Goal: Task Accomplishment & Management: Manage account settings

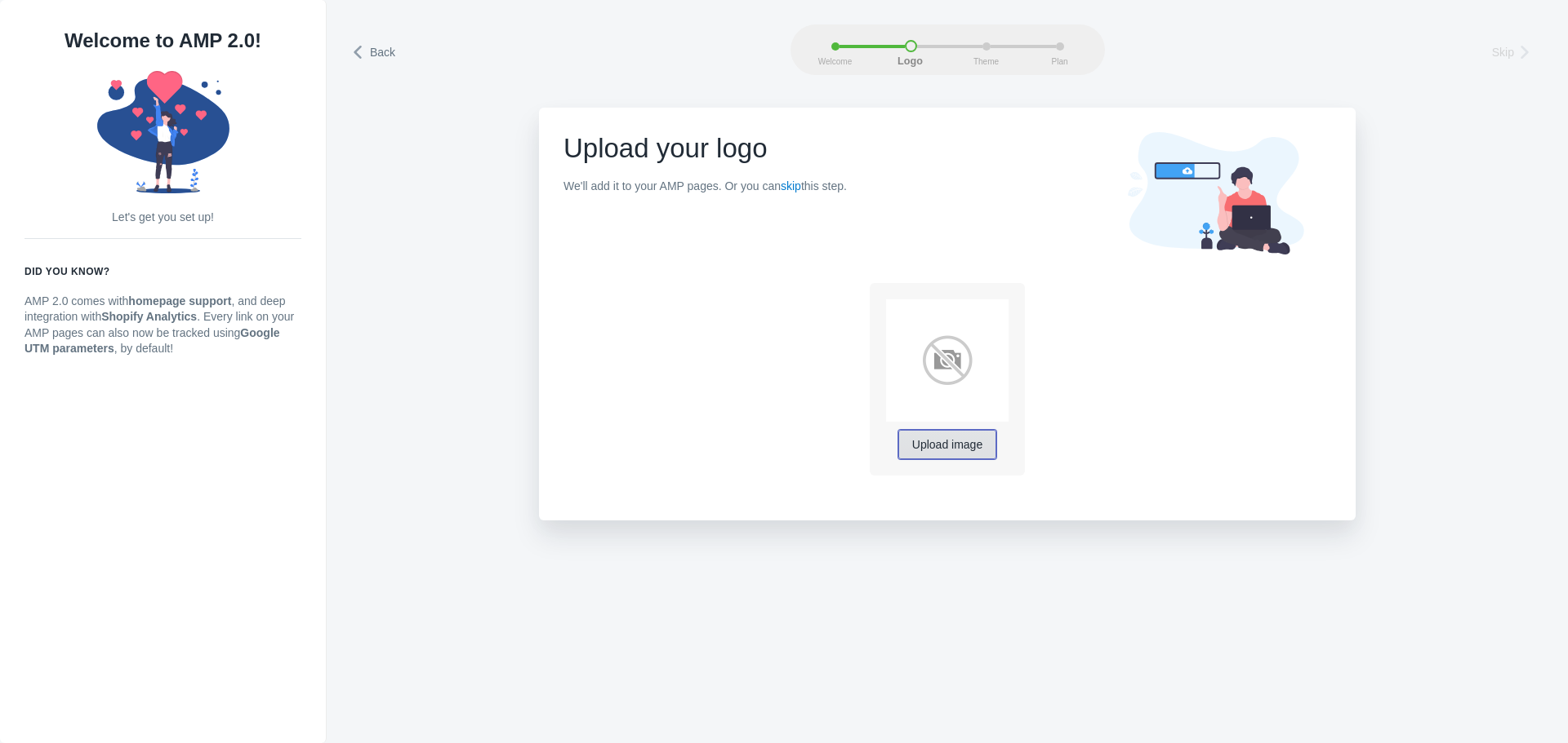
click at [931, 439] on span "Upload image" at bounding box center [947, 445] width 71 height 13
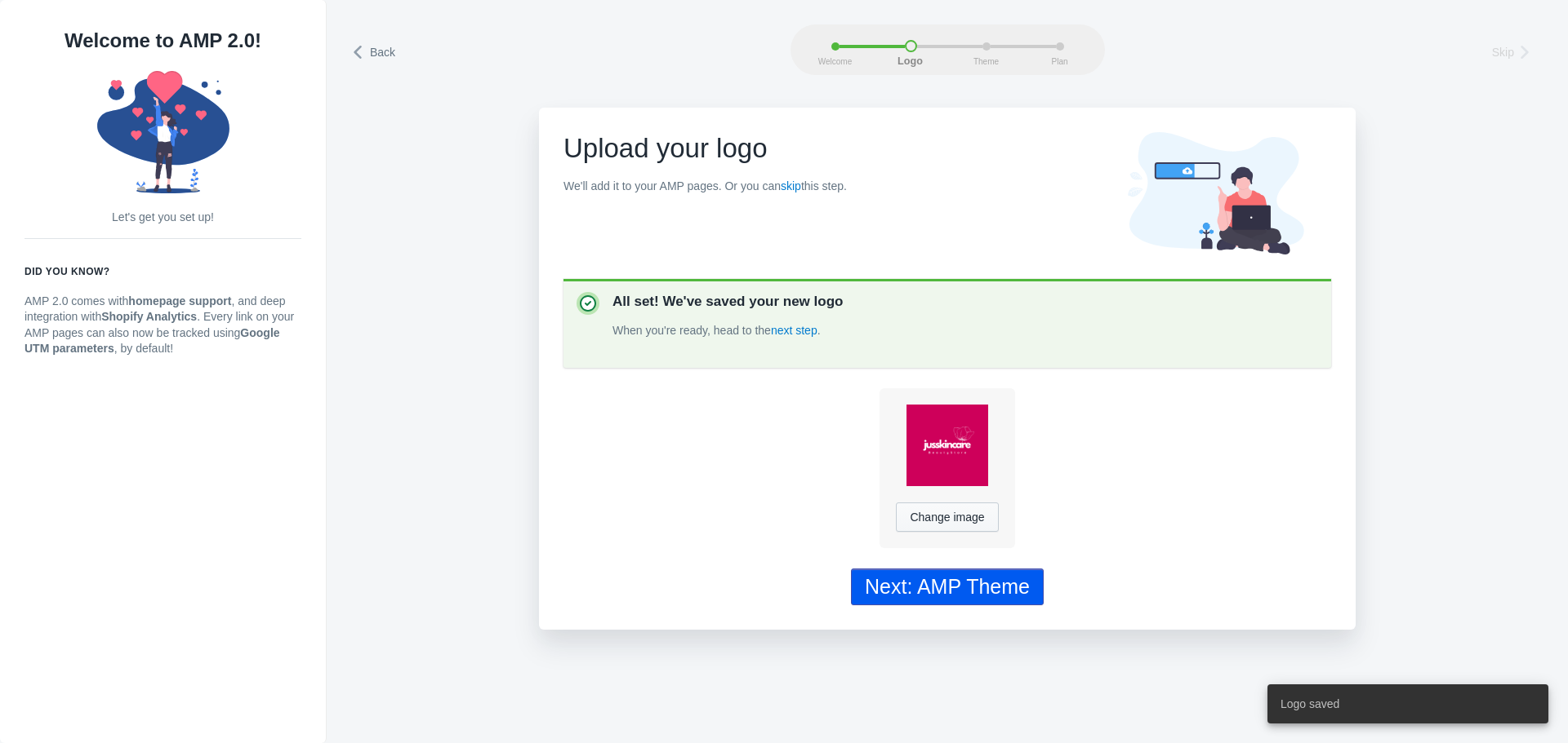
click at [923, 588] on div "Next: AMP Theme" at bounding box center [947, 587] width 165 height 24
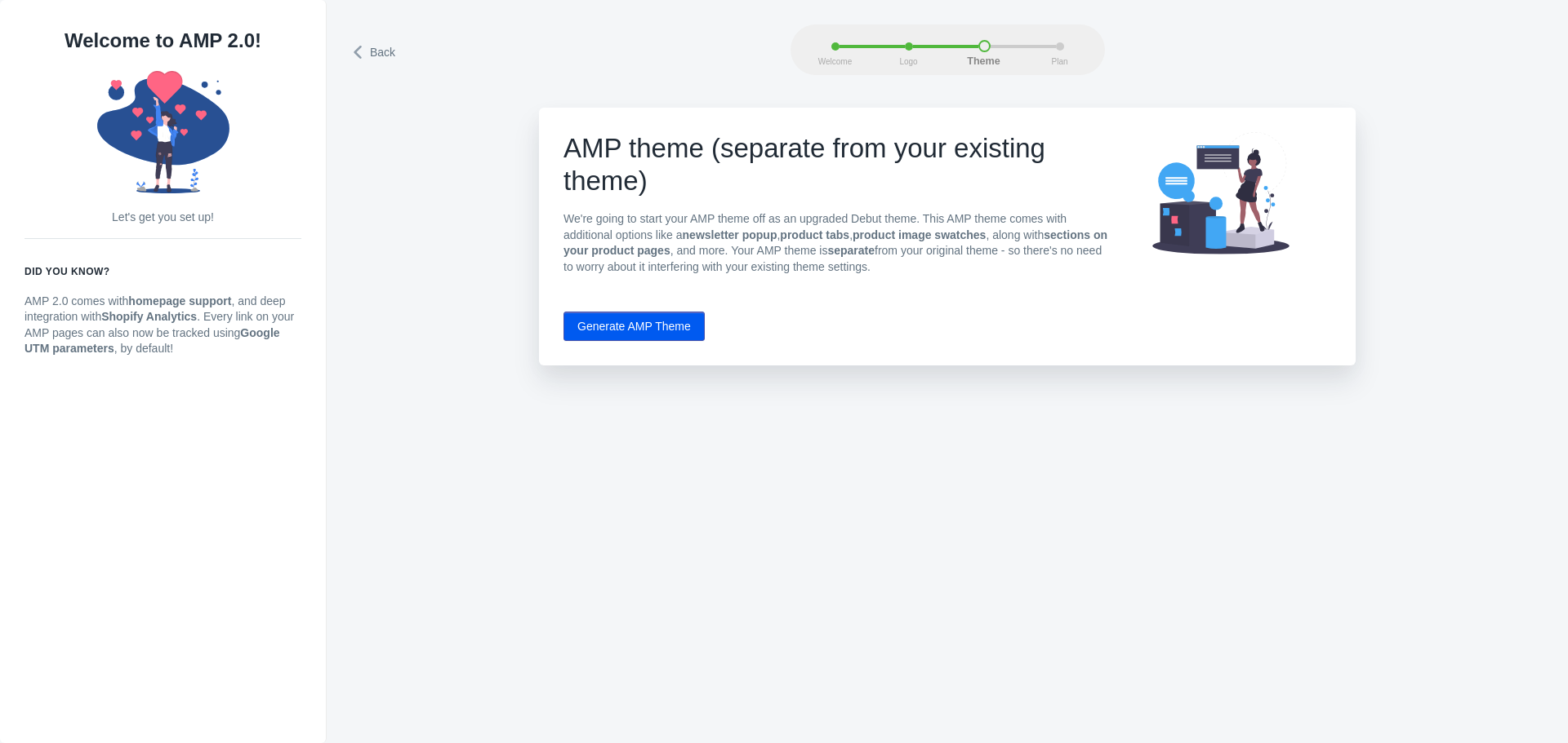
click at [609, 330] on button "Generate AMP Theme" at bounding box center [634, 326] width 141 height 29
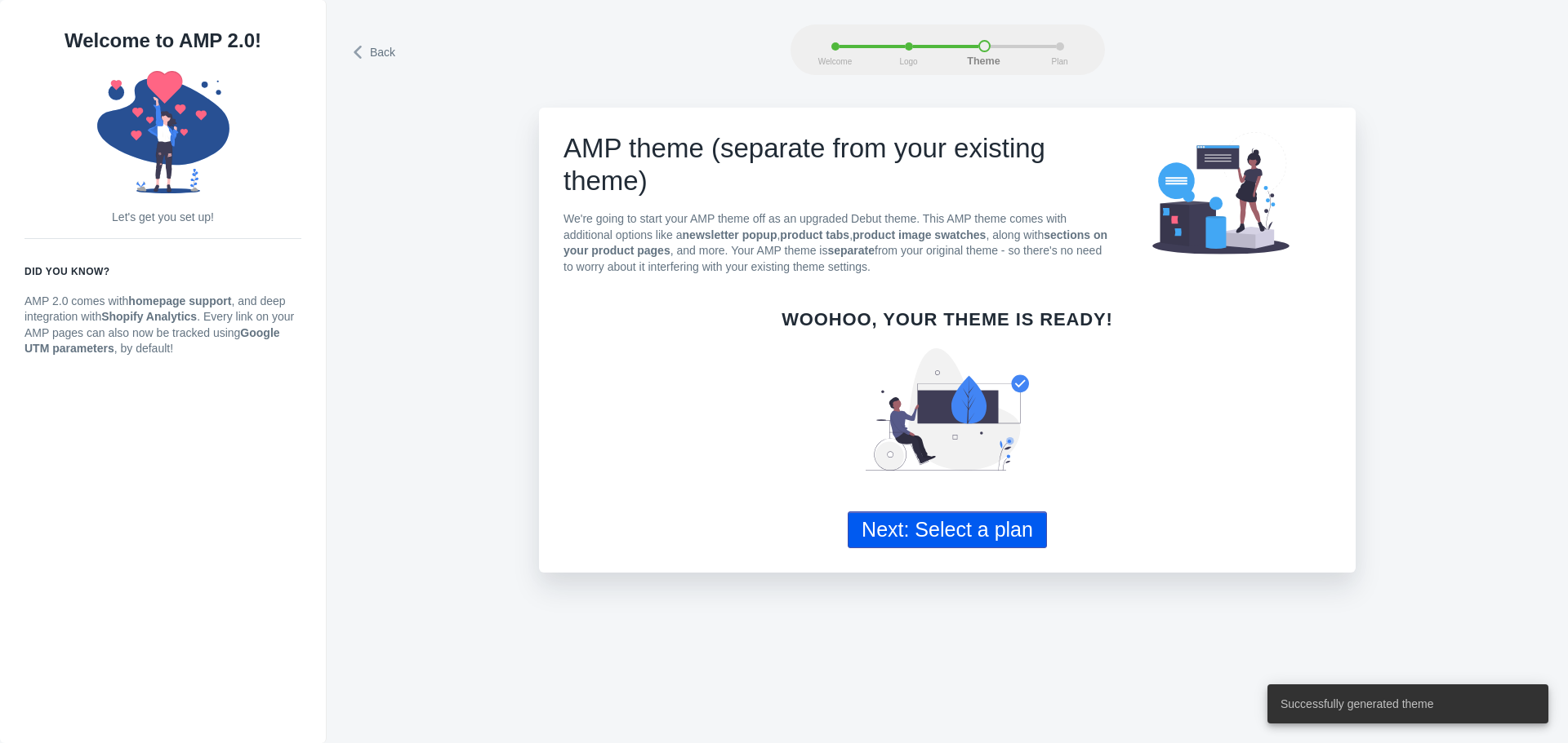
click at [933, 531] on button "Next: Select a plan" at bounding box center [946, 529] width 199 height 37
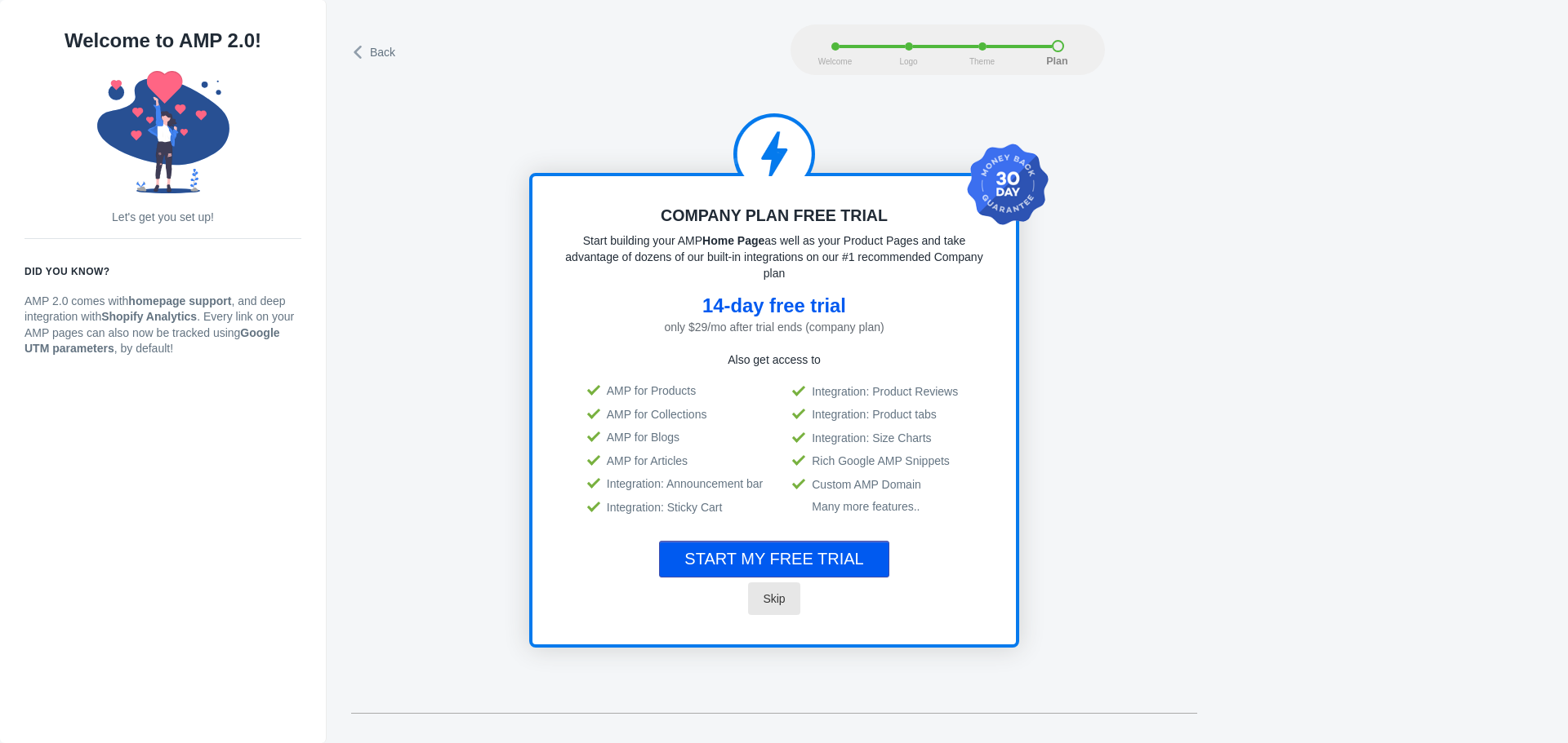
click at [771, 596] on span "Skip" at bounding box center [773, 599] width 22 height 13
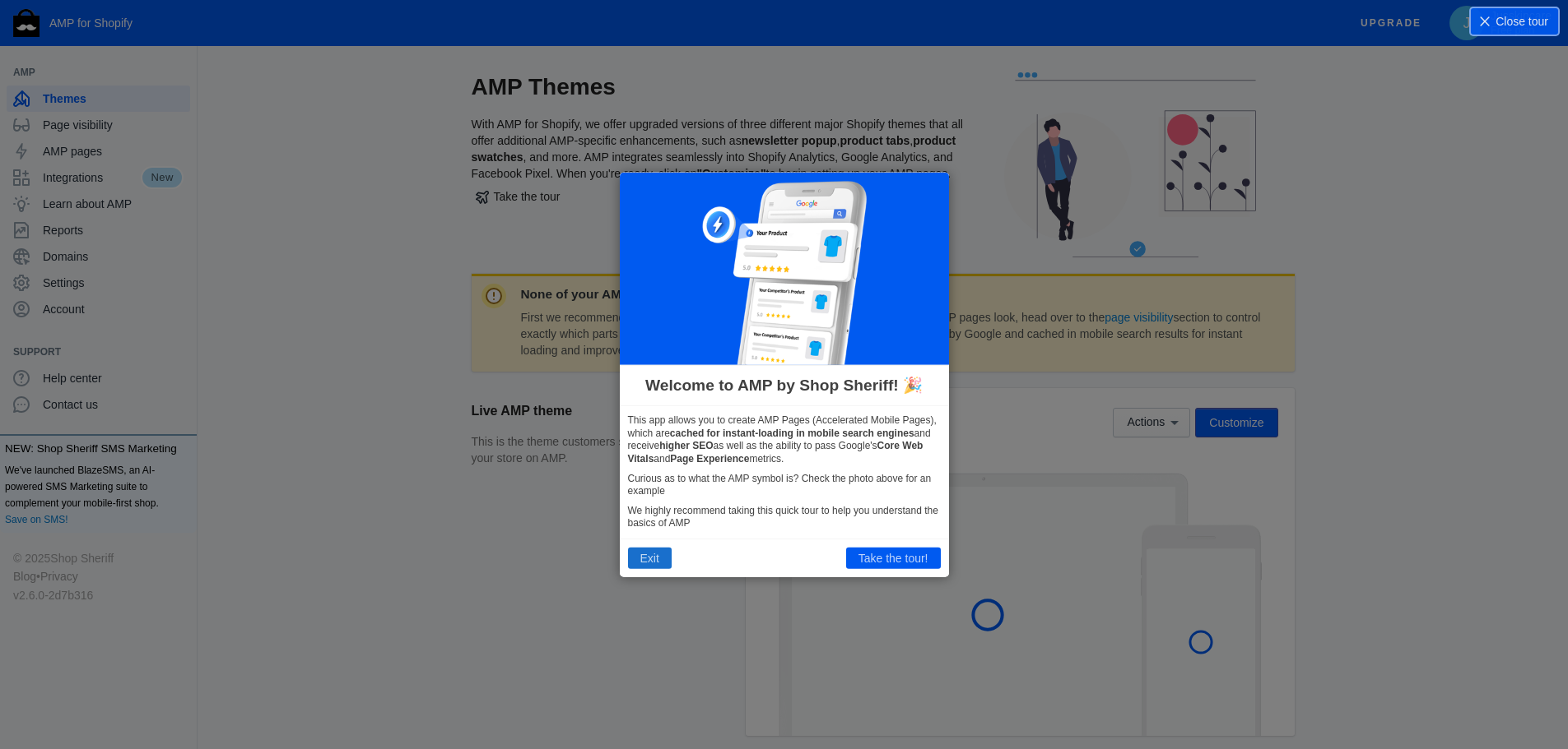
click at [637, 555] on button "Exit" at bounding box center [650, 558] width 44 height 22
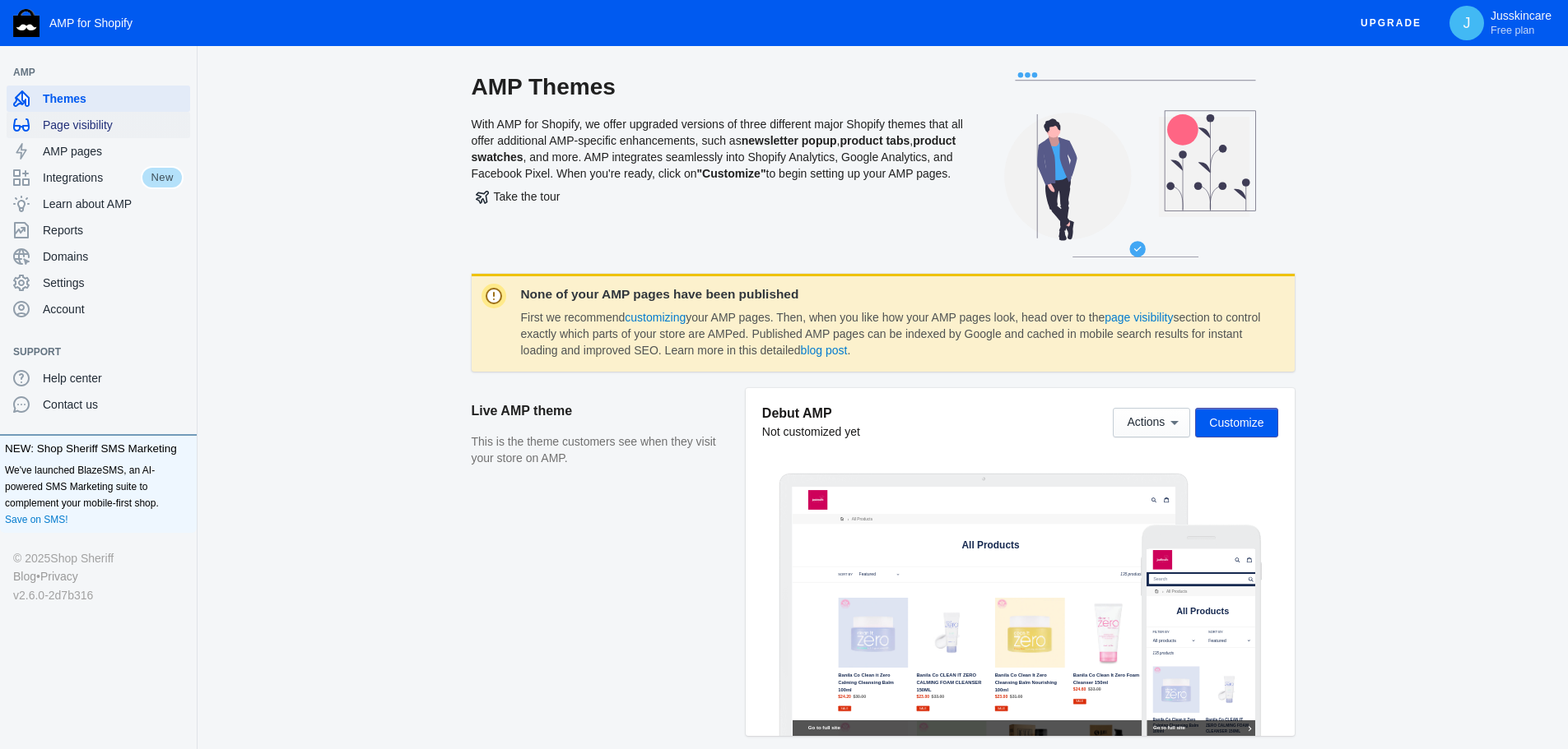
click at [103, 121] on span "Page visibility" at bounding box center [113, 124] width 141 height 16
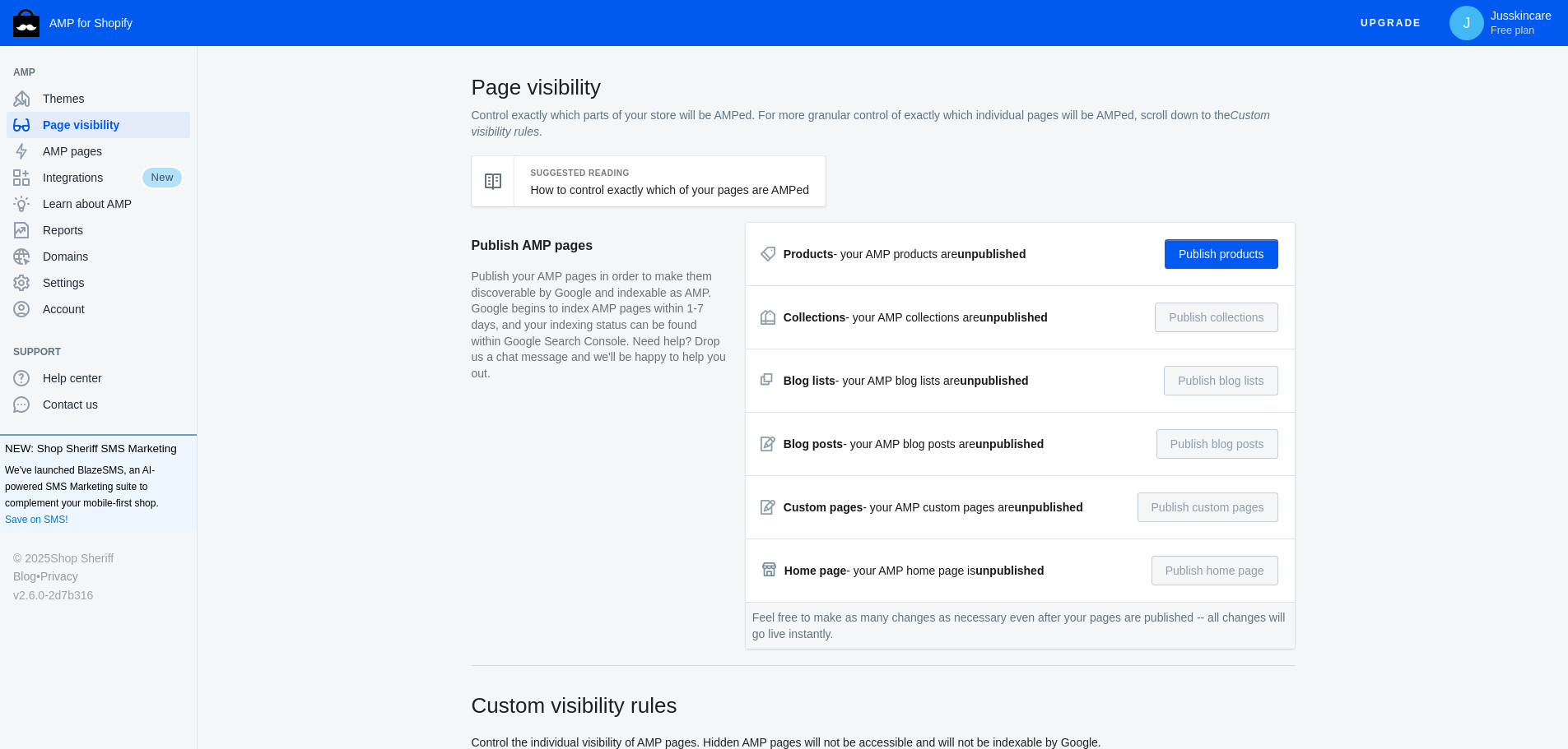
click at [1206, 253] on button "Publish products" at bounding box center [1221, 253] width 114 height 29
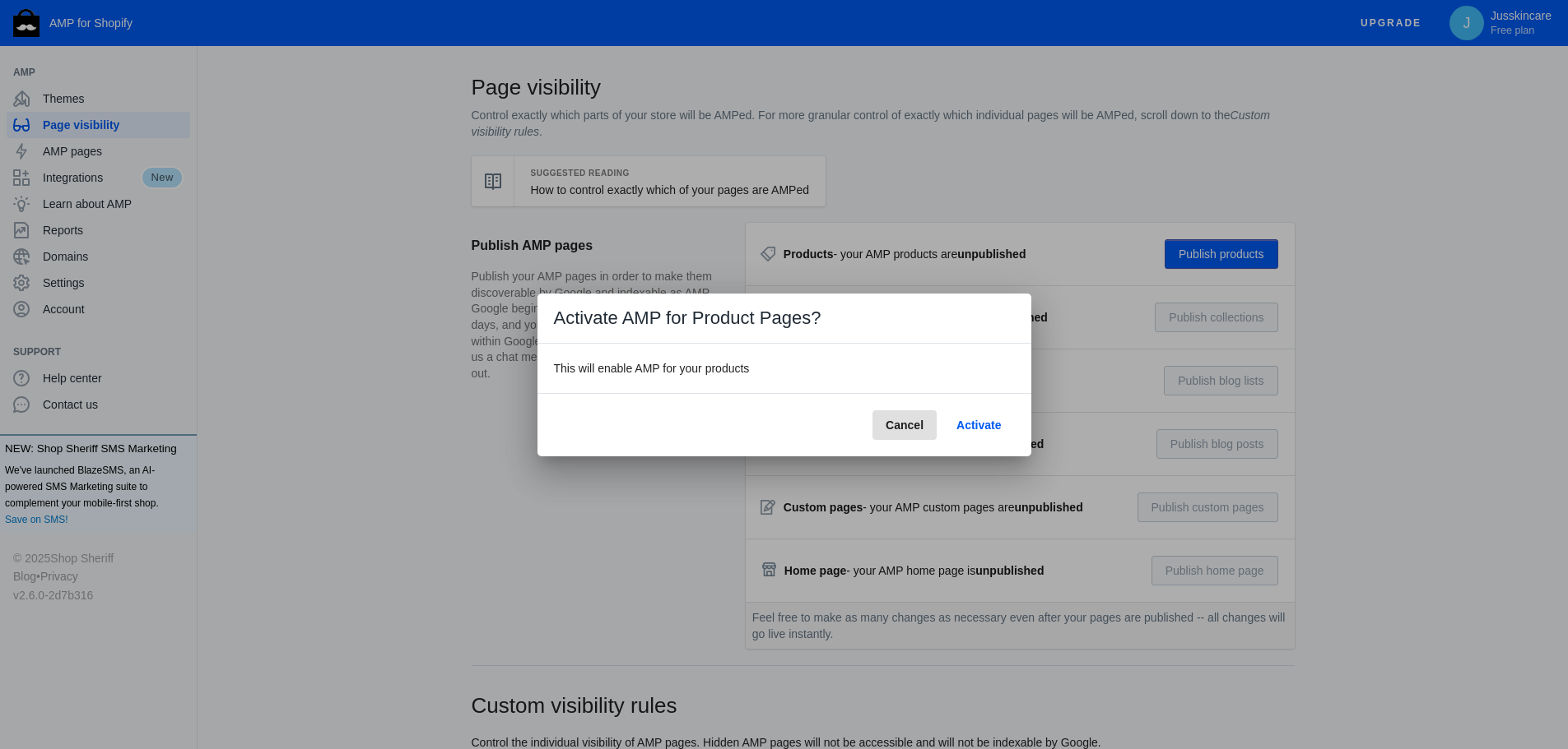
click at [989, 422] on span "Activate" at bounding box center [978, 425] width 45 height 13
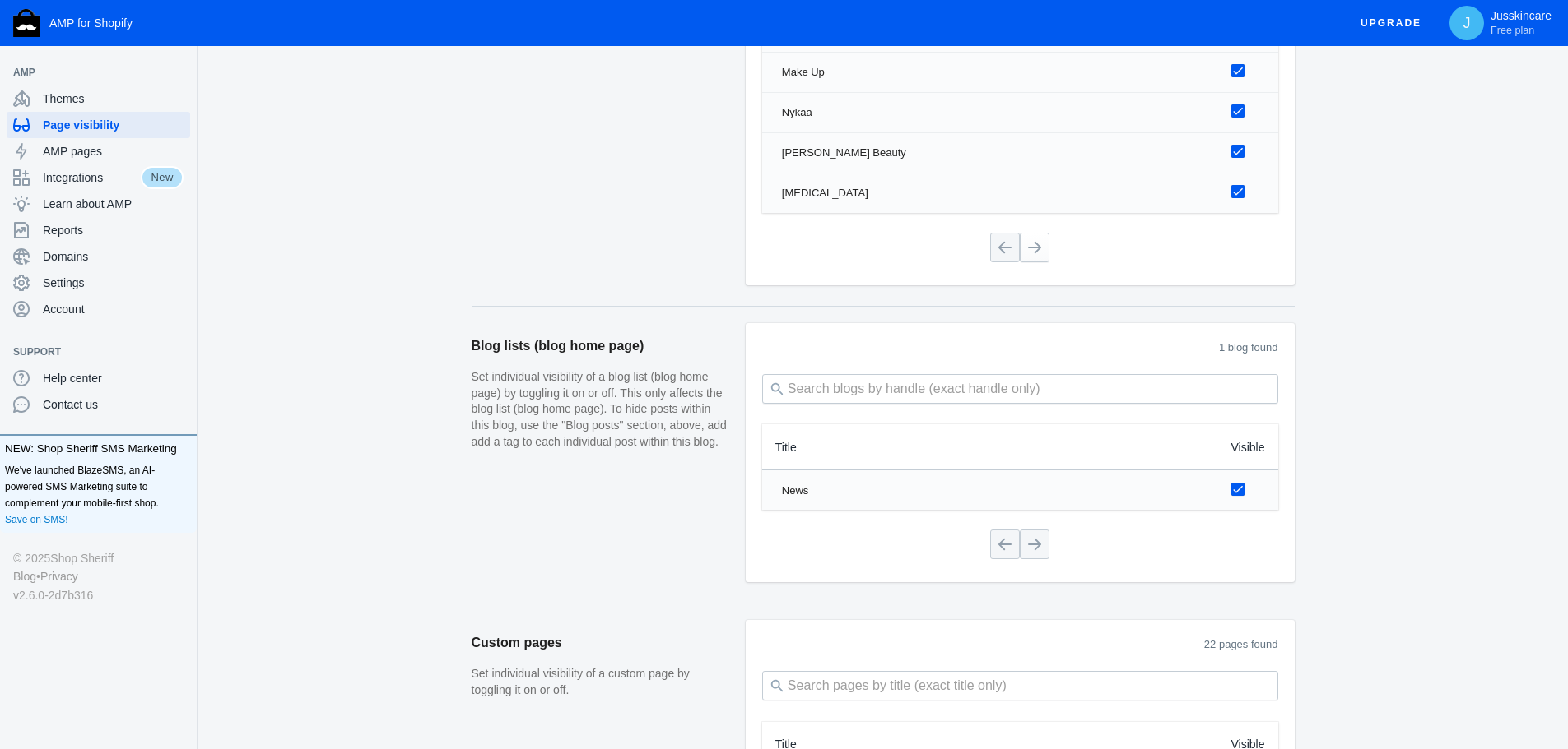
scroll to position [1530, 0]
click at [112, 149] on span "AMP pages" at bounding box center [113, 151] width 141 height 16
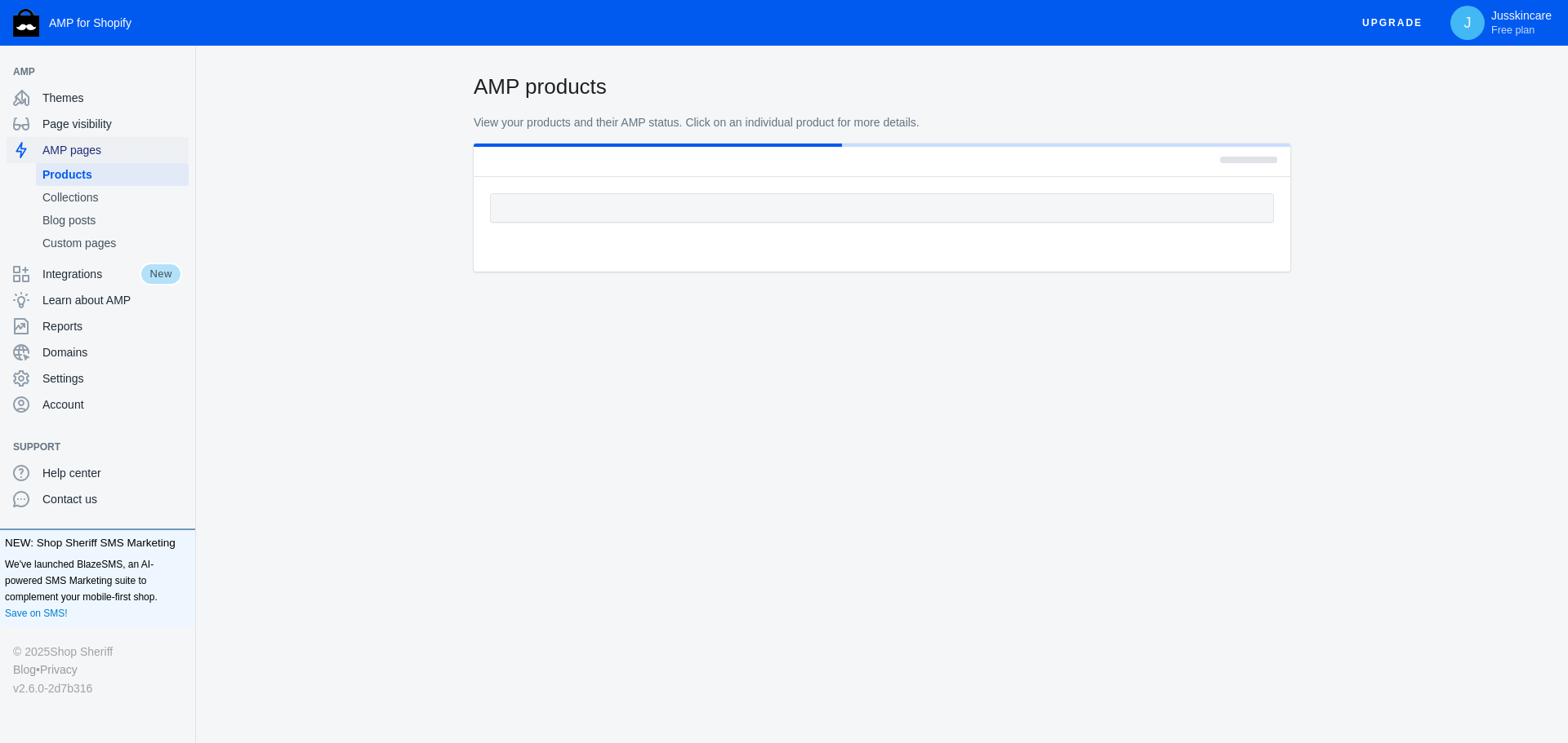
click at [81, 151] on span "AMP pages" at bounding box center [112, 150] width 139 height 16
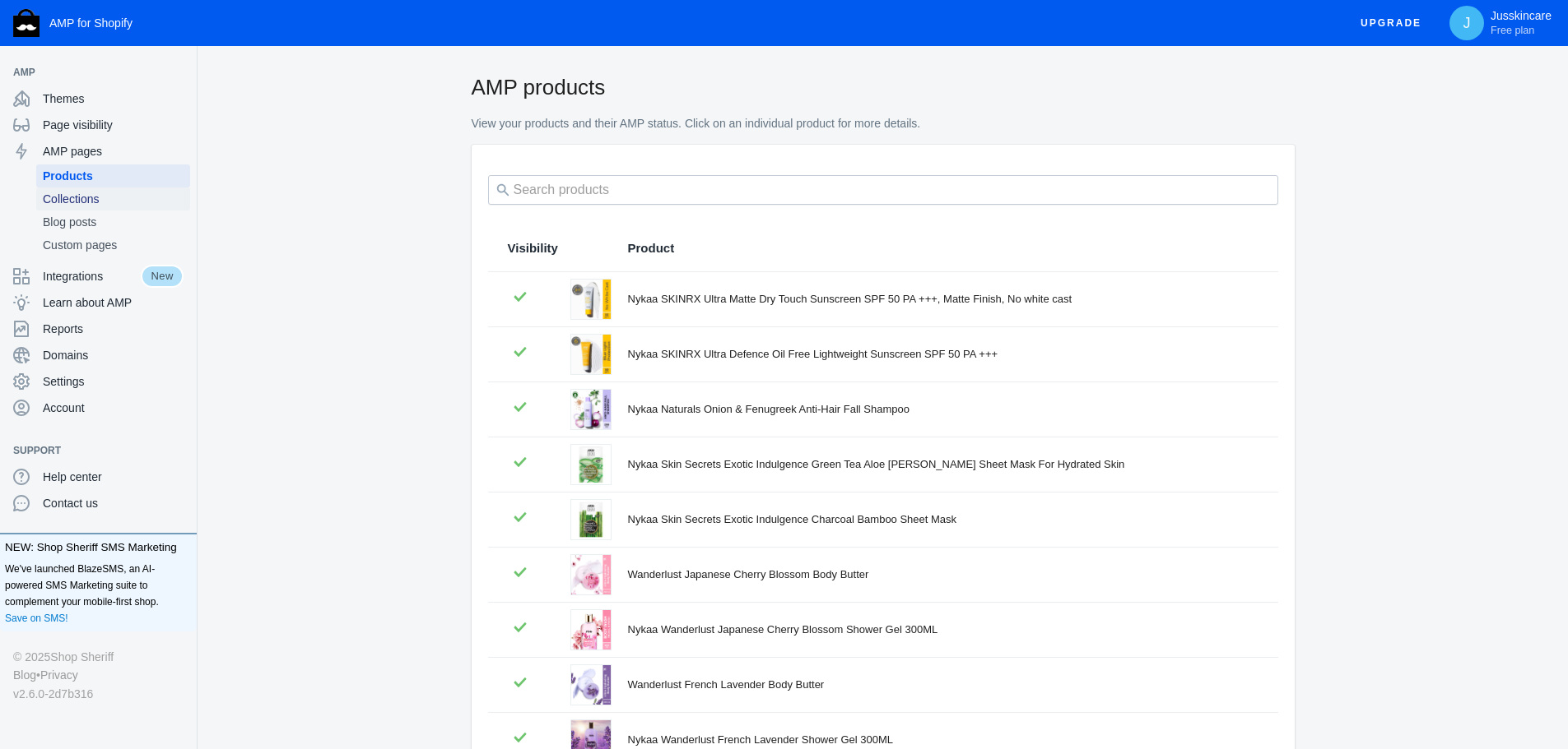
click at [78, 197] on span "Collections" at bounding box center [113, 198] width 141 height 16
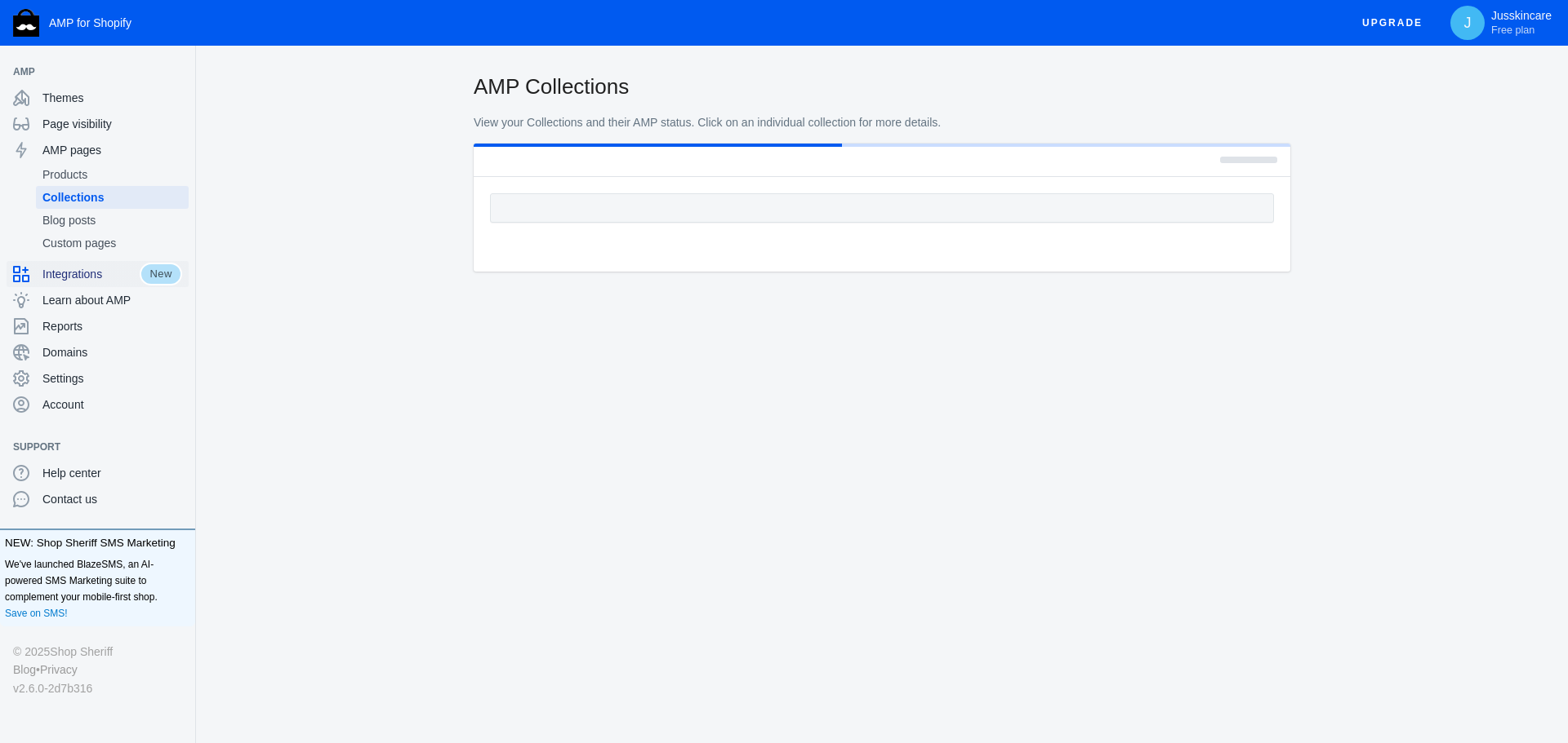
click at [73, 275] on span "Integrations" at bounding box center [90, 273] width 97 height 16
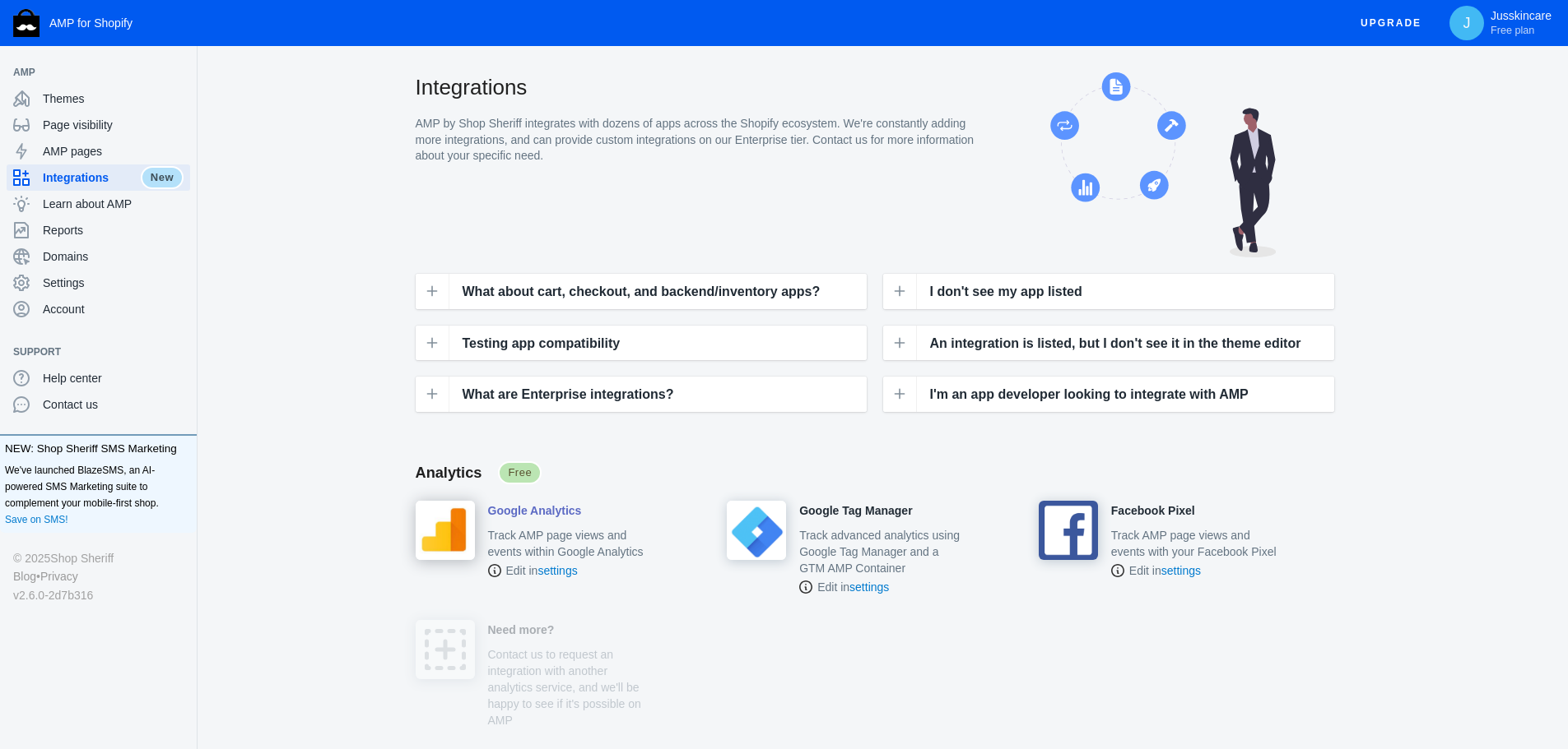
click at [448, 520] on img at bounding box center [445, 531] width 59 height 59
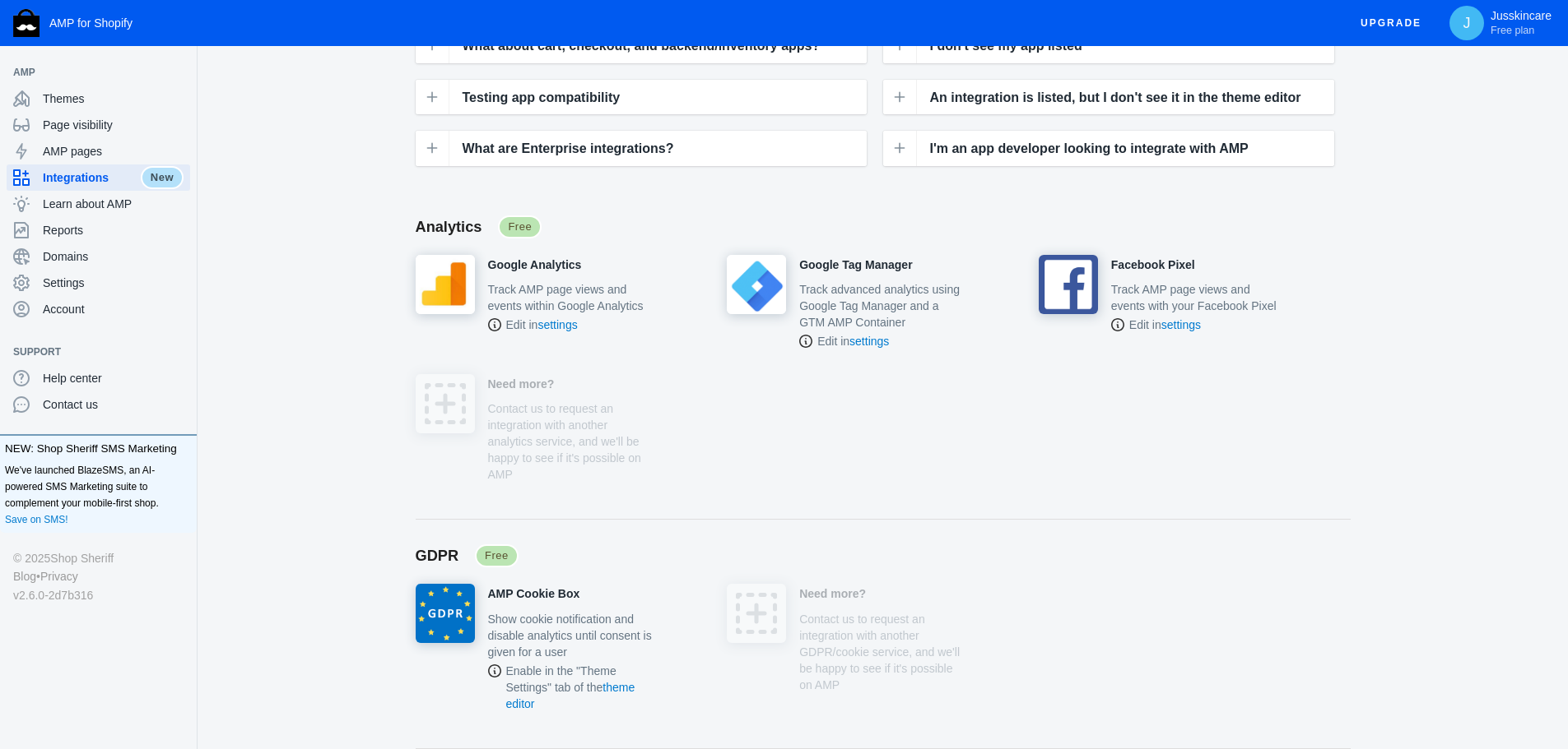
scroll to position [247, 0]
click at [533, 268] on h4 "Google Analytics" at bounding box center [535, 265] width 94 height 15
click at [557, 322] on link "settings" at bounding box center [557, 324] width 40 height 13
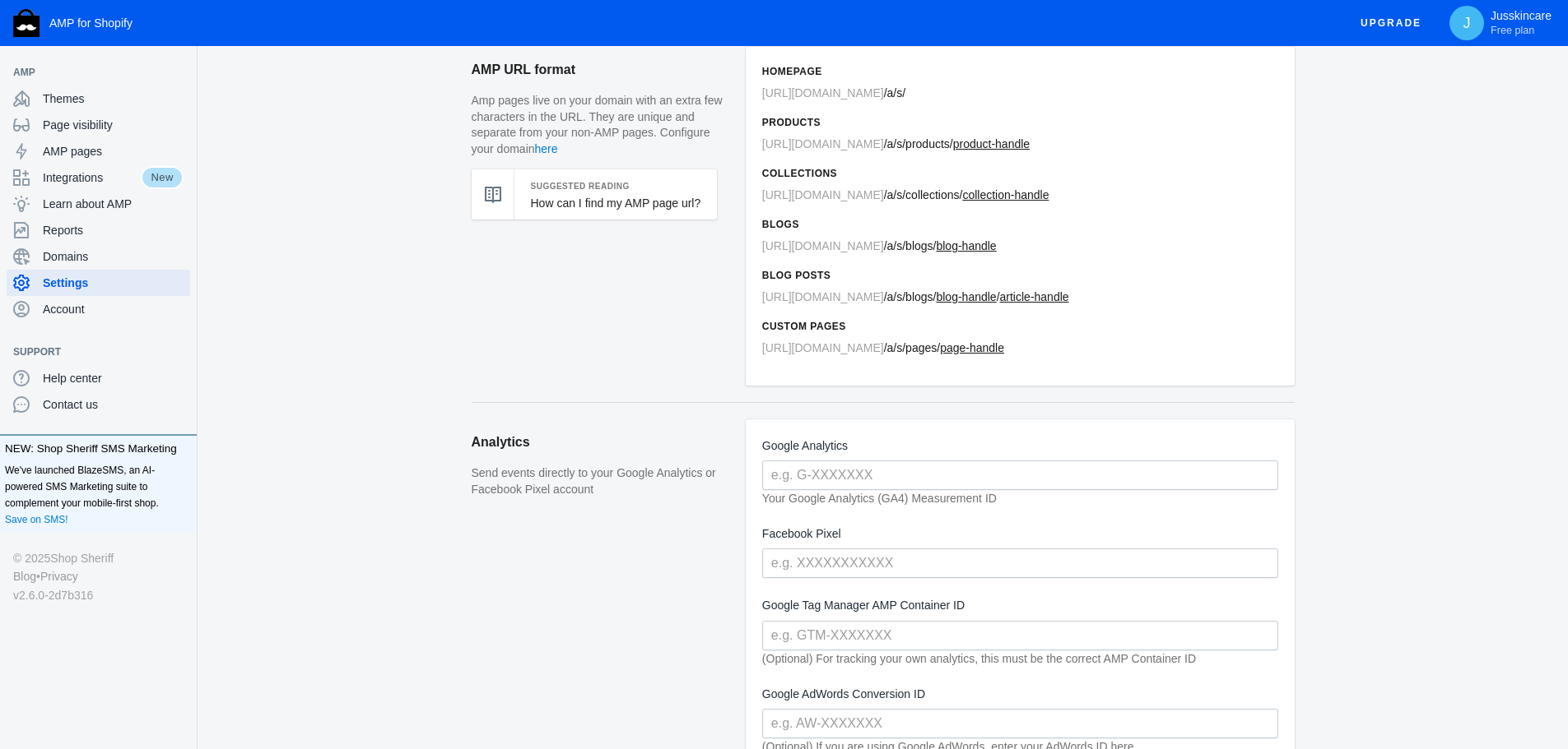
scroll to position [411, 0]
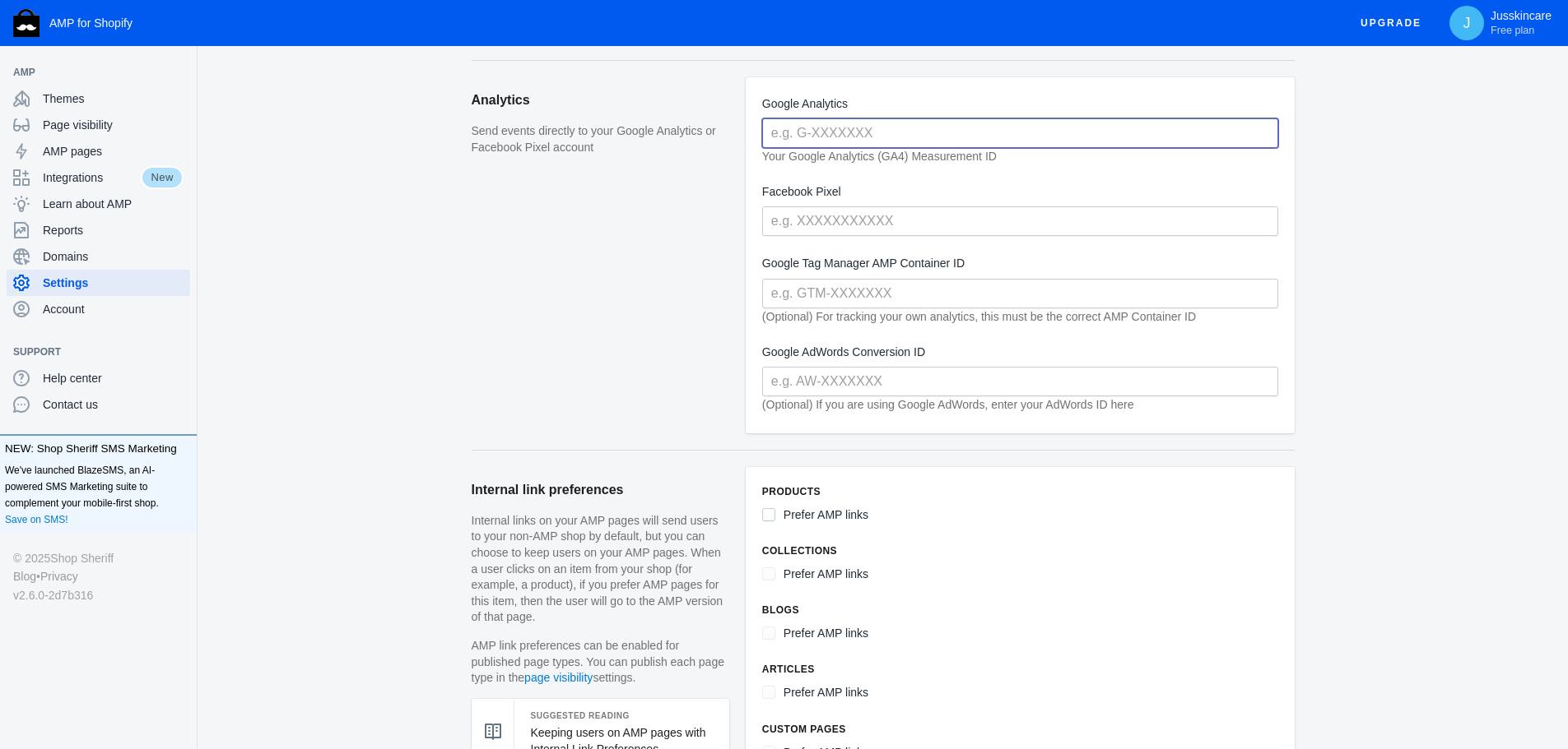
click at [907, 131] on input "text" at bounding box center [1019, 133] width 516 height 29
paste input "G-E8H5E6LMFJ"
type input "G-E8H5E6LMFJ"
click at [1426, 245] on div "Settings AMP URL format Amp pages live on your domain with an extra few charact…" at bounding box center [882, 761] width 1370 height 2200
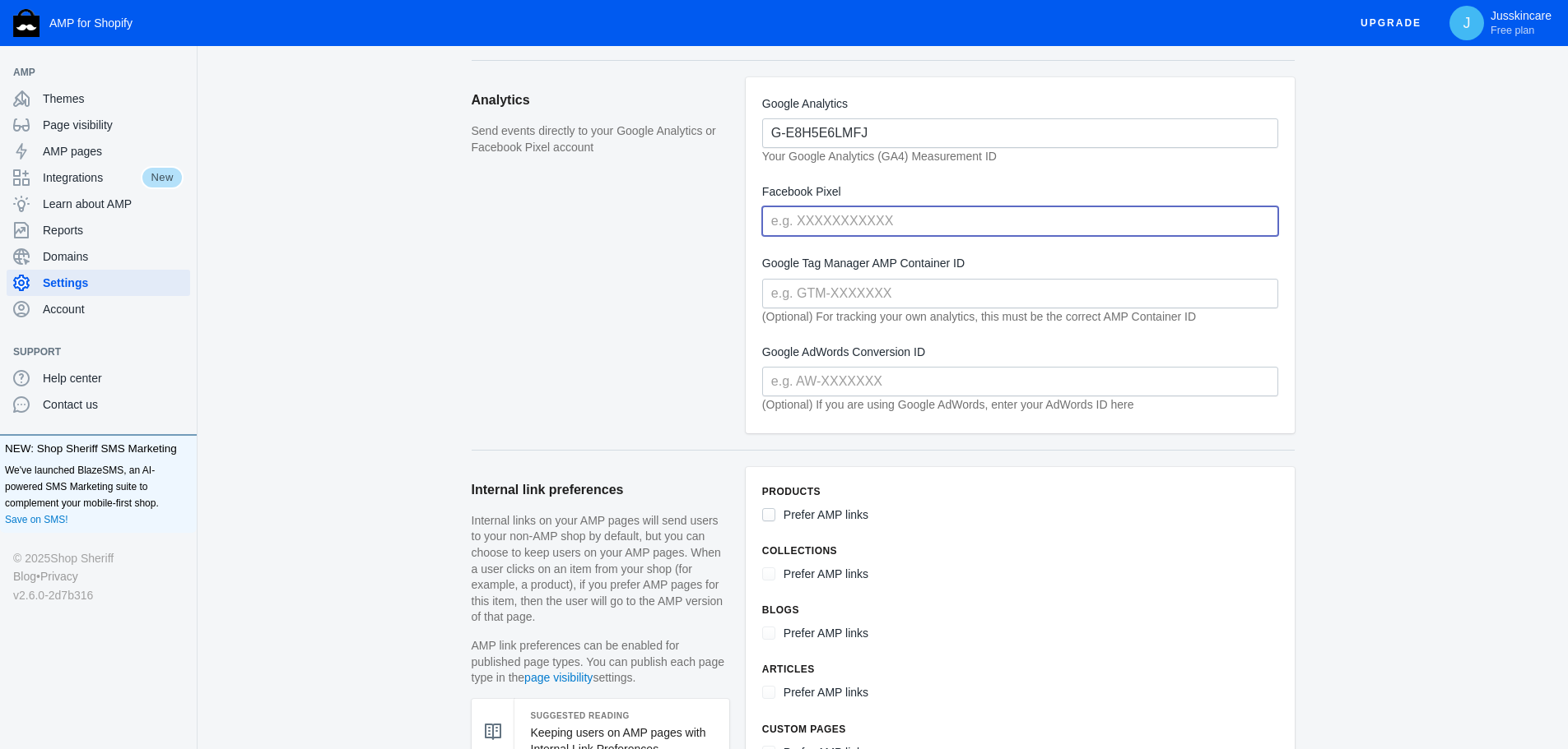
click at [897, 229] on input "text" at bounding box center [1019, 220] width 516 height 29
paste input "362572896385268"
type input "362572896385268"
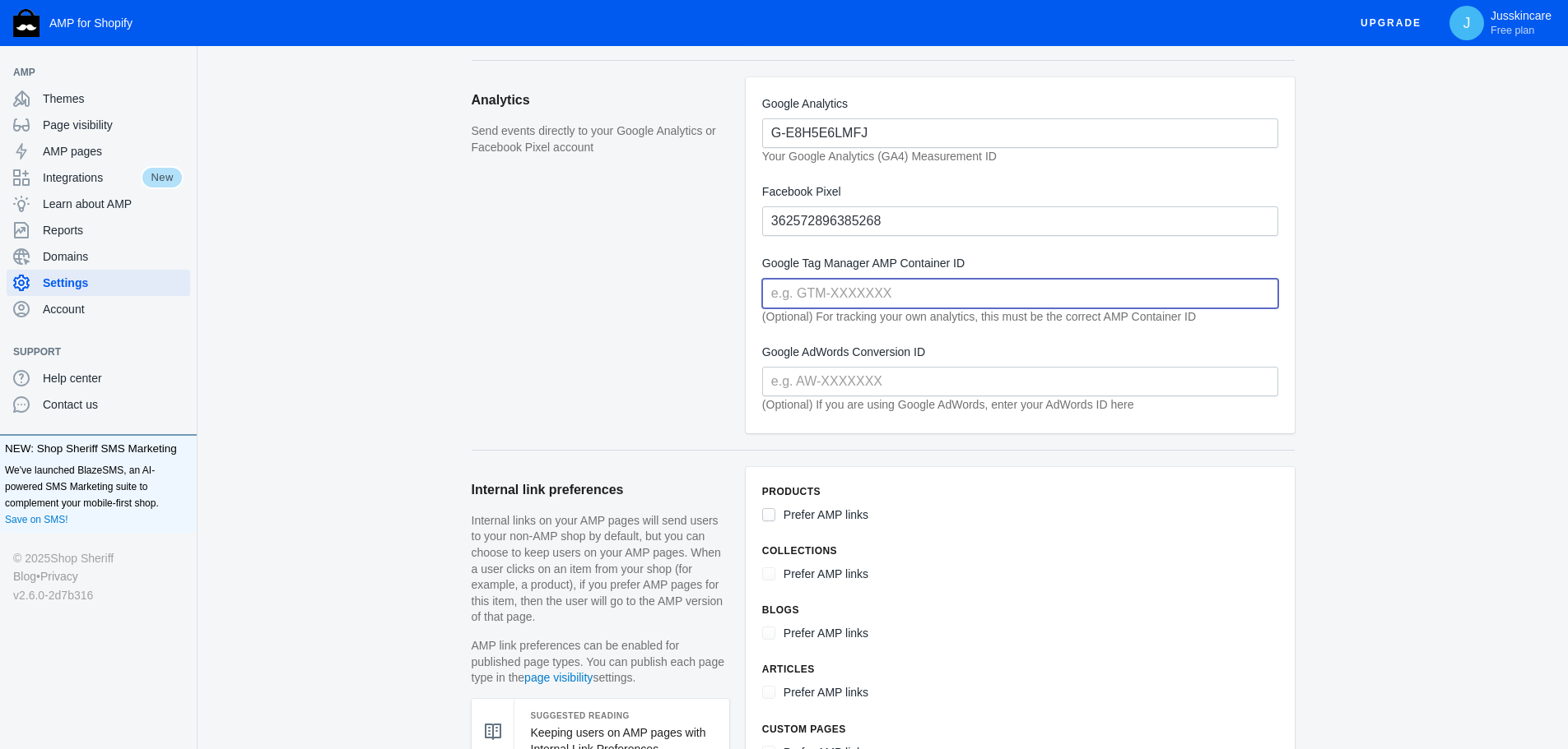
click at [1158, 281] on input "text" at bounding box center [1019, 293] width 516 height 29
paste input "GT-K5Q6X3W"
click at [1321, 328] on div "Settings AMP URL format Amp pages live on your domain with an extra few charact…" at bounding box center [882, 761] width 1370 height 2200
click at [937, 291] on input "GT-K5Q6X3W" at bounding box center [1019, 293] width 516 height 29
paste input "M-MNB27BZZ"
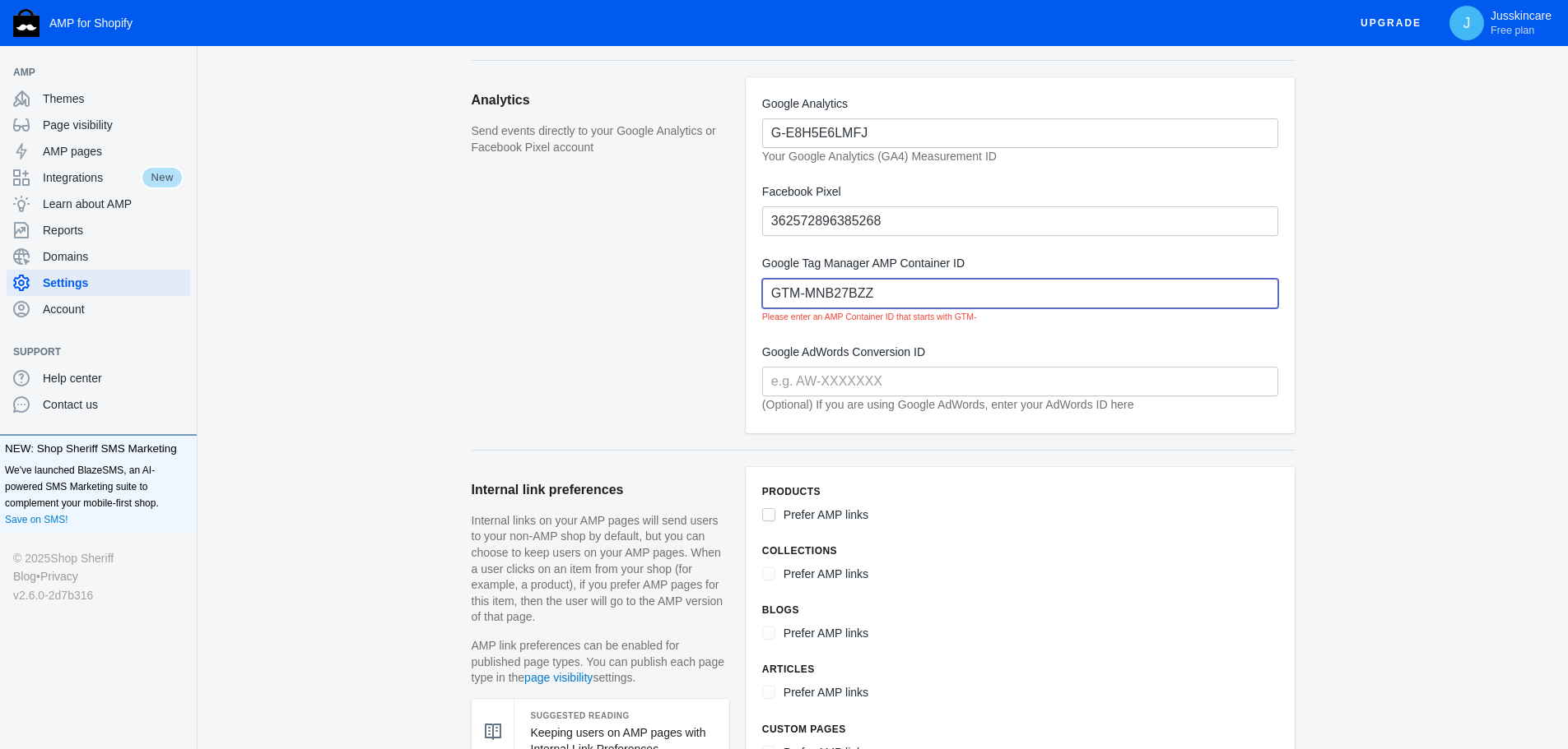
type input "GTM-MNB27BZZ"
click at [1332, 348] on div "Settings AMP URL format Amp pages live on your domain with an extra few charact…" at bounding box center [882, 761] width 1370 height 2200
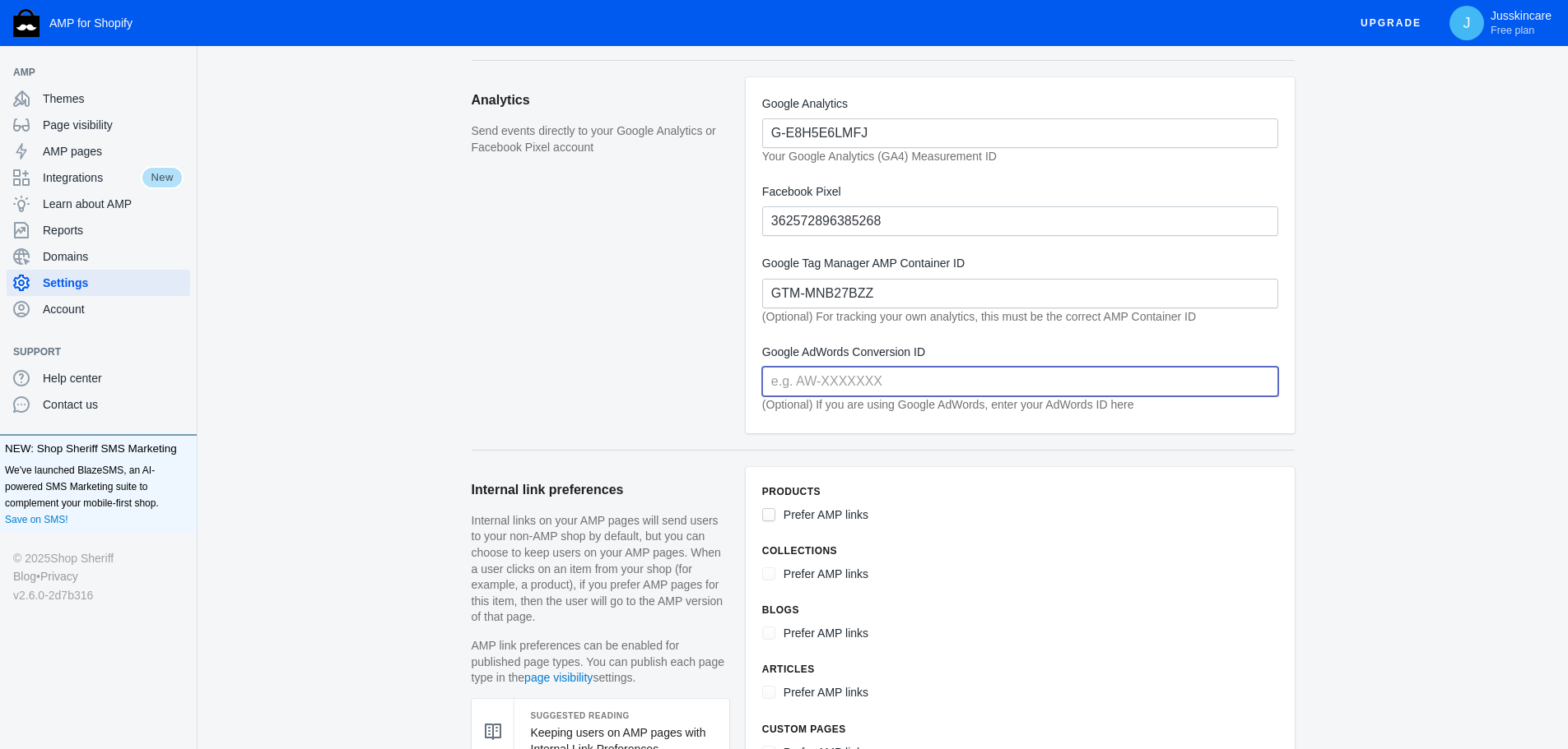
click at [891, 373] on input "text" at bounding box center [1019, 381] width 516 height 29
paste input "193-423-8303"
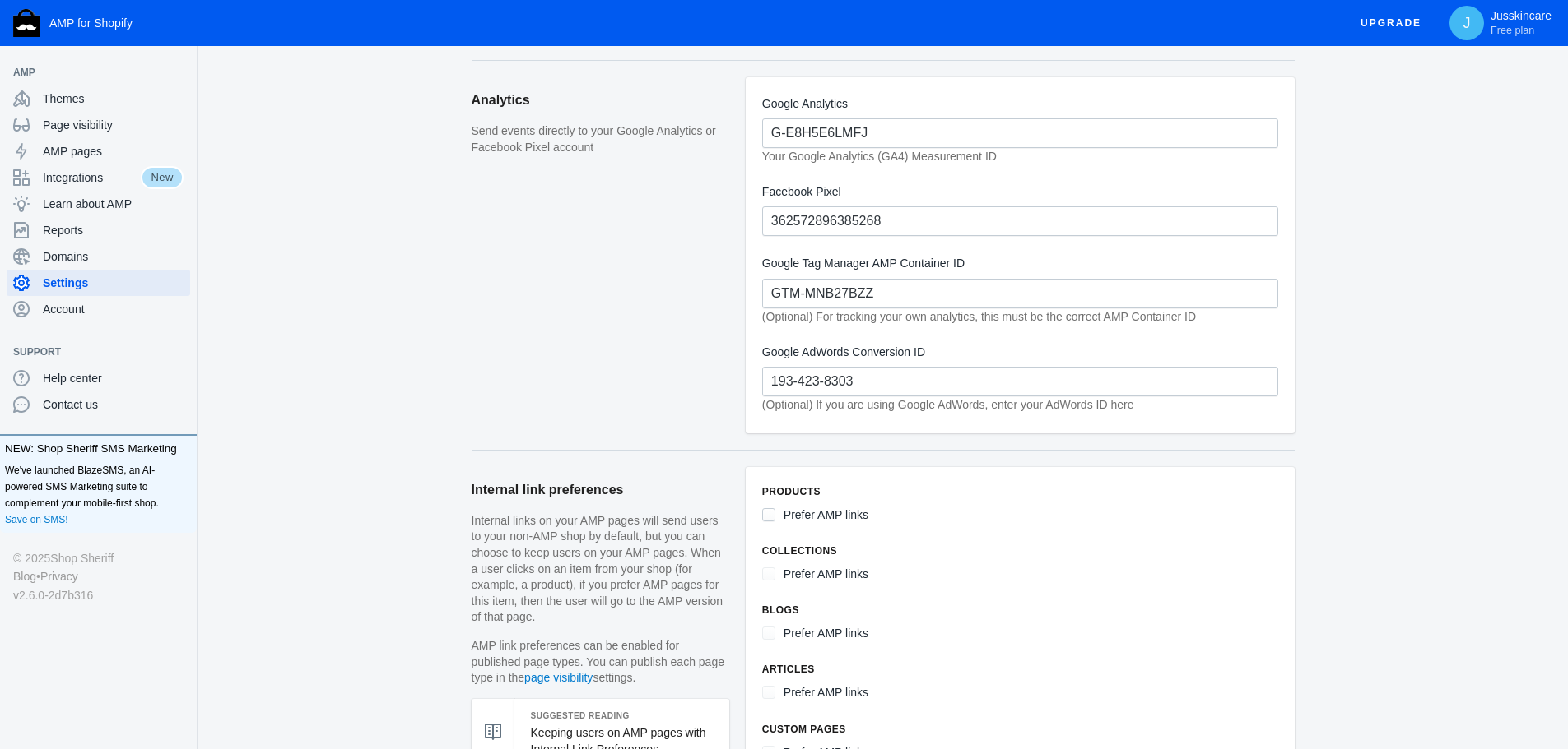
drag, startPoint x: 1449, startPoint y: 440, endPoint x: 1439, endPoint y: 446, distance: 11.7
click at [1449, 440] on div "Settings AMP URL format Amp pages live on your domain with an extra few charact…" at bounding box center [882, 761] width 1370 height 2200
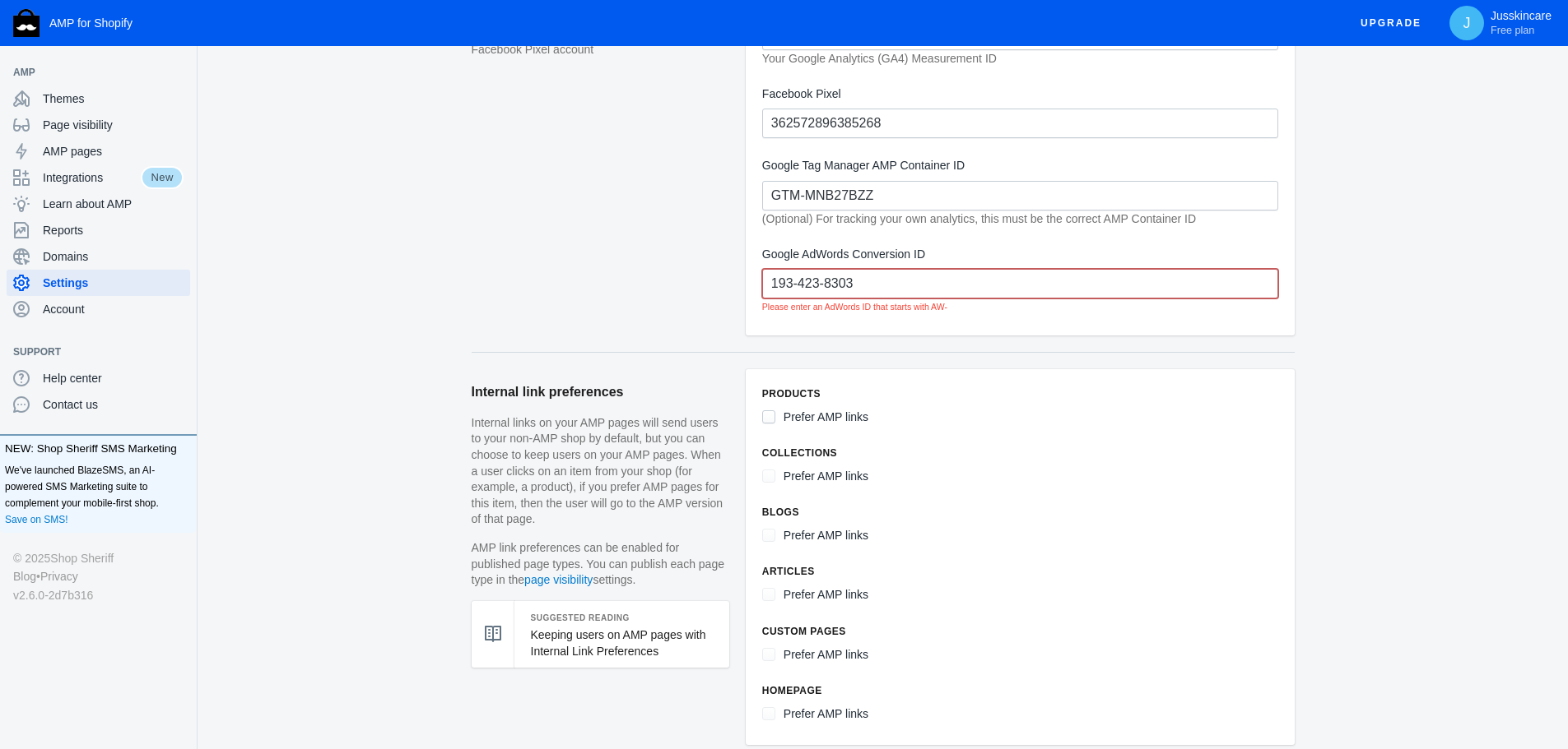
scroll to position [494, 0]
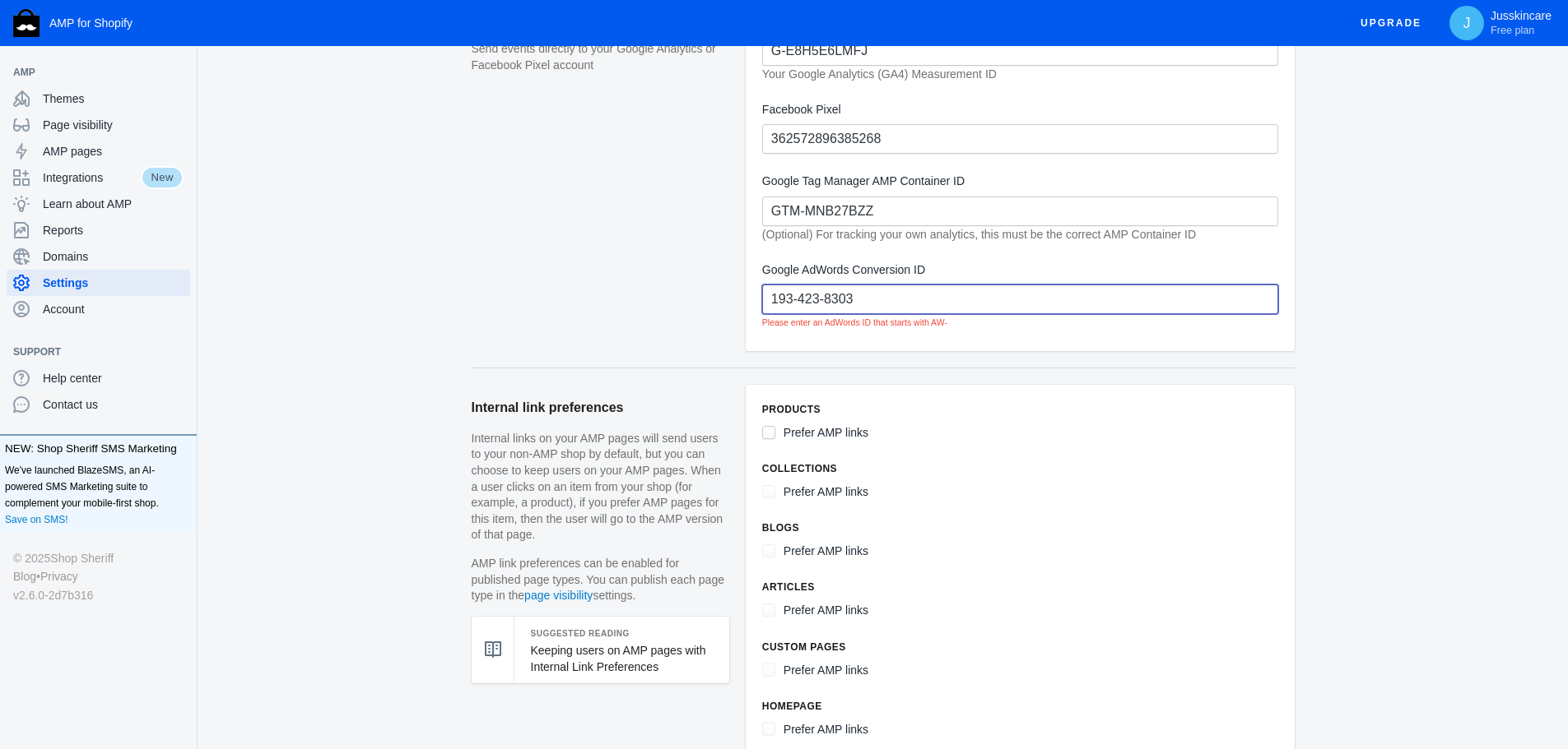
click at [927, 292] on input "193-423-8303" at bounding box center [1019, 299] width 516 height 29
paste input "AW-17120233724"
type input "AW-17120233724"
click at [1417, 300] on div "Settings AMP URL format Amp pages live on your domain with an extra few charact…" at bounding box center [882, 679] width 1370 height 2200
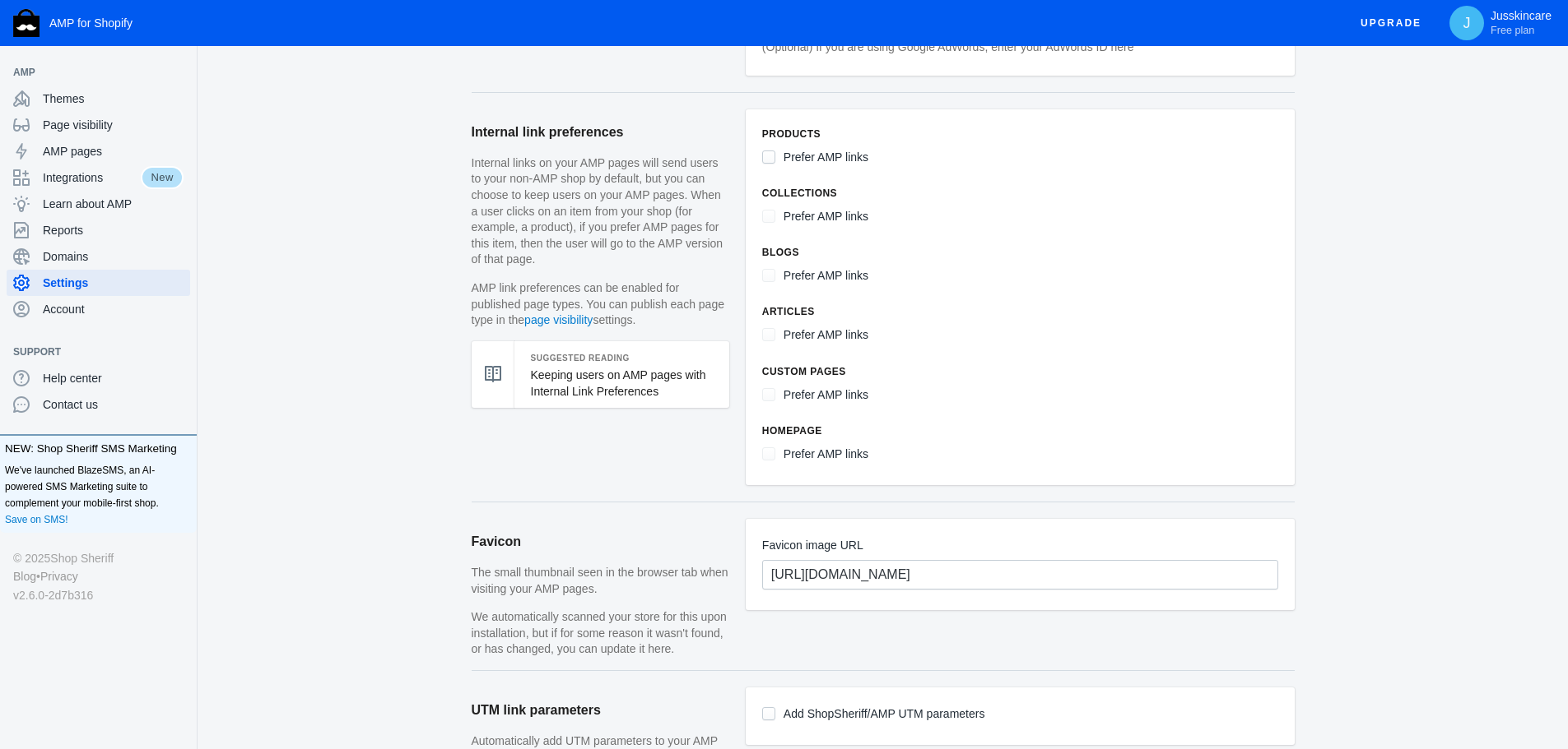
scroll to position [740, 0]
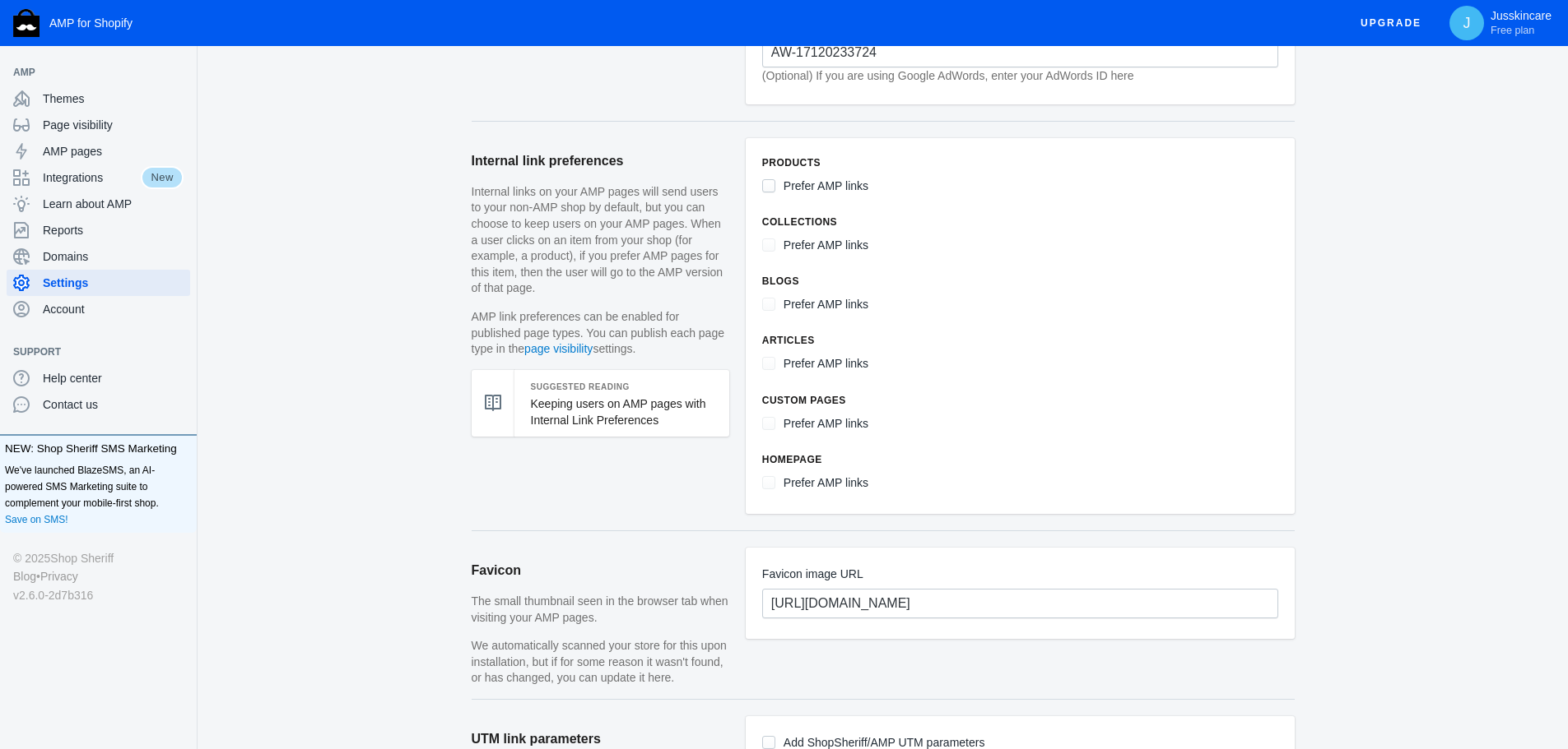
click at [767, 186] on input "Prefer AMP links" at bounding box center [768, 186] width 13 height 13
click at [849, 246] on label "Prefer AMP links" at bounding box center [825, 246] width 85 height 21
click at [767, 187] on input "Prefer AMP links" at bounding box center [768, 186] width 13 height 13
checkbox input "false"
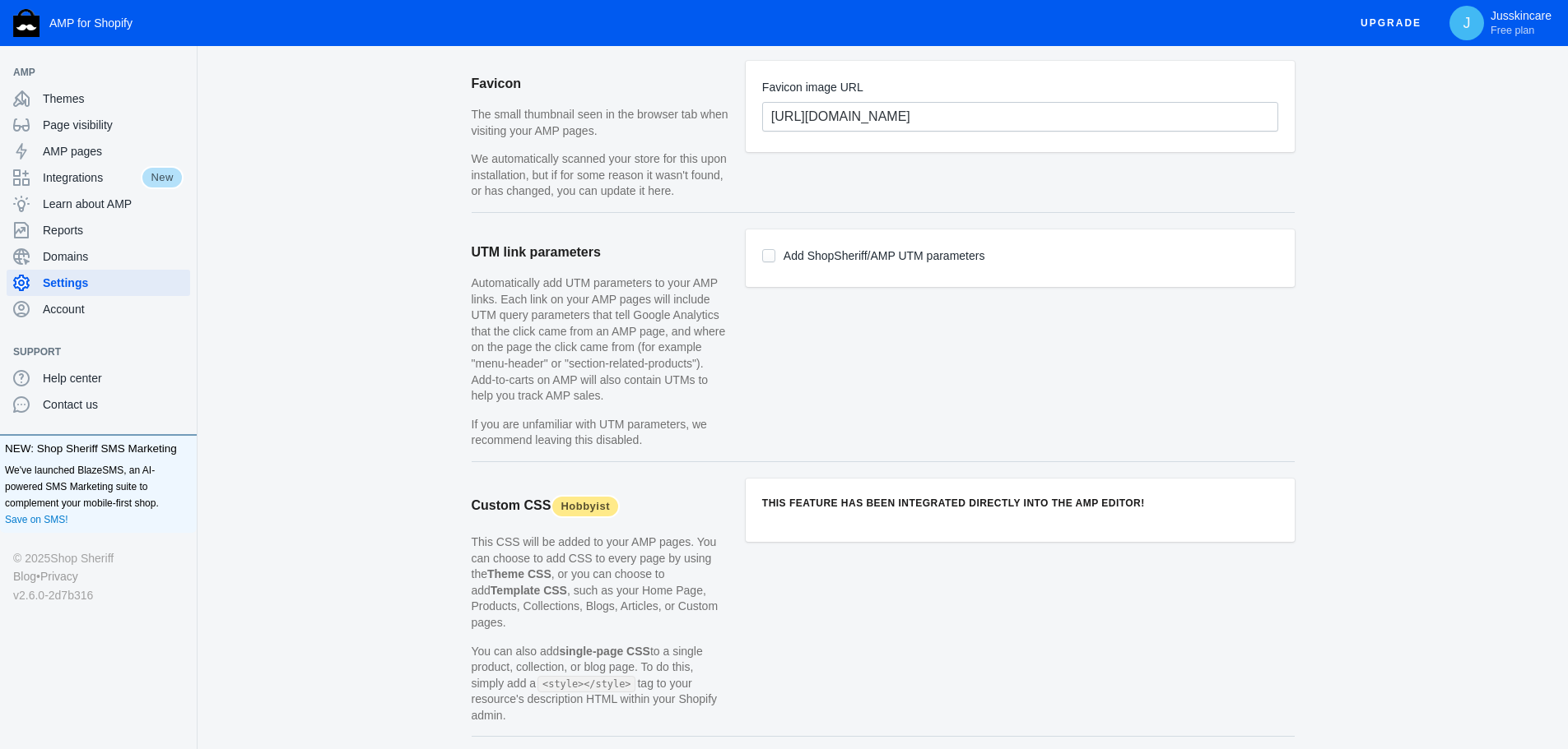
scroll to position [1234, 0]
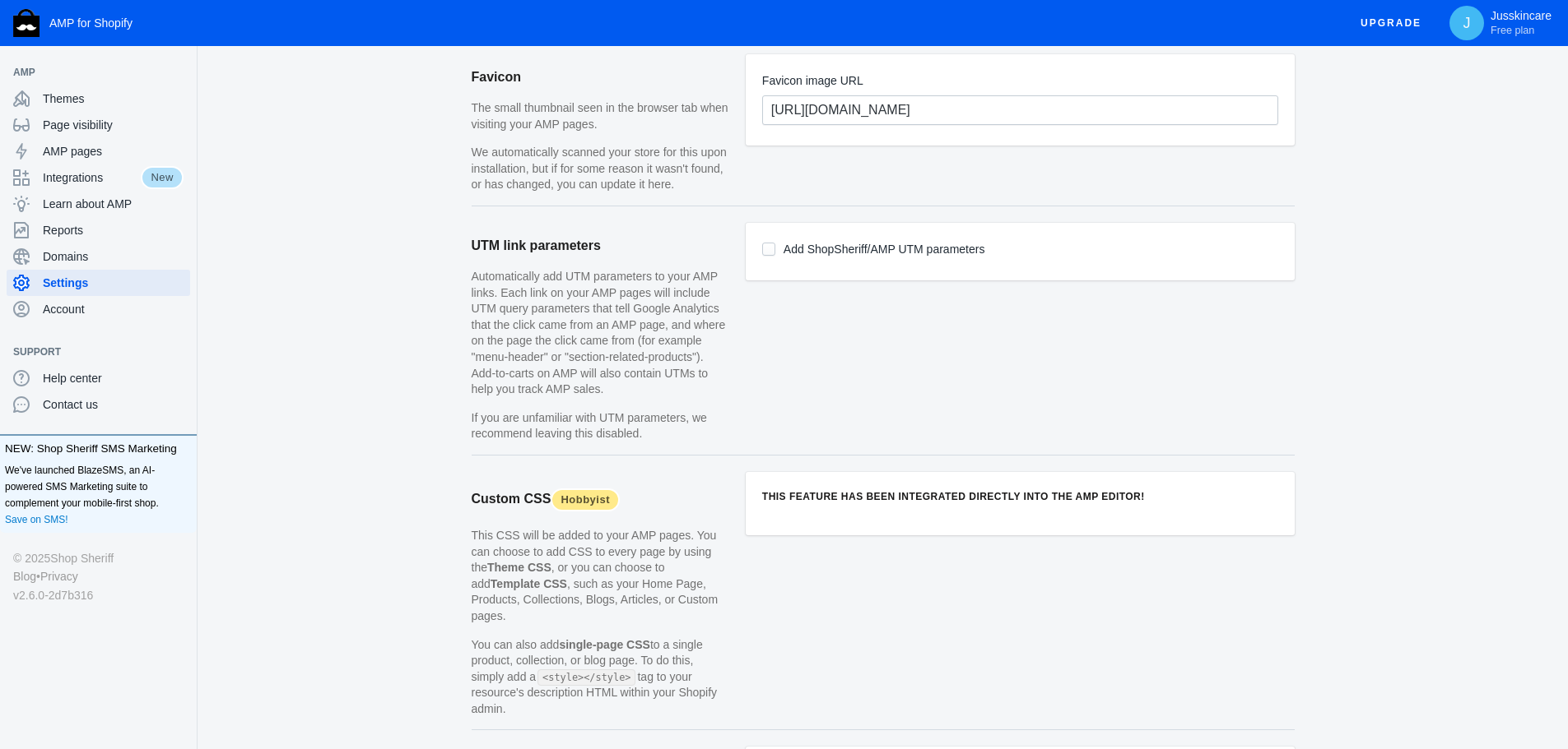
click at [766, 248] on input "Add ShopSheriff/AMP UTM parameters" at bounding box center [768, 250] width 13 height 13
checkbox input "true"
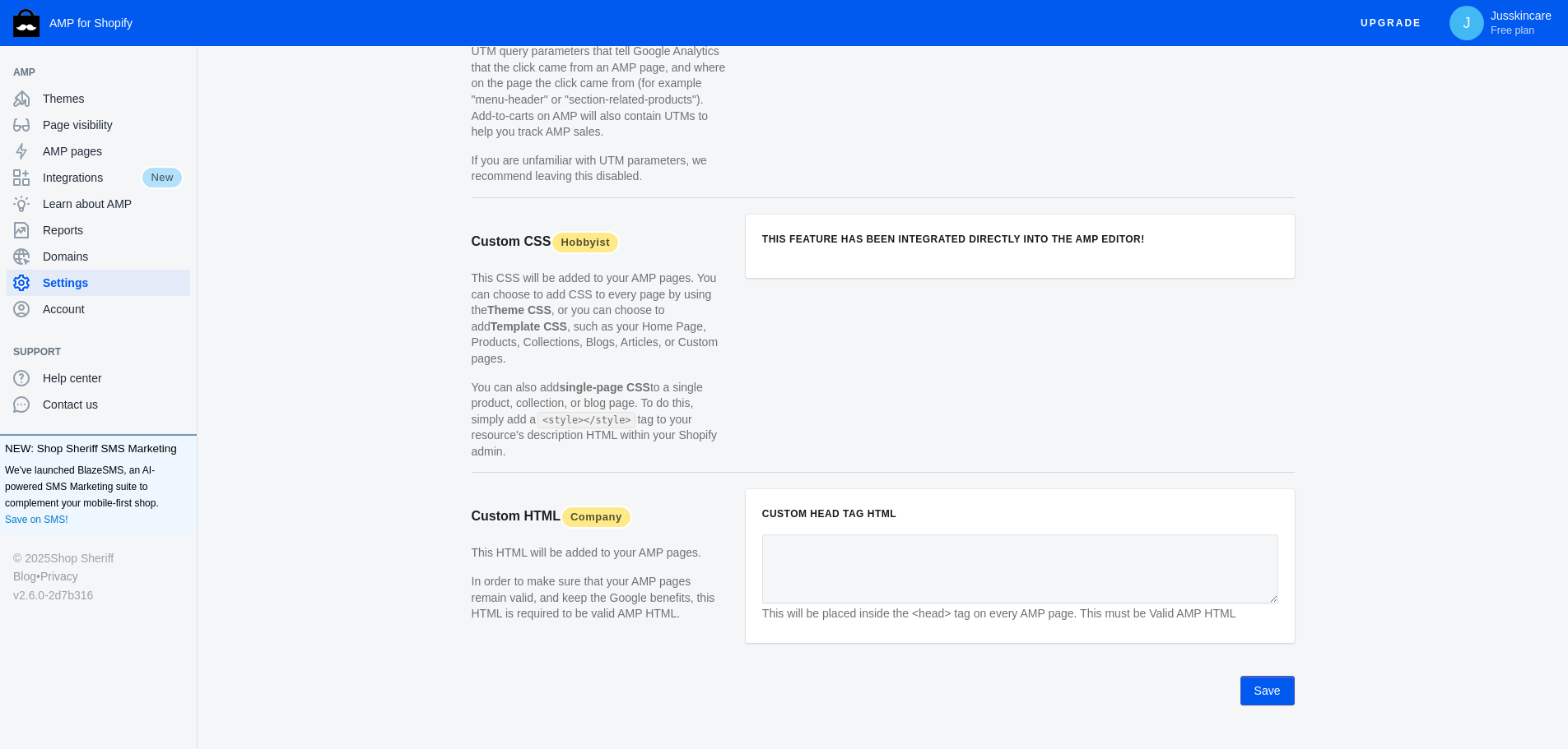
scroll to position [1507, 0]
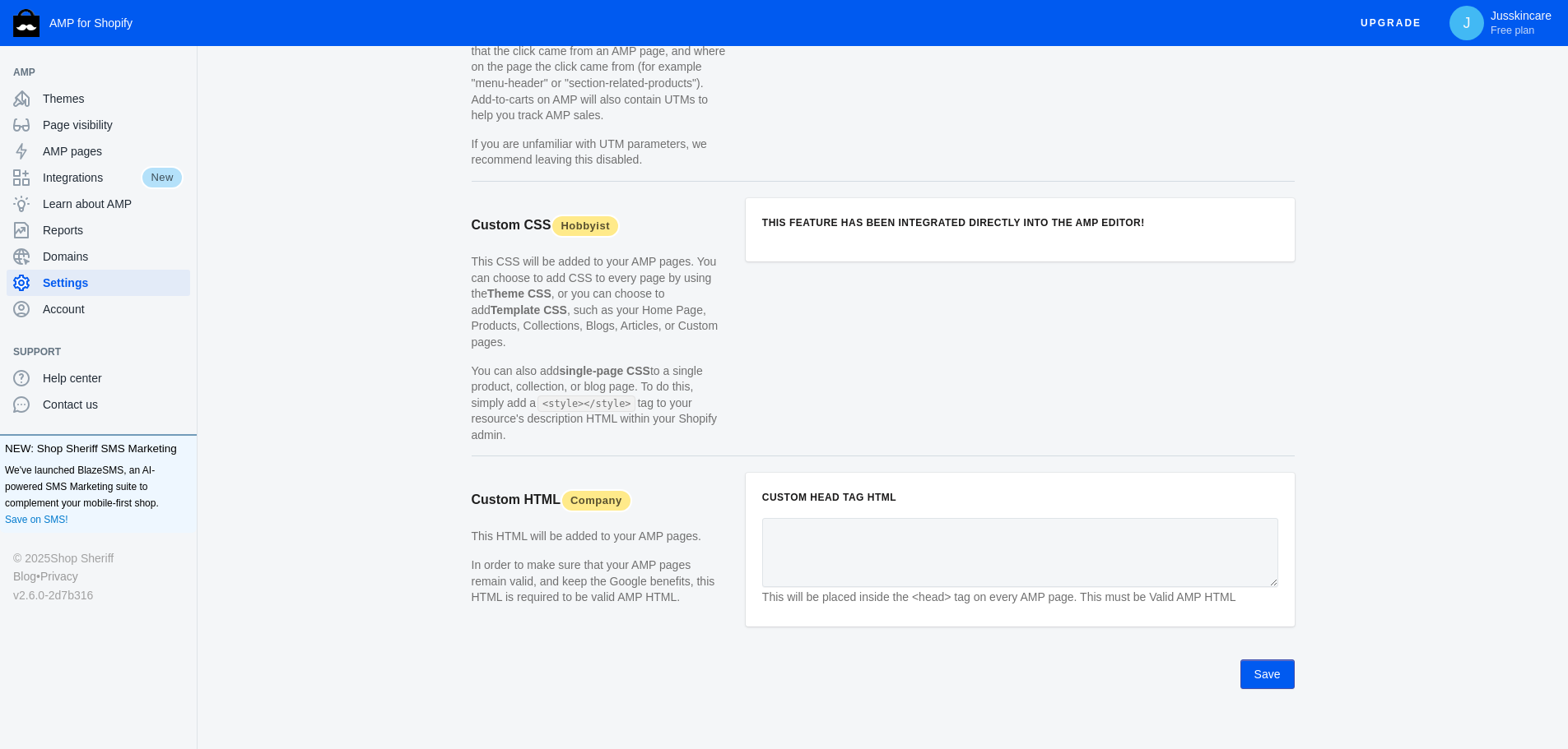
click at [1256, 660] on button "Save" at bounding box center [1267, 674] width 54 height 29
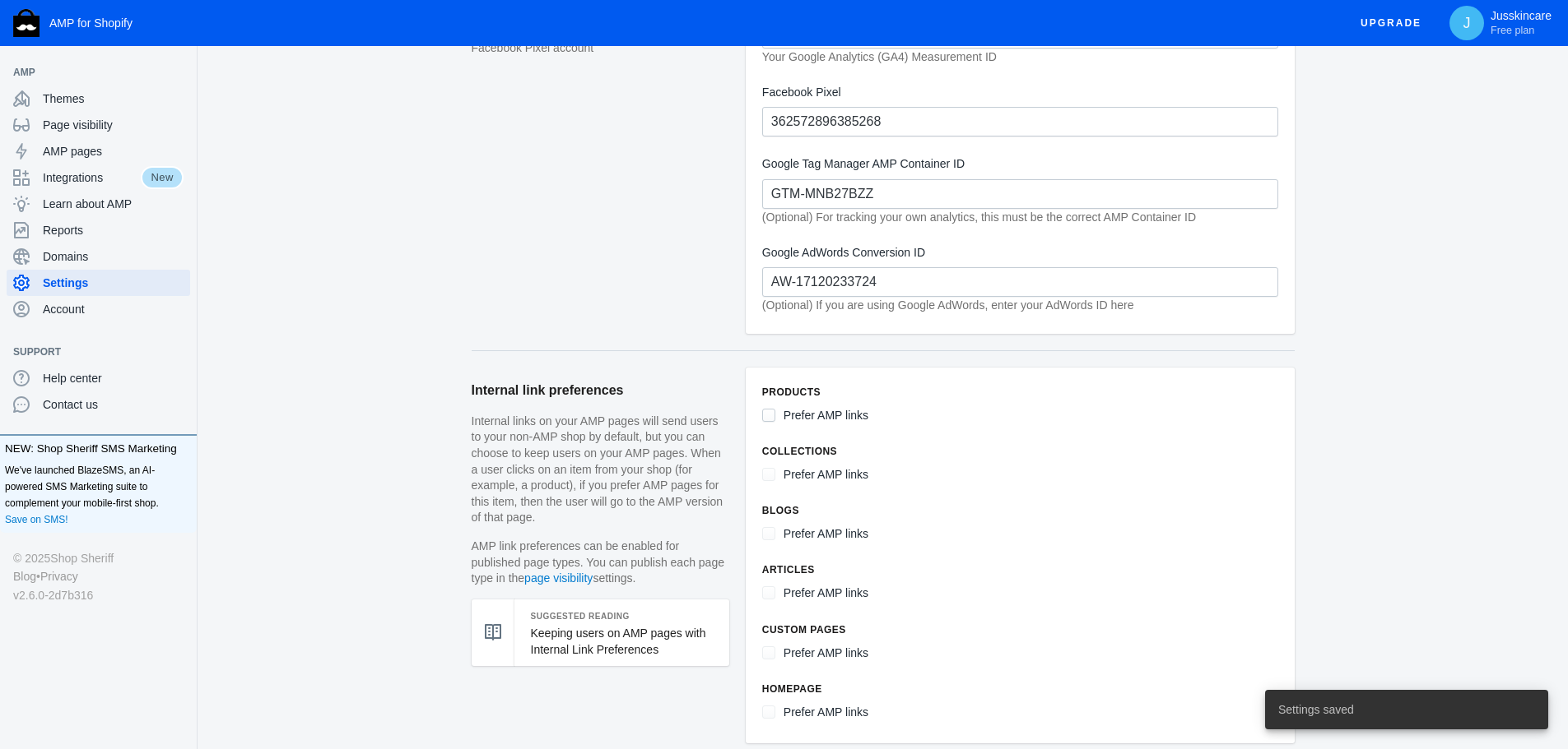
scroll to position [520, 0]
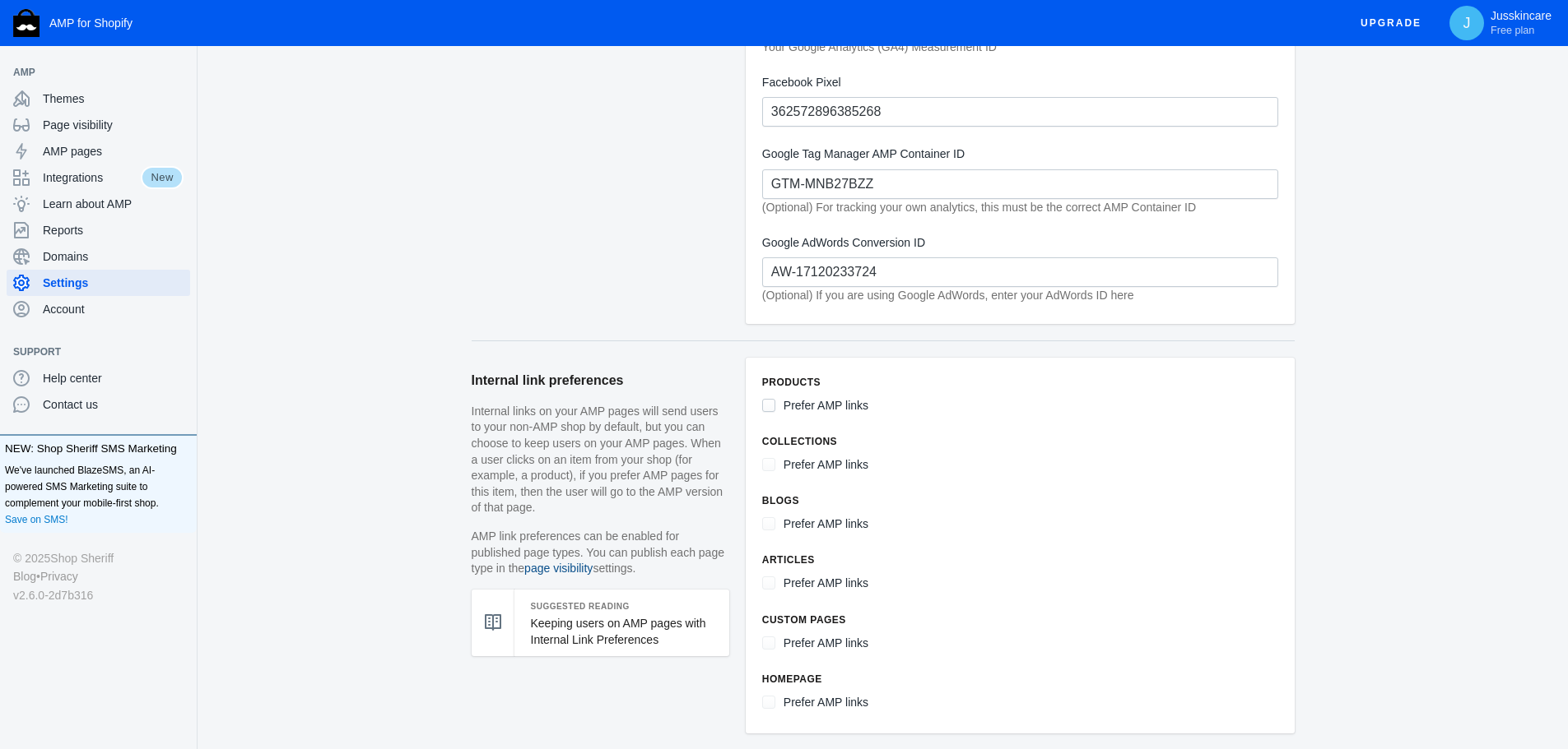
click at [570, 565] on link "page visibility" at bounding box center [558, 569] width 68 height 13
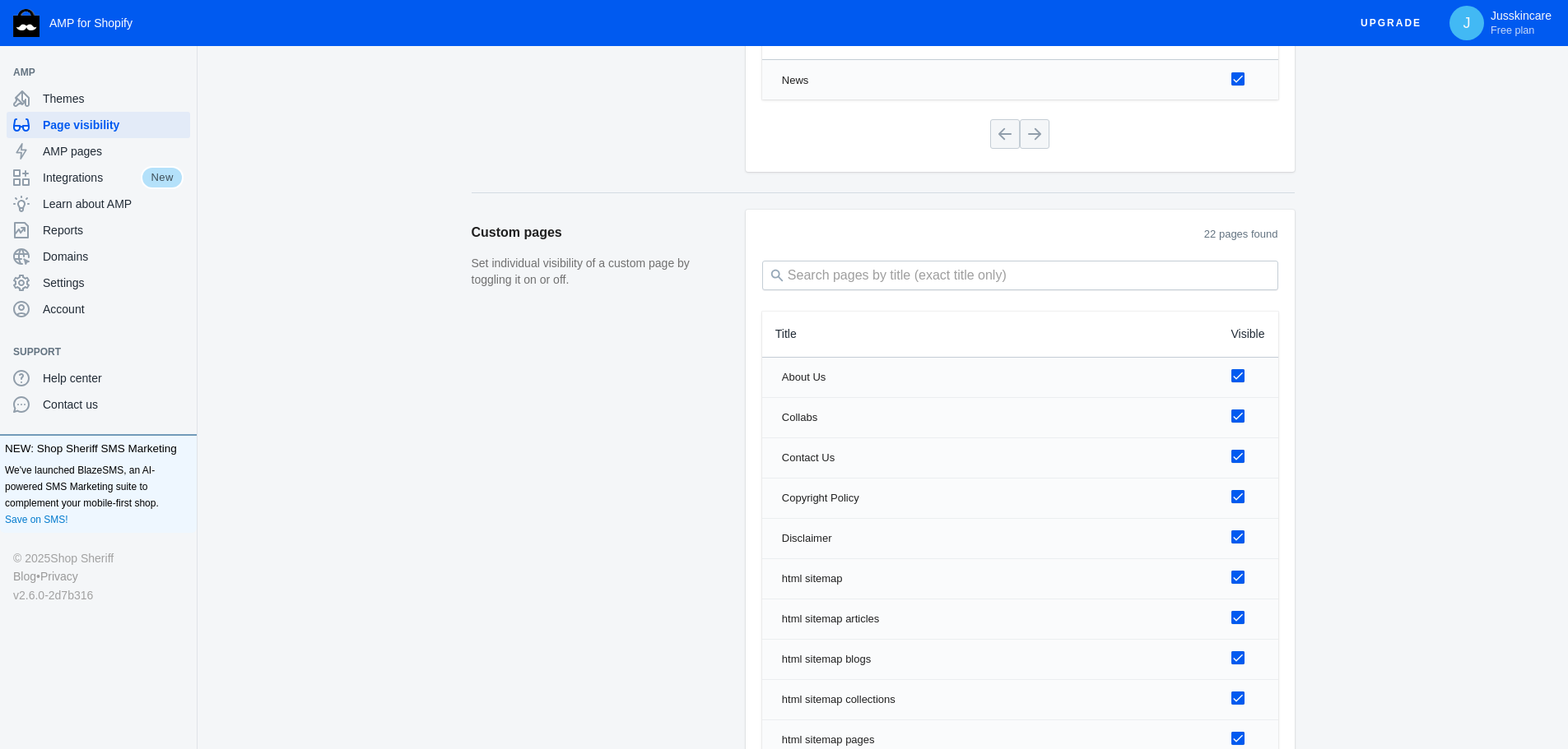
scroll to position [2106, 0]
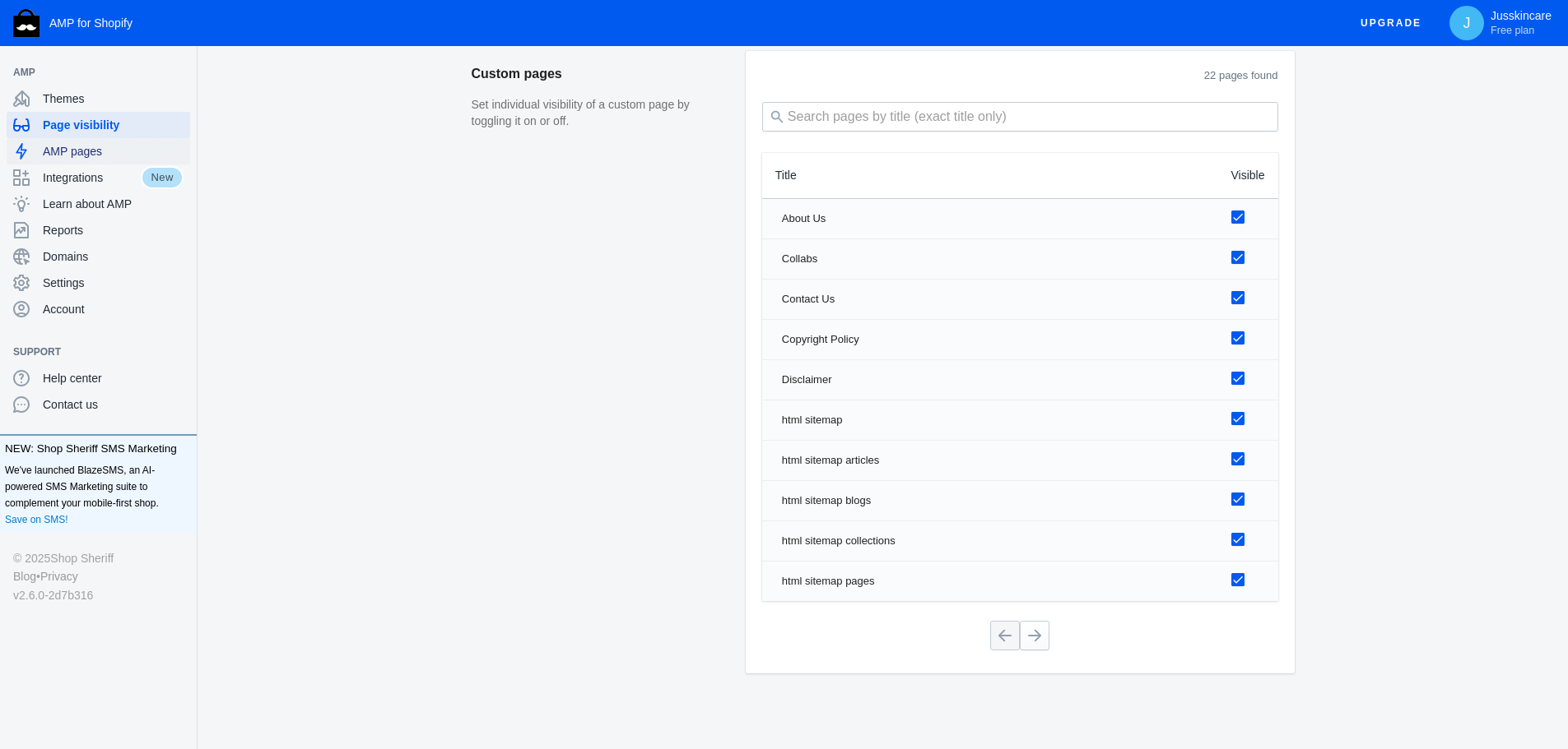
click at [60, 150] on span "AMP pages" at bounding box center [113, 151] width 141 height 16
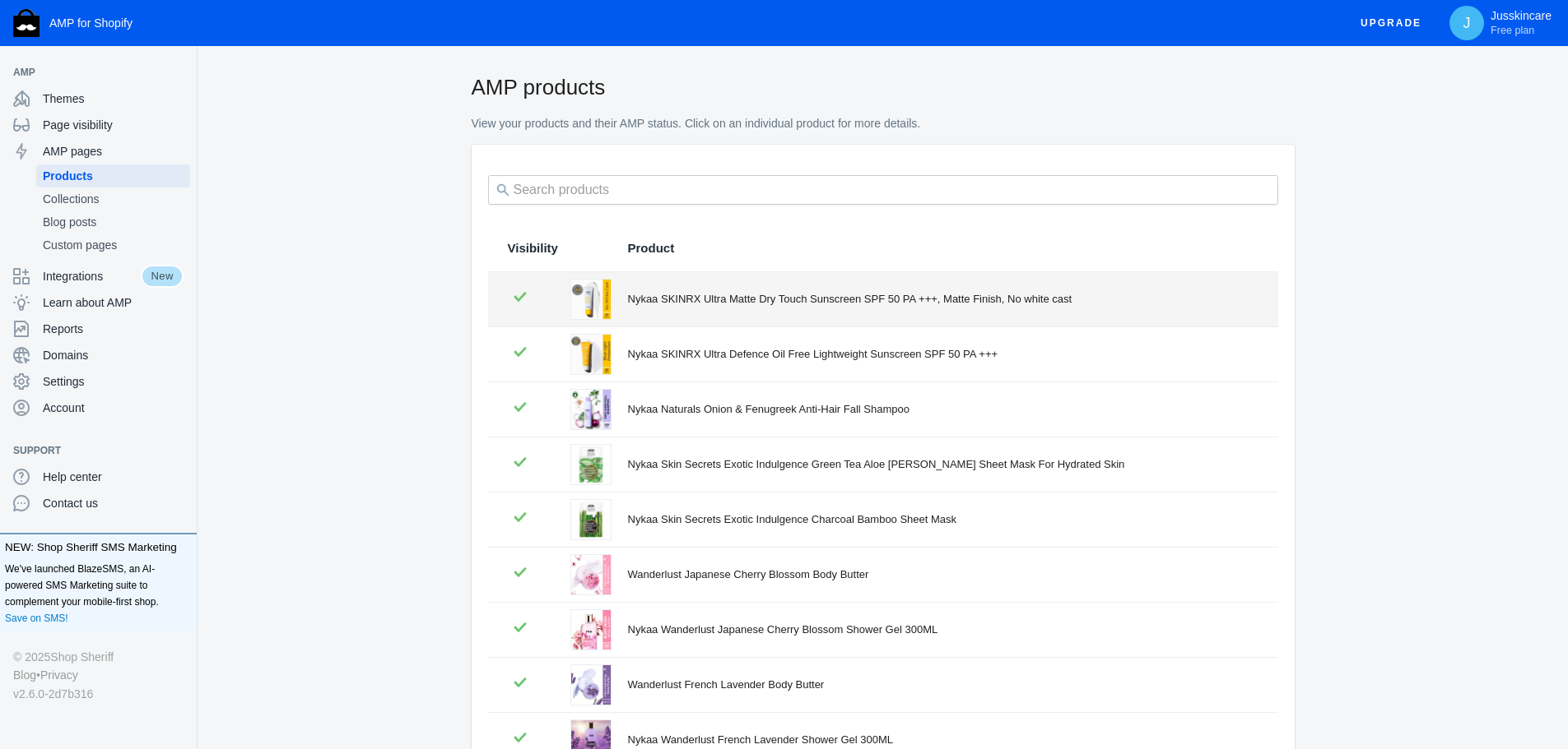
click at [671, 298] on div "Nykaa SKINRX Ultra Matte Dry Touch Sunscreen SPF 50 PA +++, Matte Finish, No wh…" at bounding box center [943, 299] width 631 height 16
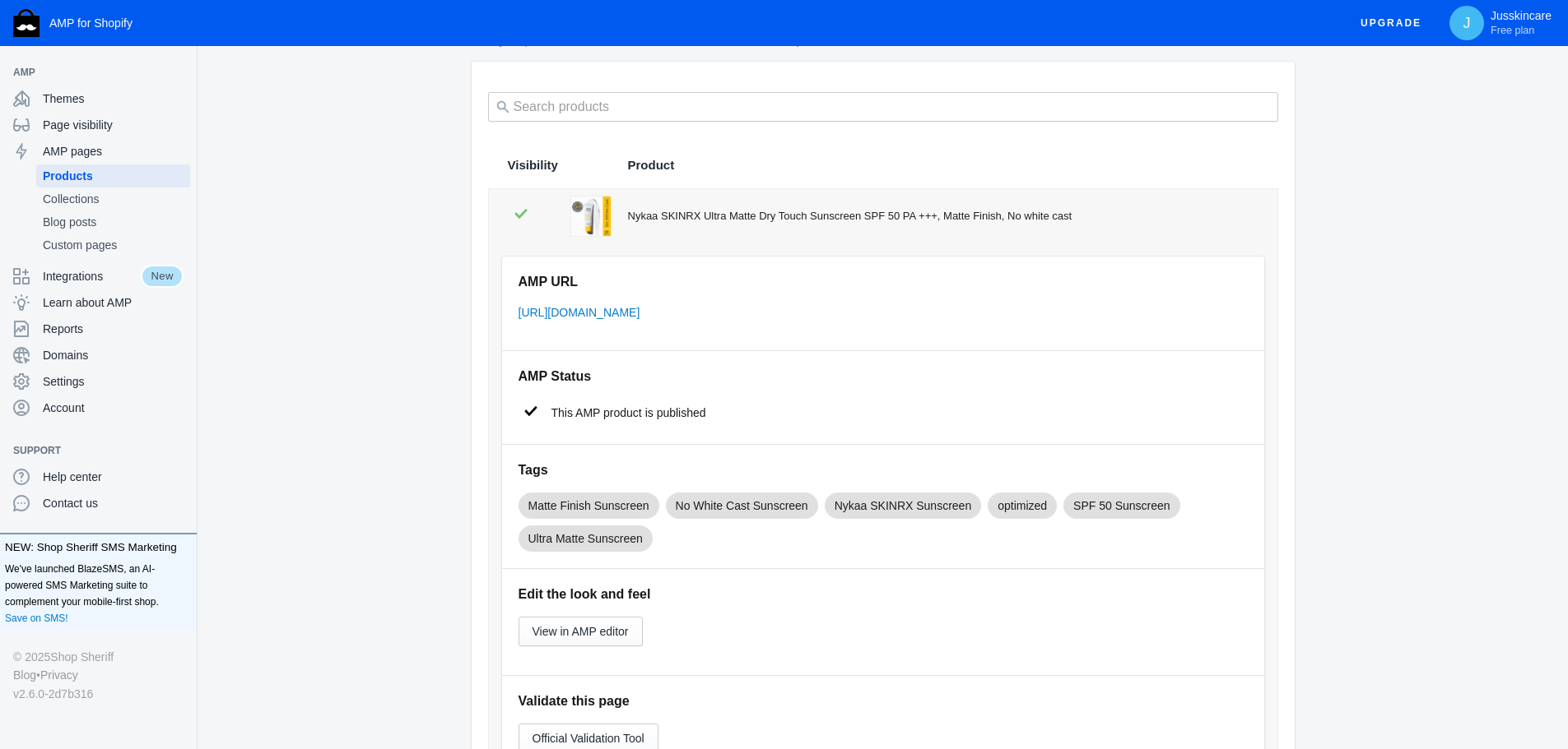
scroll to position [83, 0]
click at [635, 313] on link "https://www.jusskincare.com/a/s/products/ultra-matte-dry-touch-sunscreen" at bounding box center [579, 313] width 122 height 13
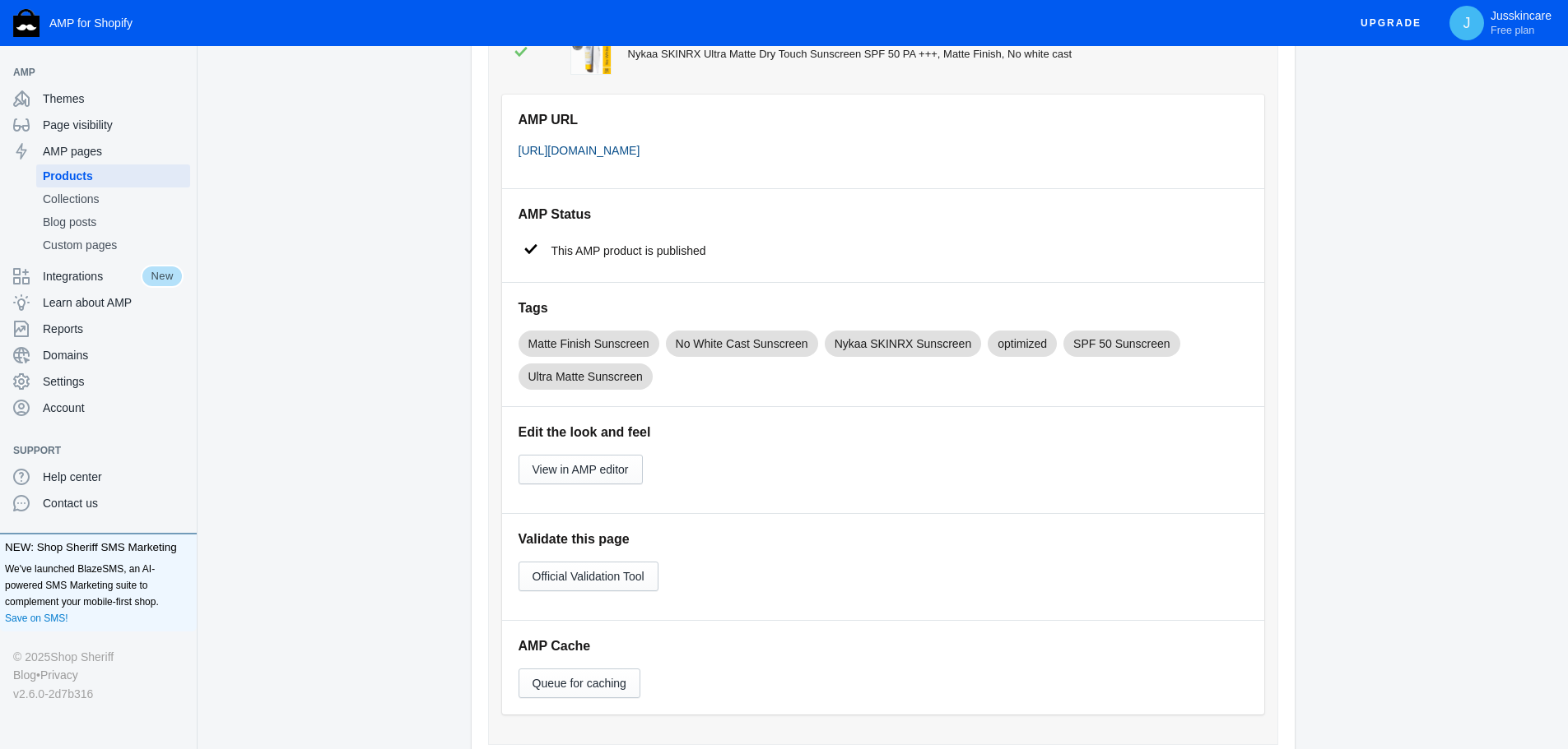
scroll to position [247, 0]
click at [593, 466] on span "View in AMP editor" at bounding box center [580, 468] width 96 height 13
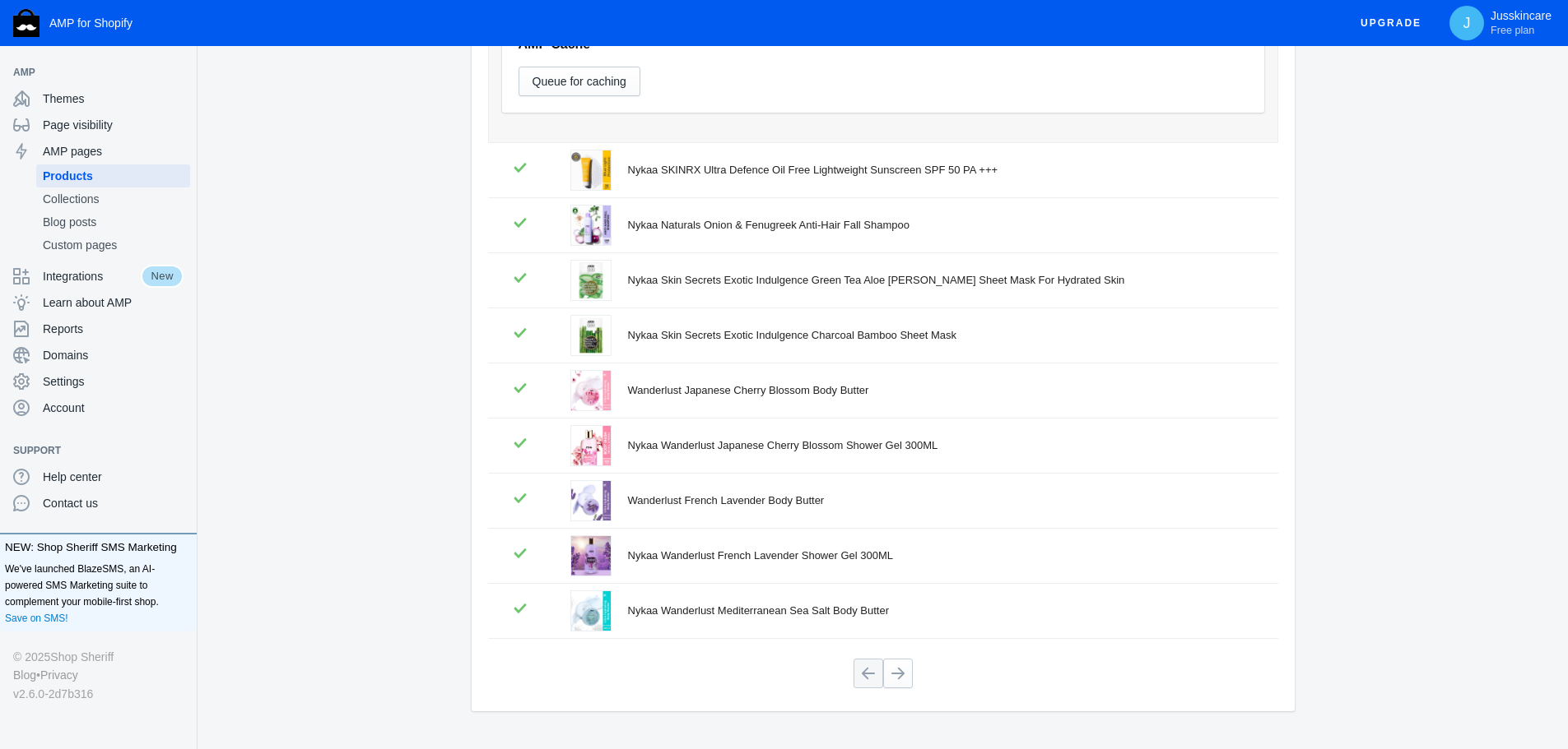
scroll to position [885, 0]
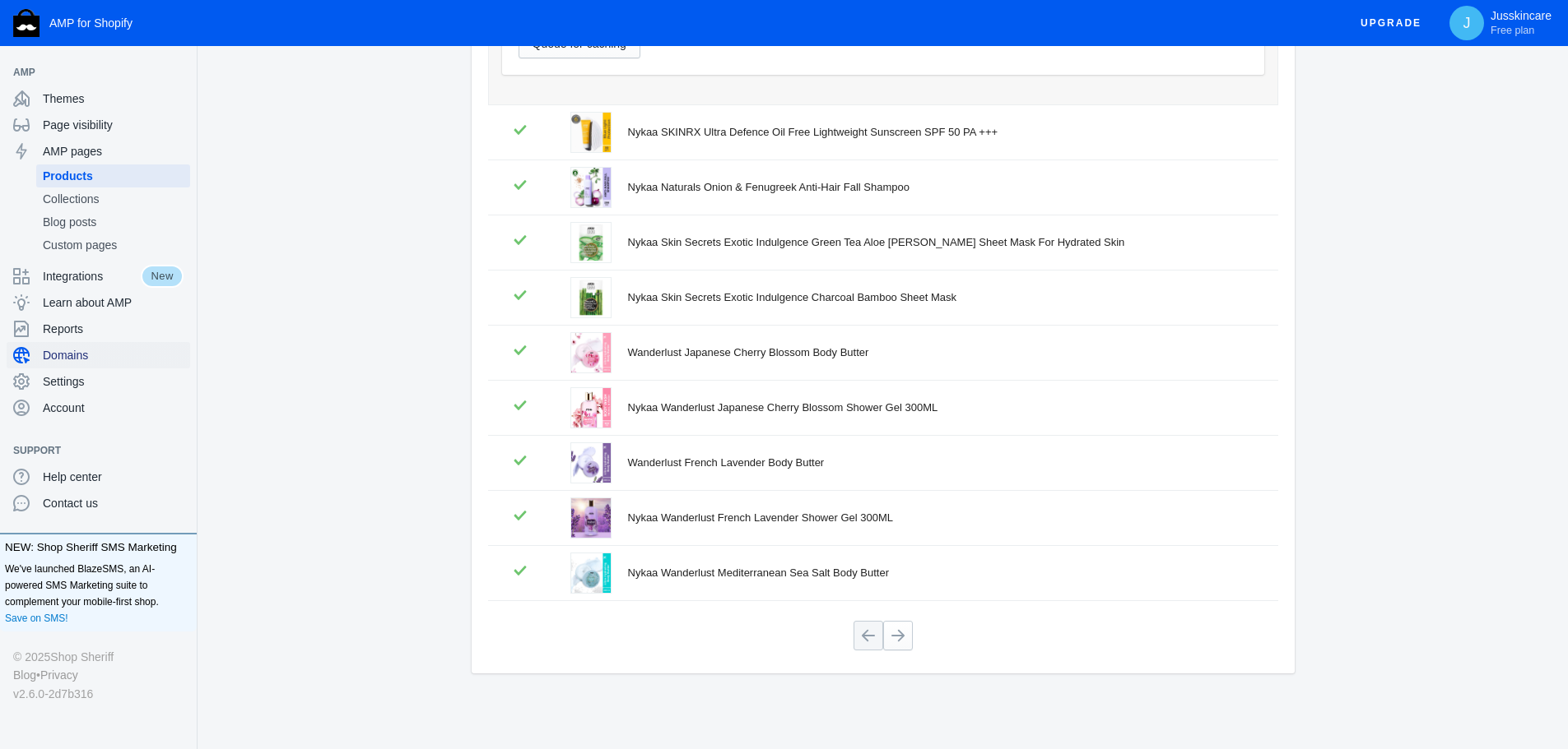
click at [59, 358] on span "Domains" at bounding box center [113, 355] width 141 height 16
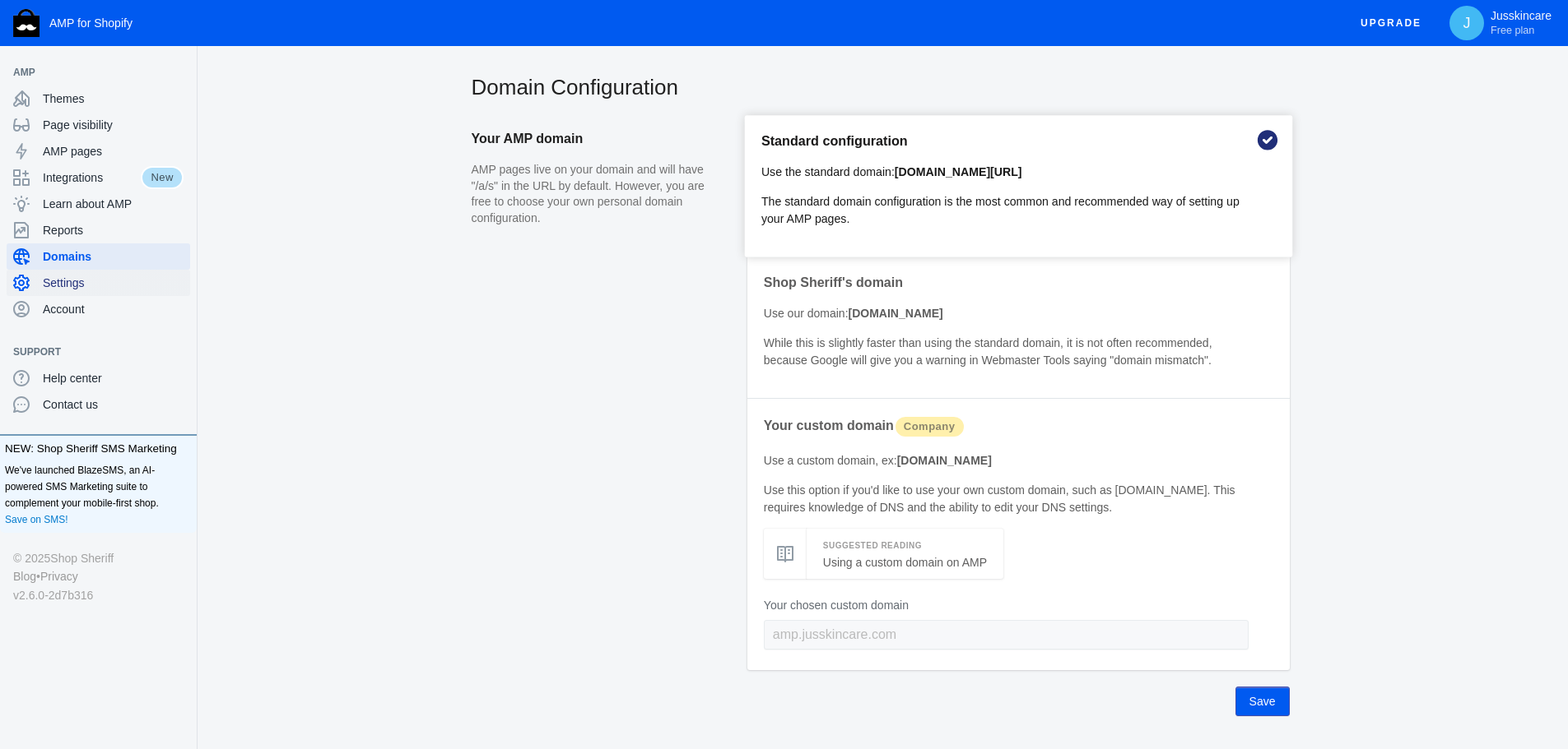
click at [70, 274] on div "Settings" at bounding box center [98, 283] width 170 height 27
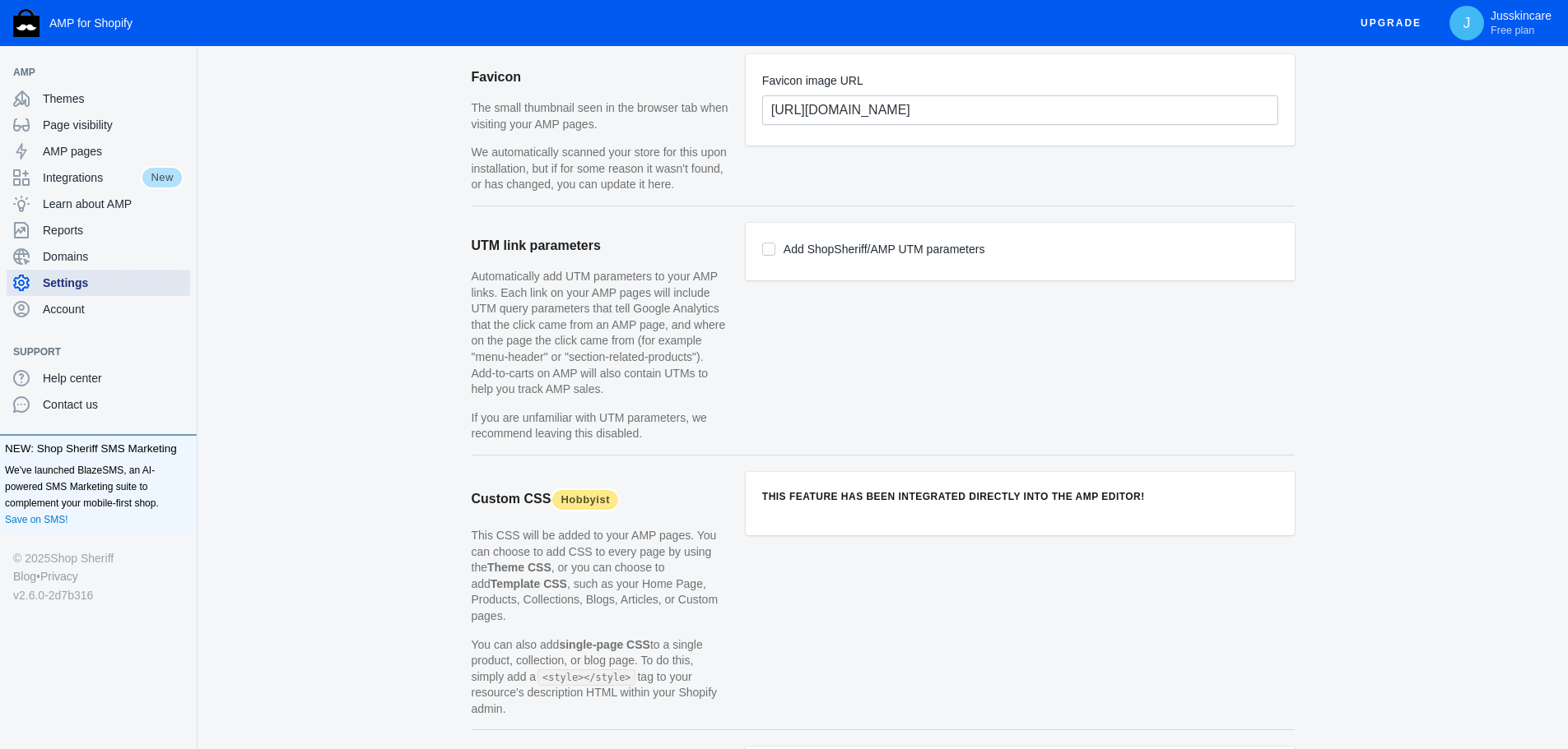
scroll to position [1316, 0]
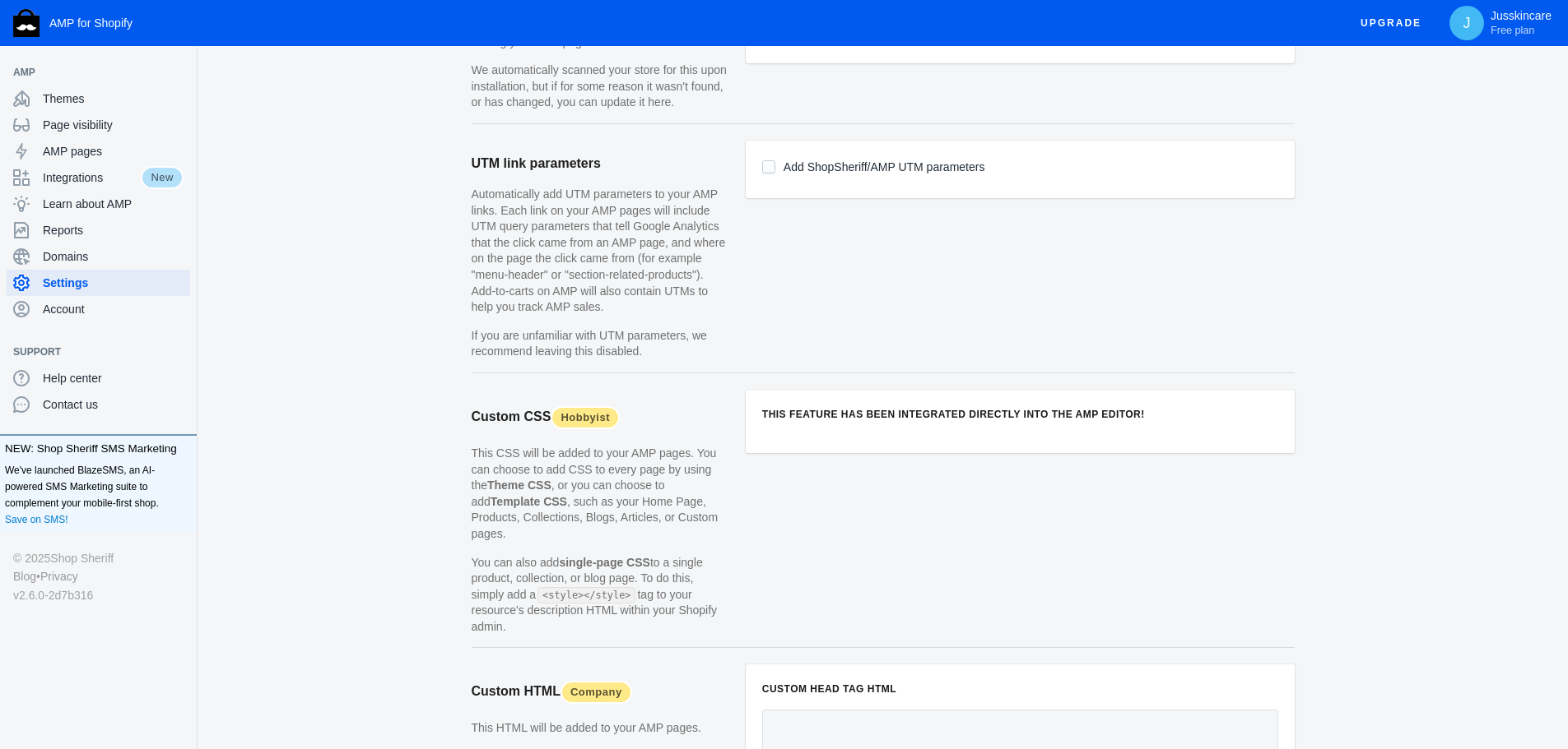
click at [769, 168] on input "Add ShopSheriff/AMP UTM parameters" at bounding box center [768, 167] width 13 height 13
checkbox input "true"
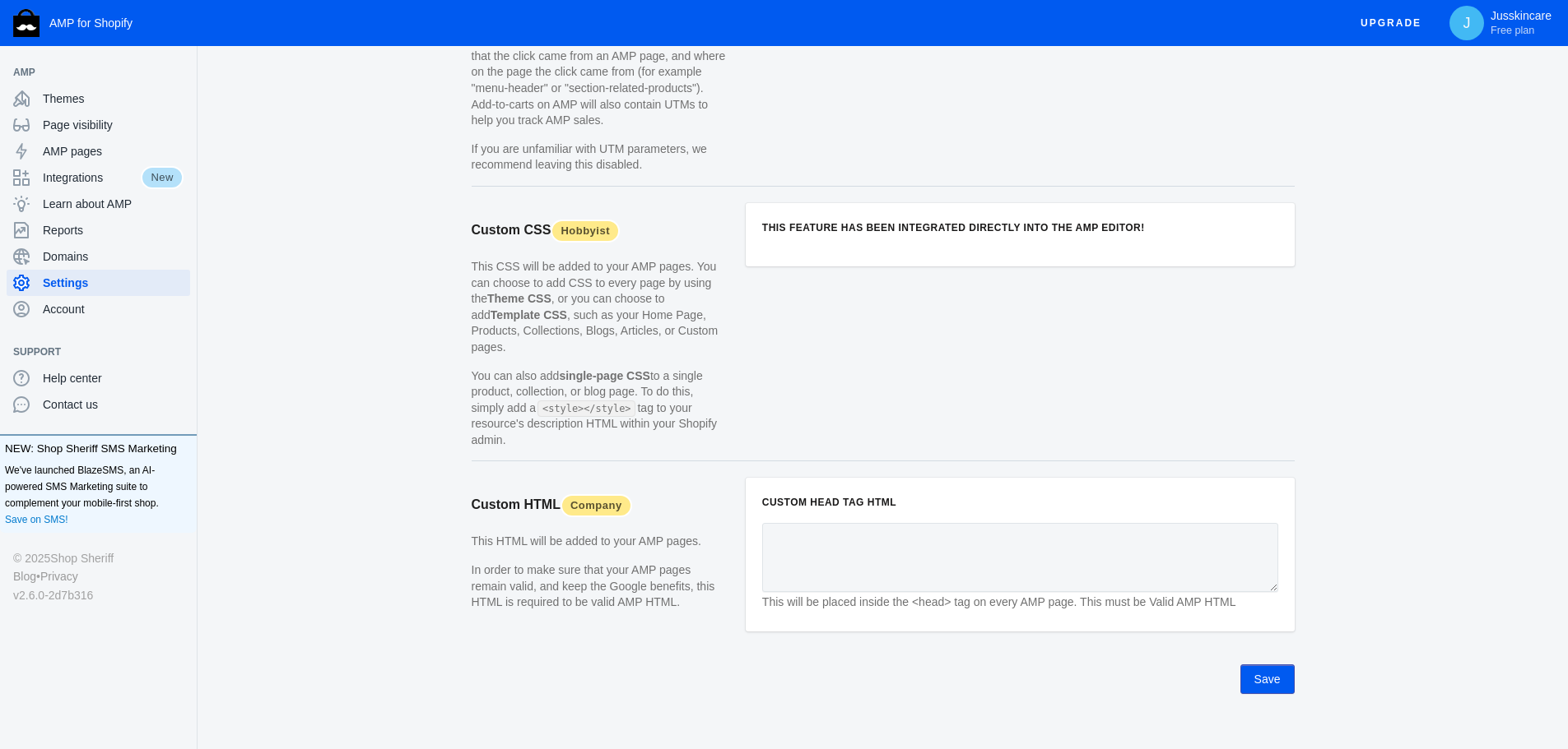
scroll to position [1507, 0]
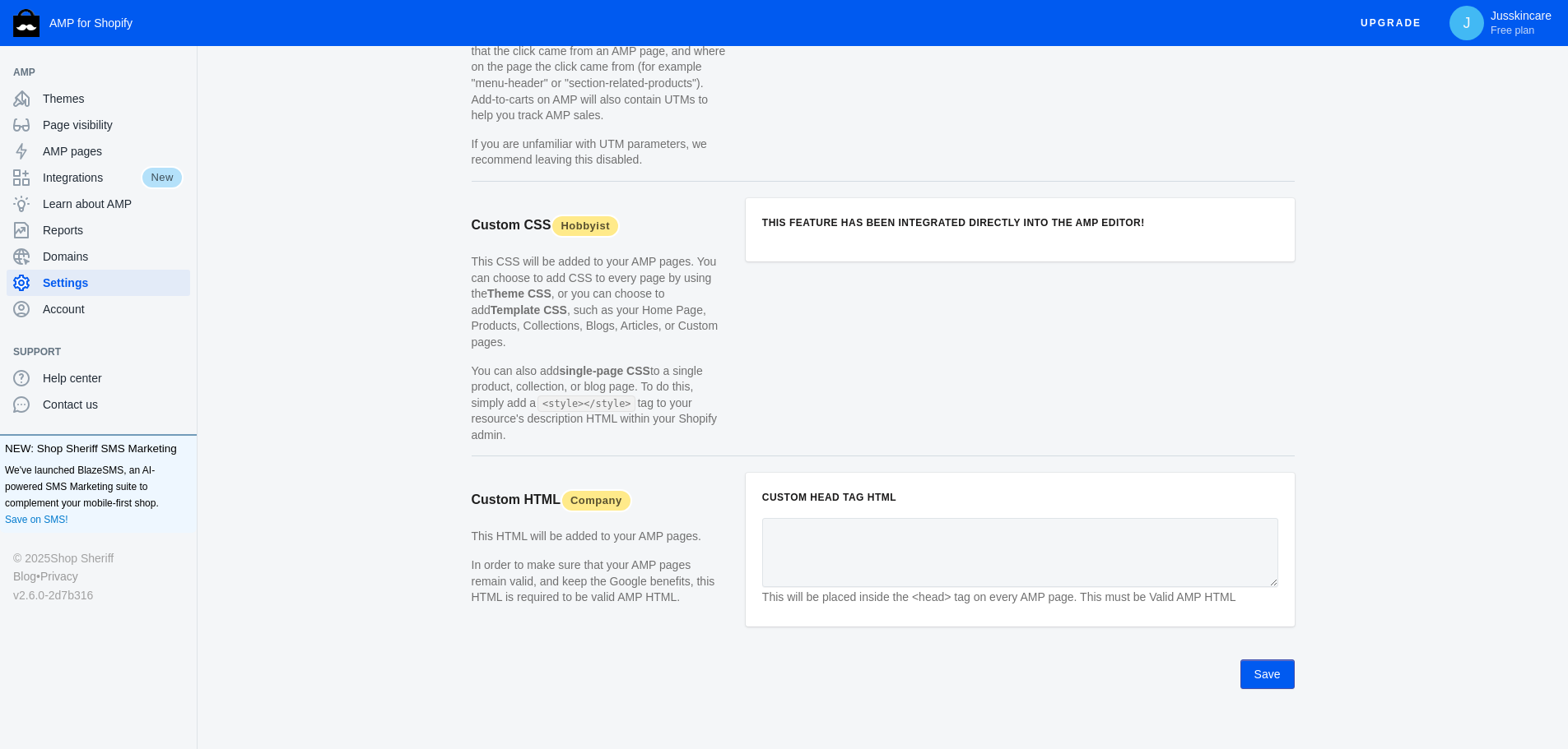
click at [1269, 660] on button "Save" at bounding box center [1267, 674] width 54 height 29
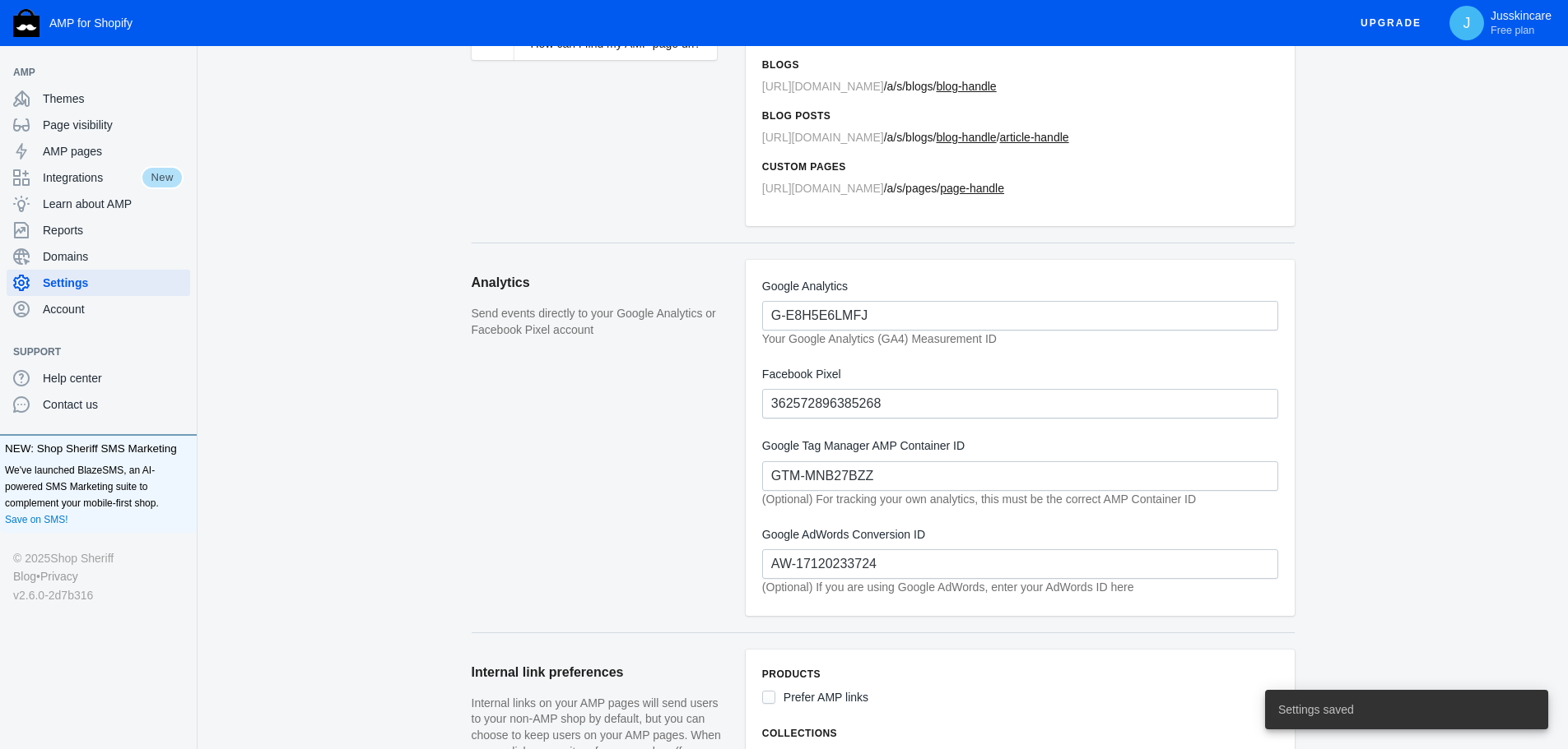
scroll to position [0, 0]
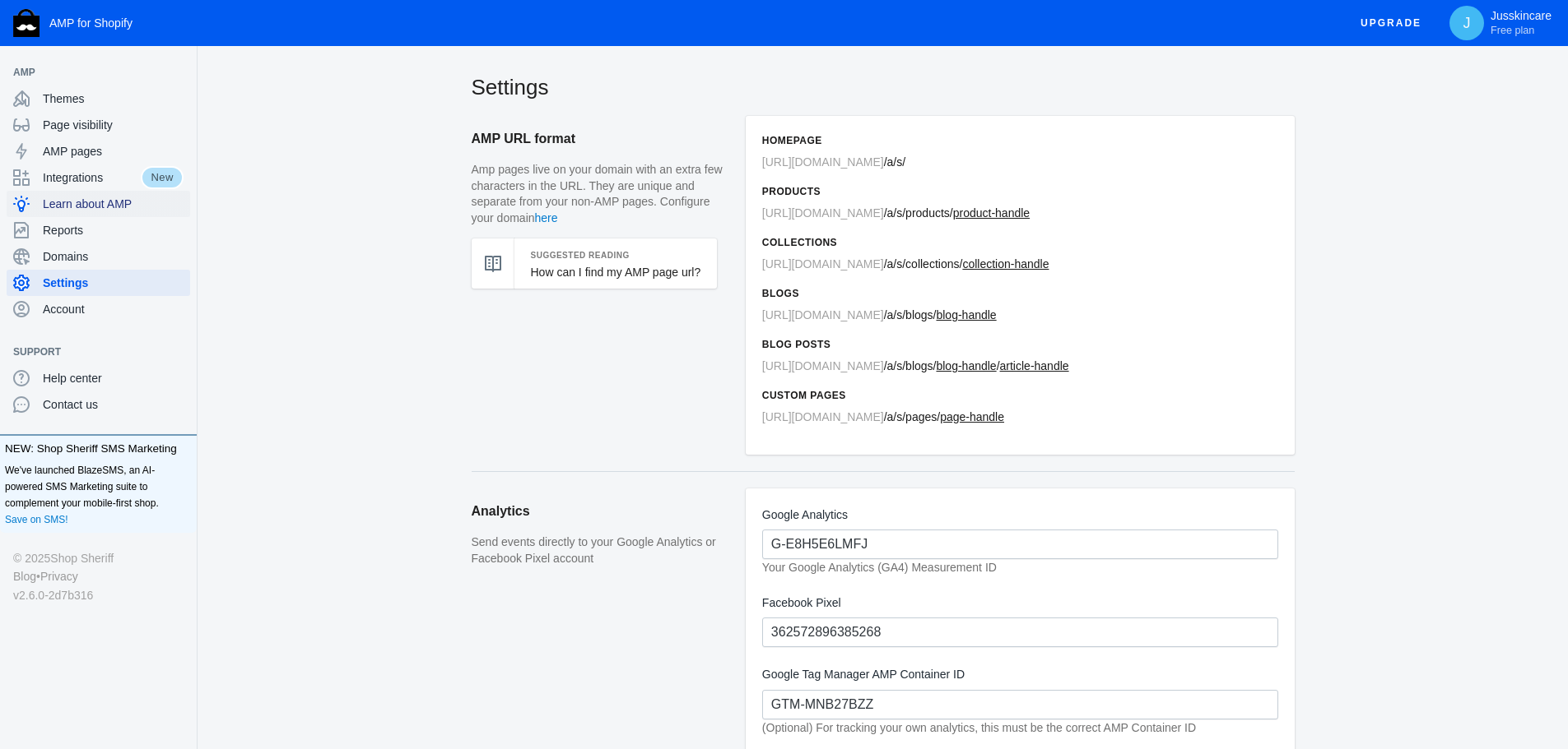
click at [59, 207] on span "Learn about AMP" at bounding box center [113, 203] width 141 height 16
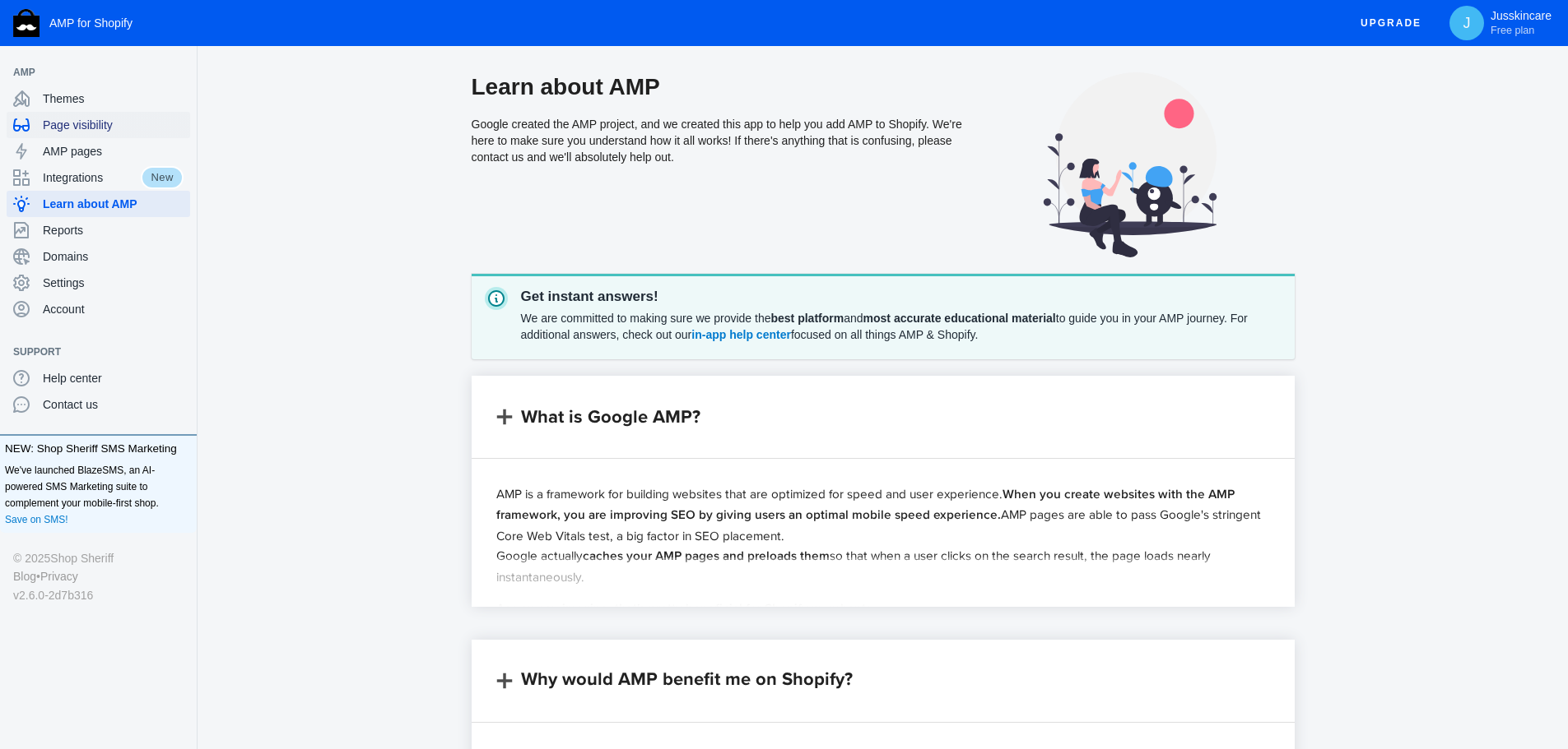
click at [60, 126] on span "Page visibility" at bounding box center [113, 124] width 141 height 16
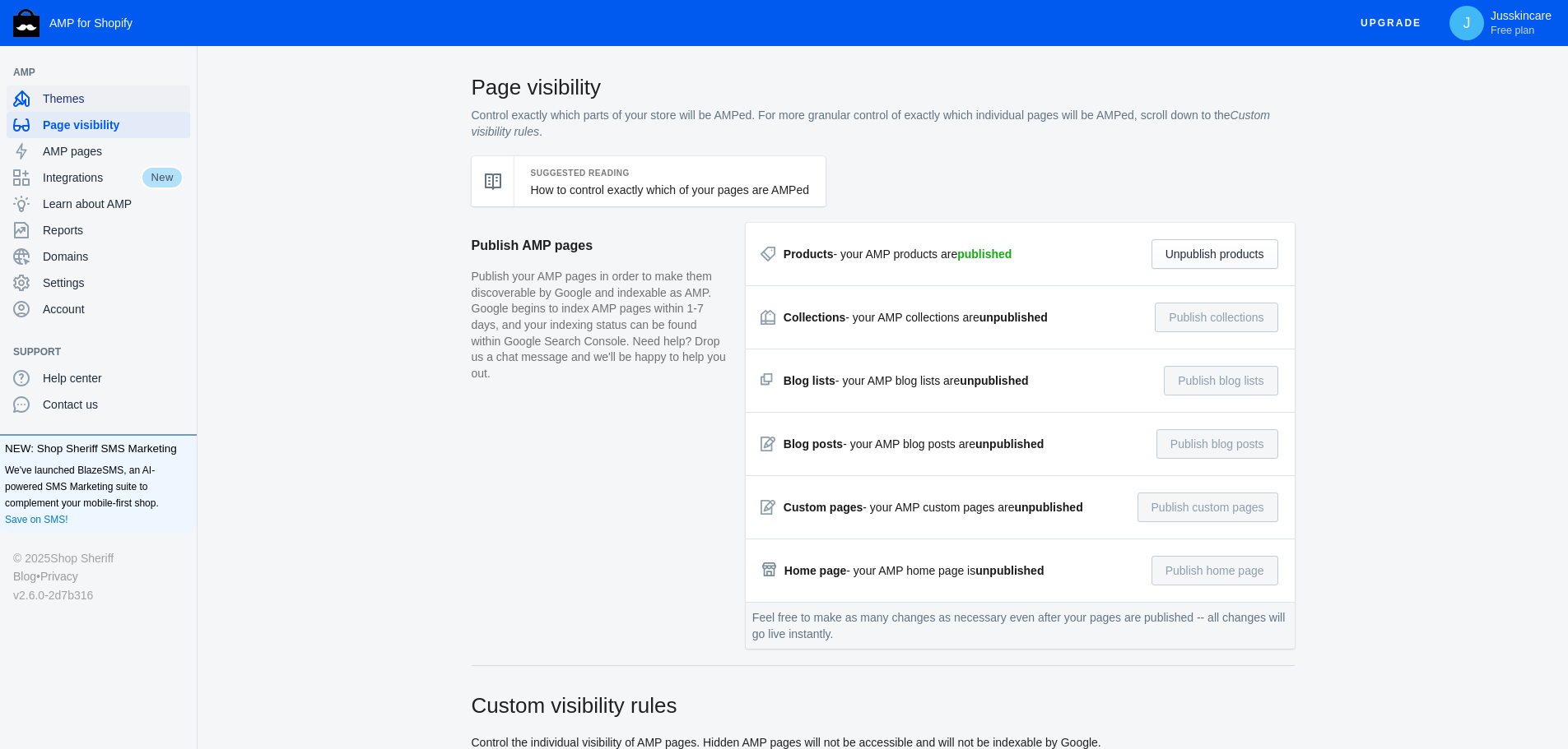
click at [70, 101] on span "Themes" at bounding box center [113, 98] width 141 height 16
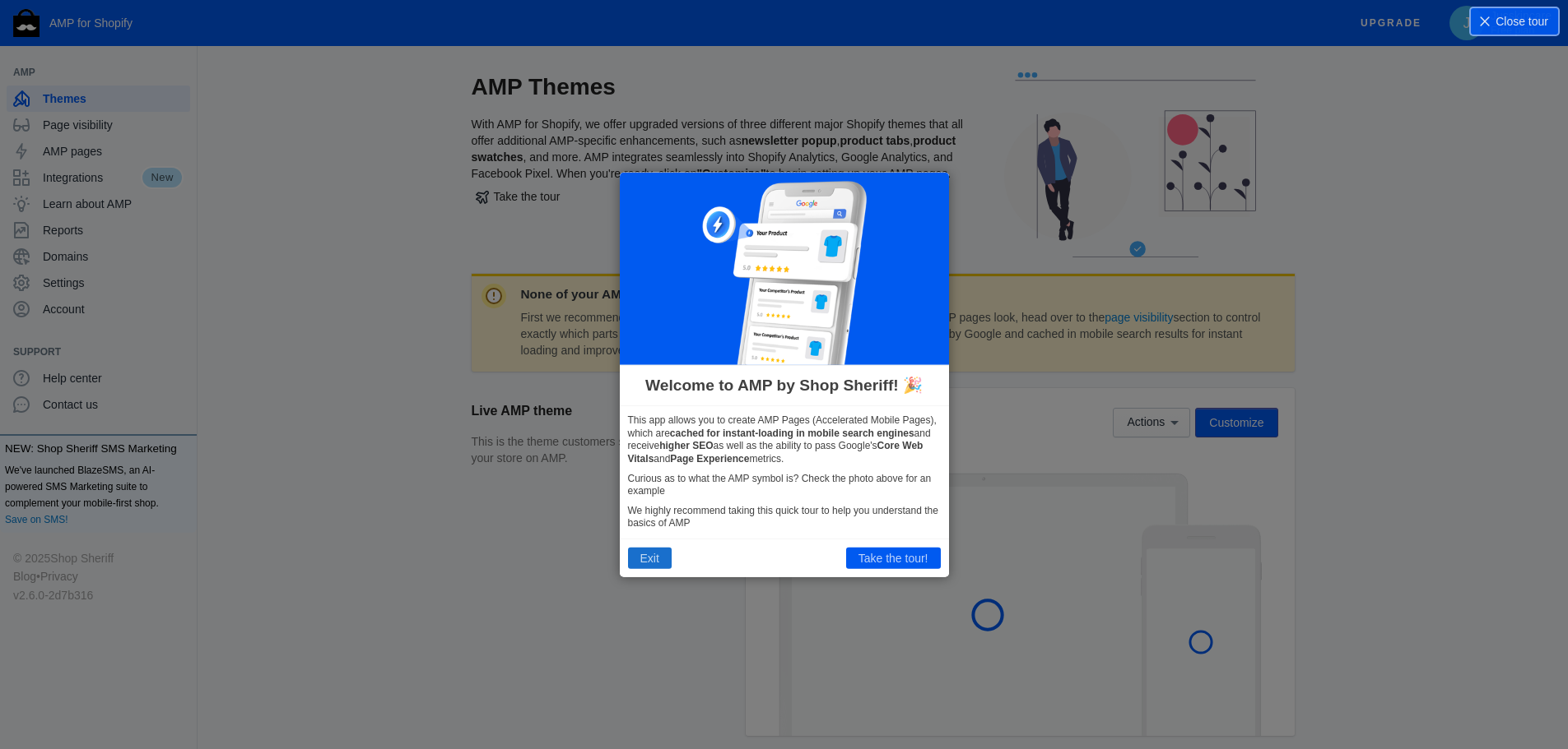
click at [652, 557] on button "Exit" at bounding box center [650, 558] width 44 height 22
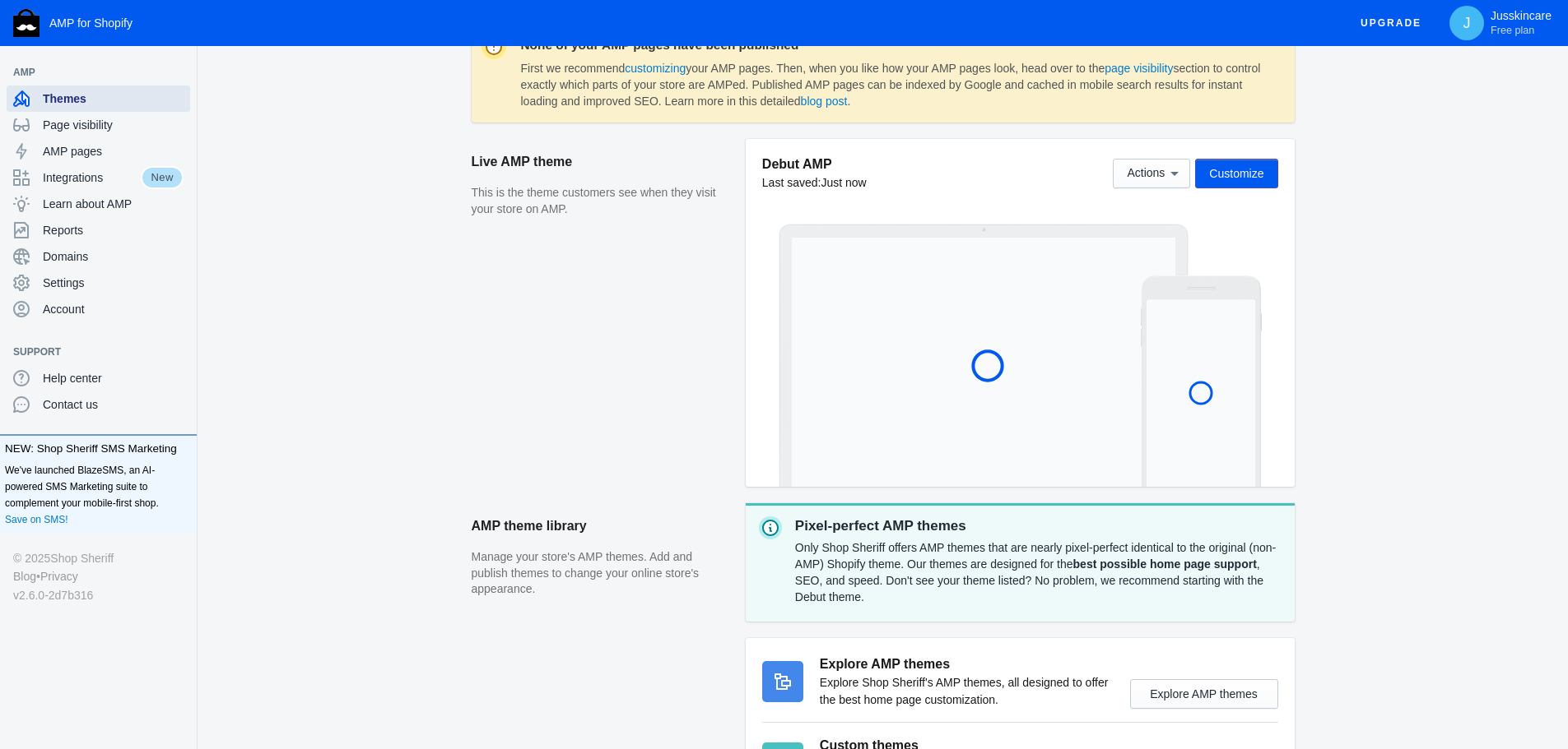
scroll to position [329, 0]
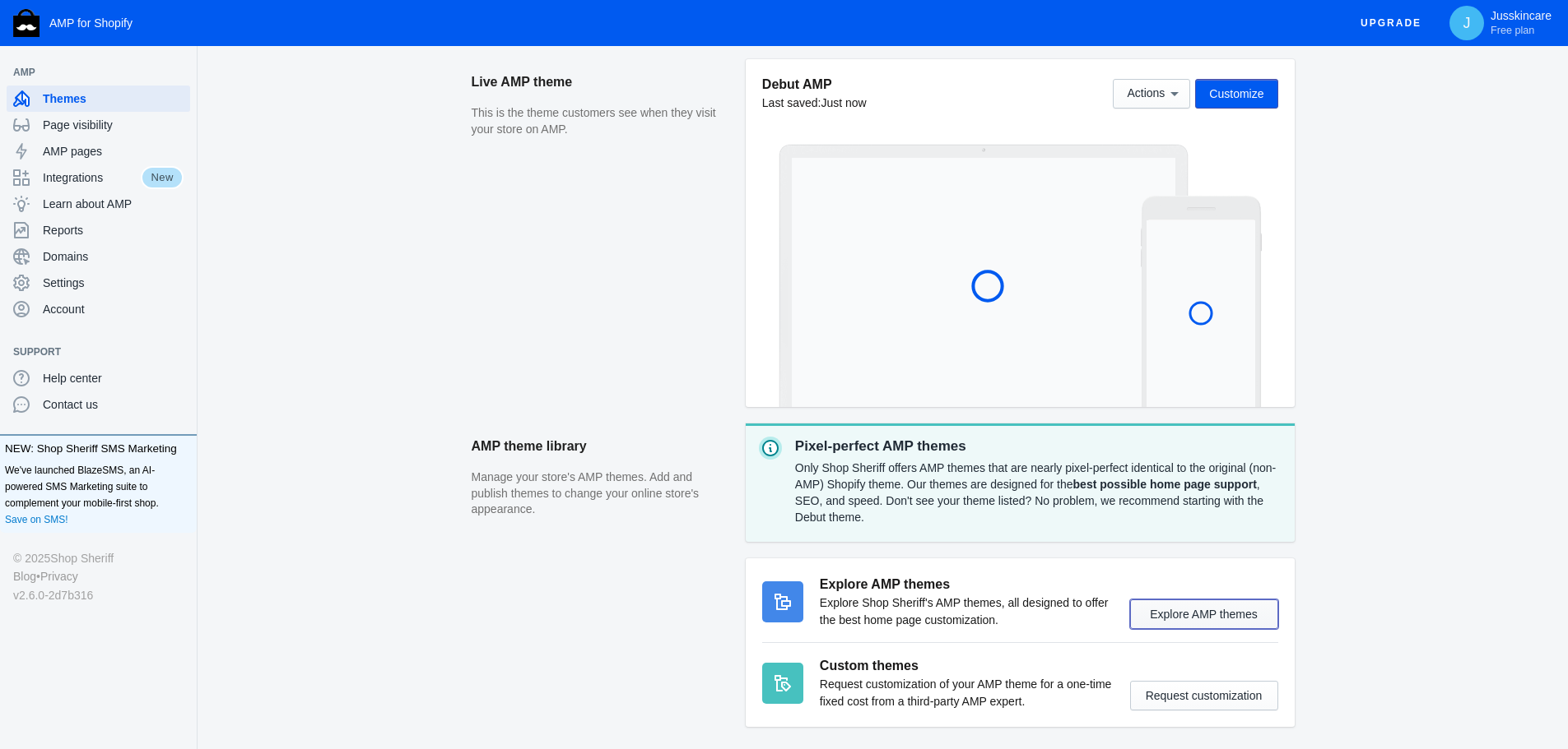
click at [1186, 609] on button "Explore AMP themes" at bounding box center [1204, 614] width 148 height 29
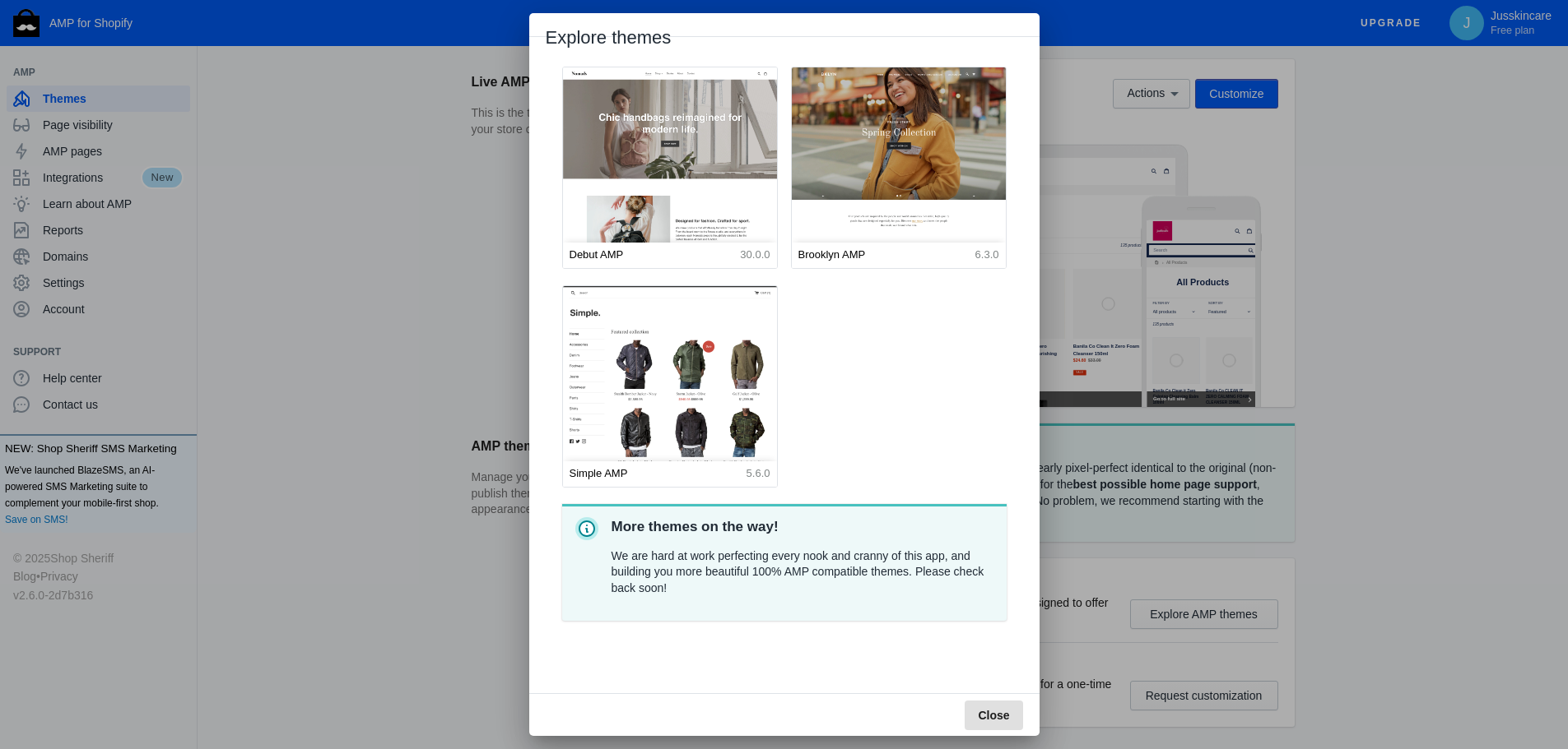
scroll to position [0, 0]
click at [1010, 720] on button "Close" at bounding box center [993, 715] width 58 height 29
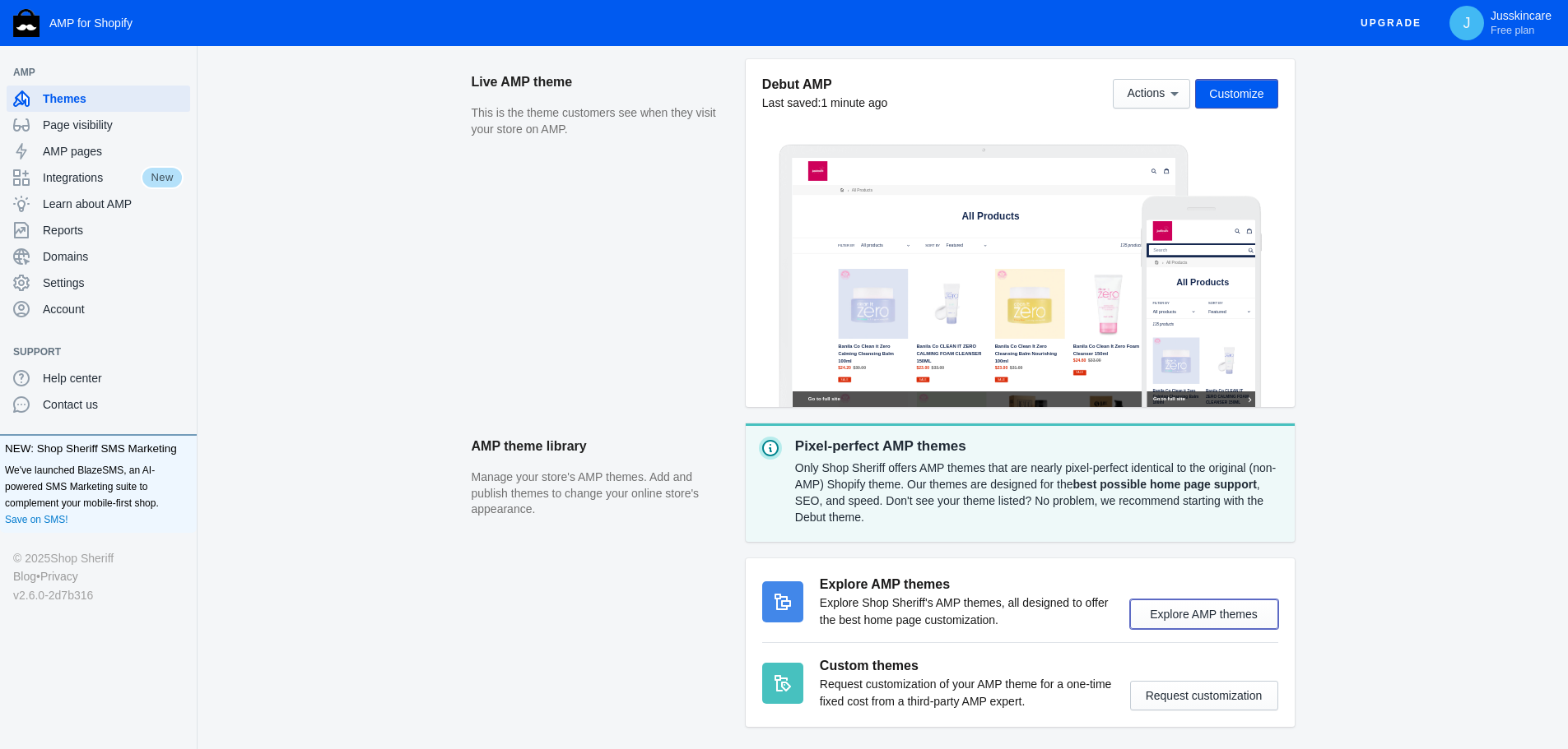
scroll to position [399, 0]
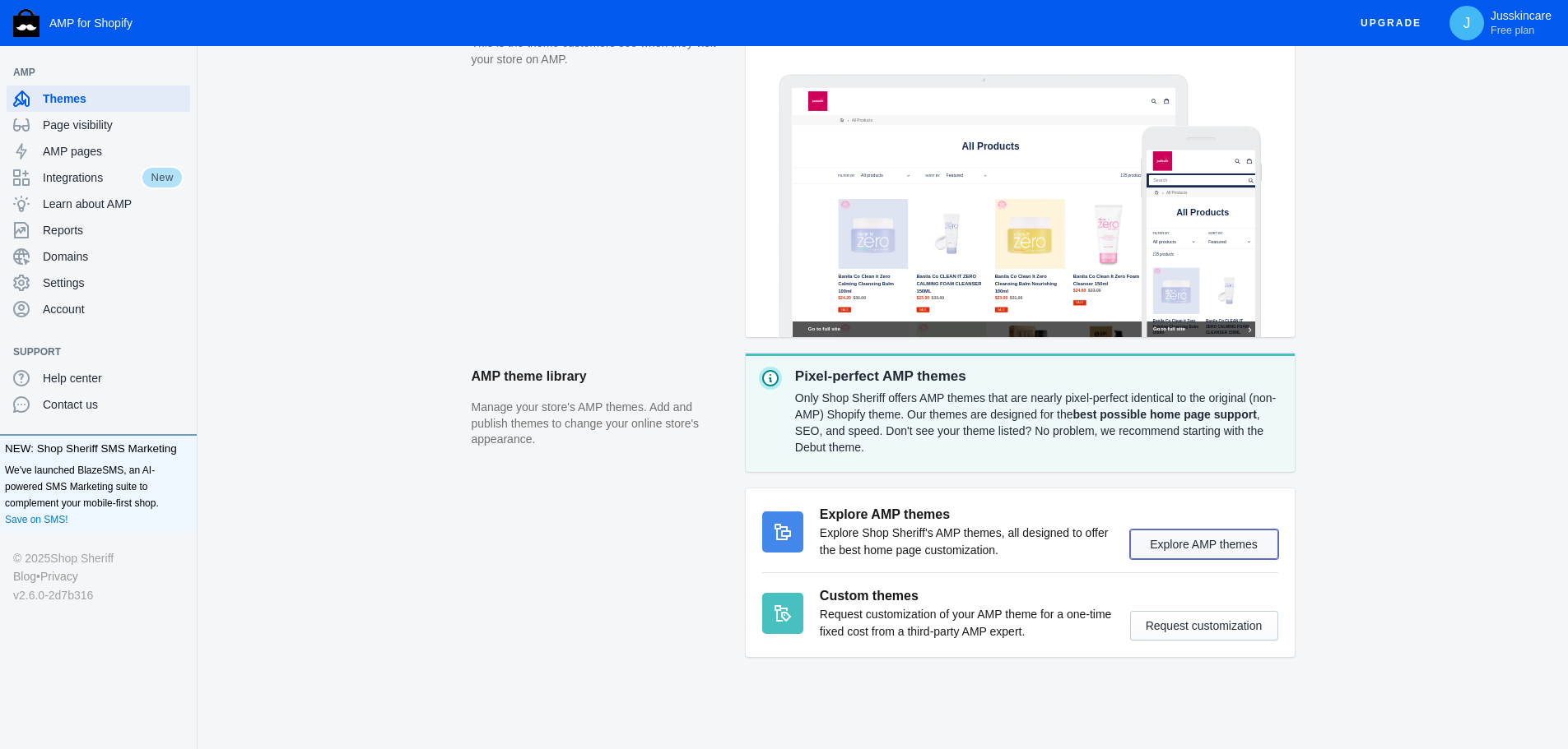
click at [1202, 545] on button "Explore AMP themes" at bounding box center [1204, 544] width 148 height 29
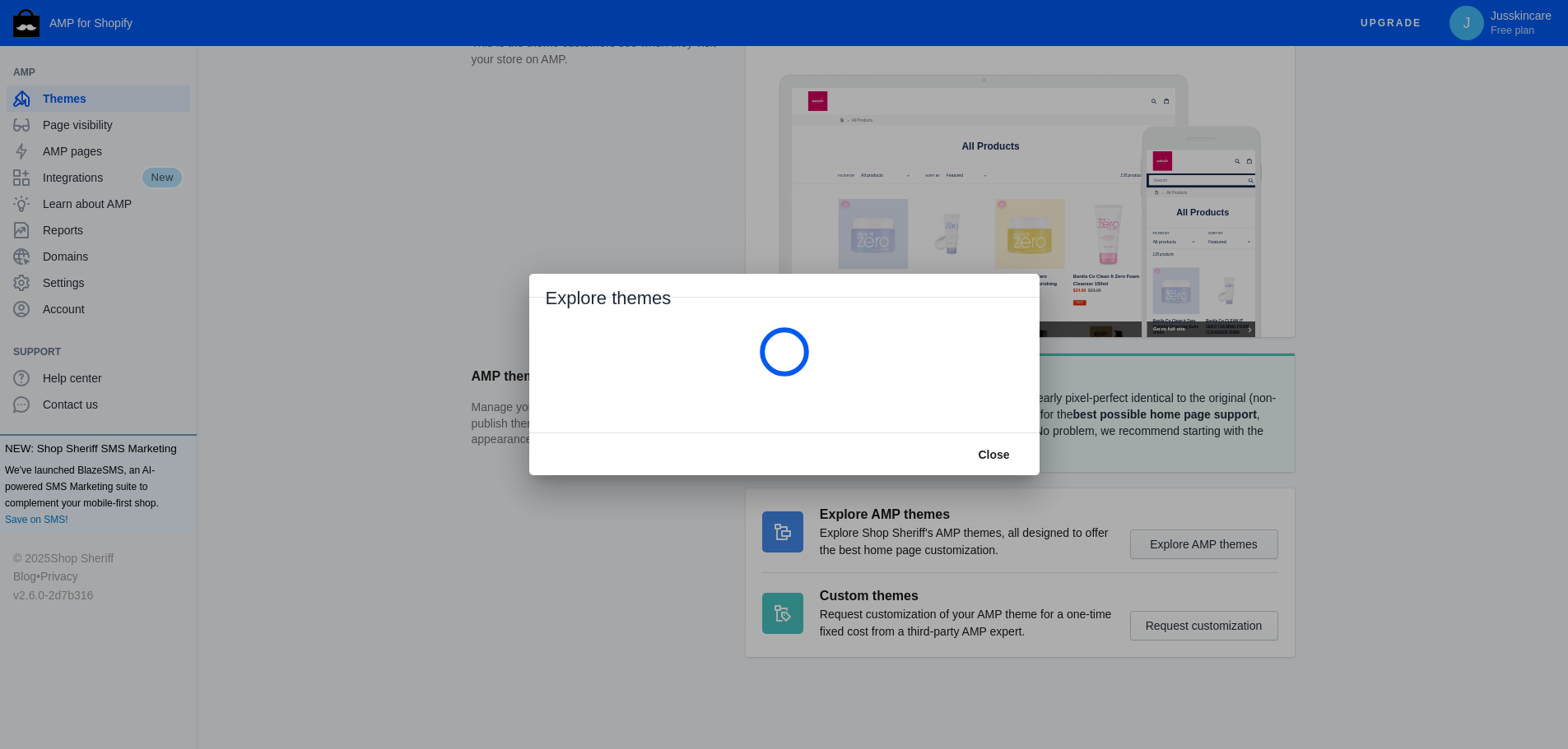
scroll to position [0, 0]
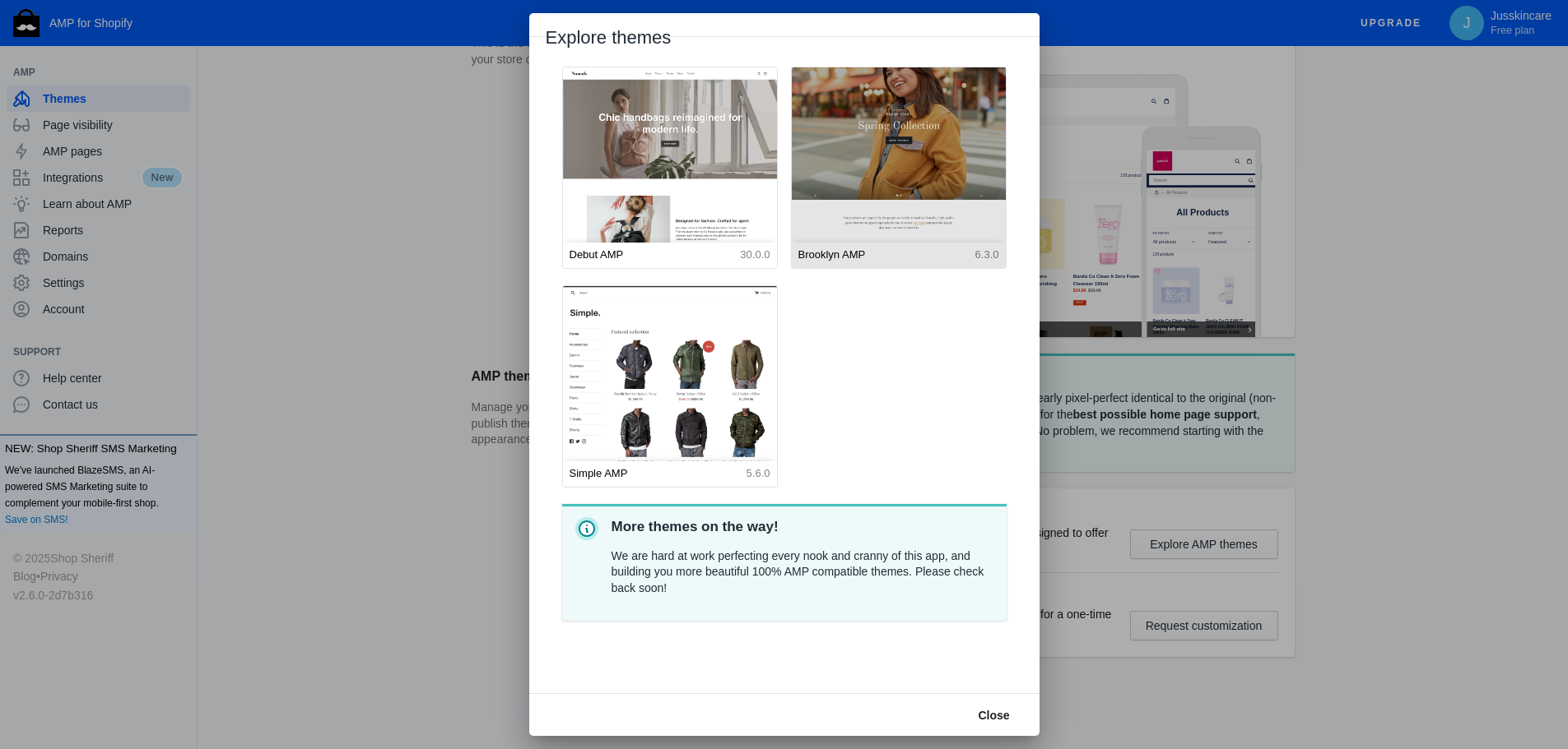
click at [931, 210] on img at bounding box center [898, 199] width 236 height 293
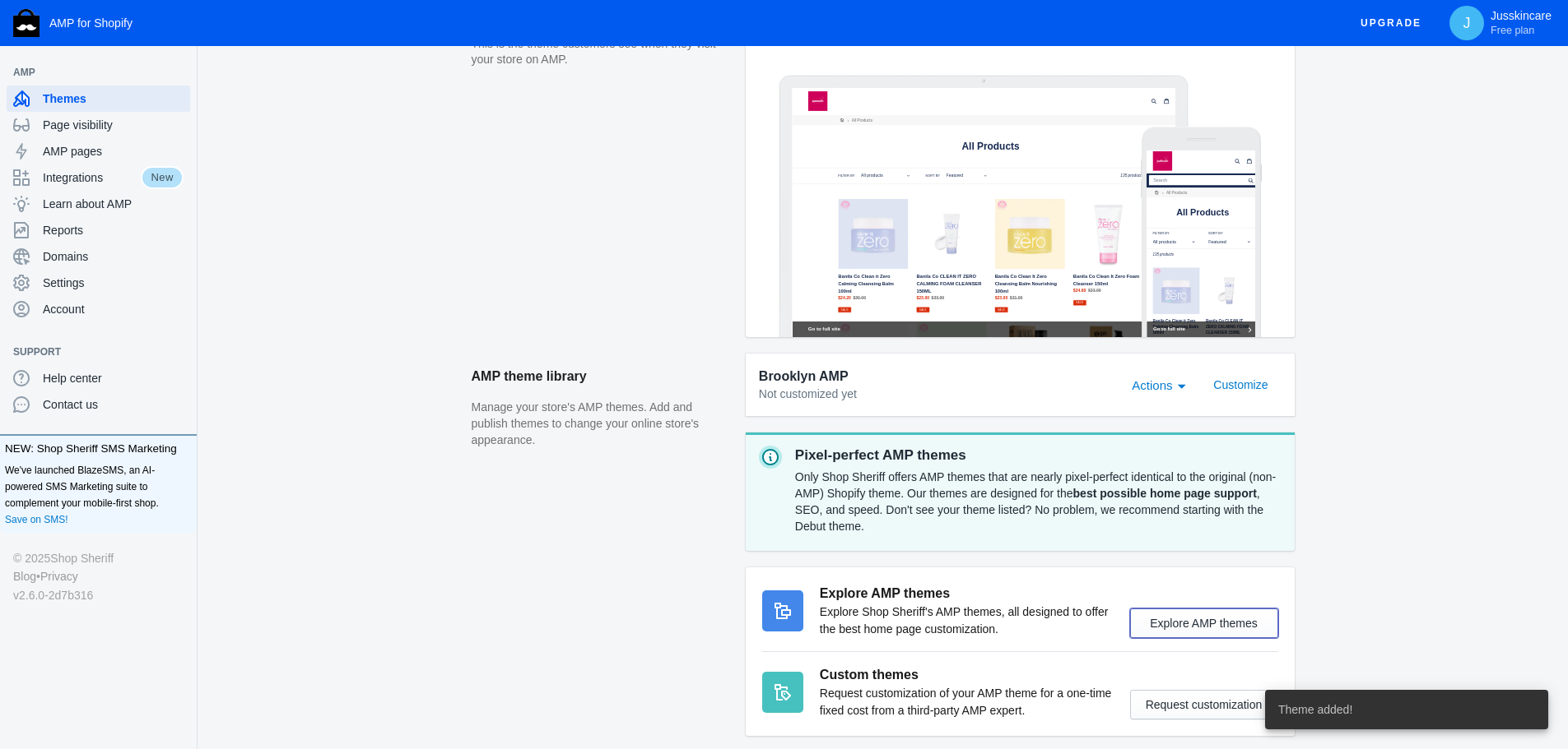
scroll to position [508, 0]
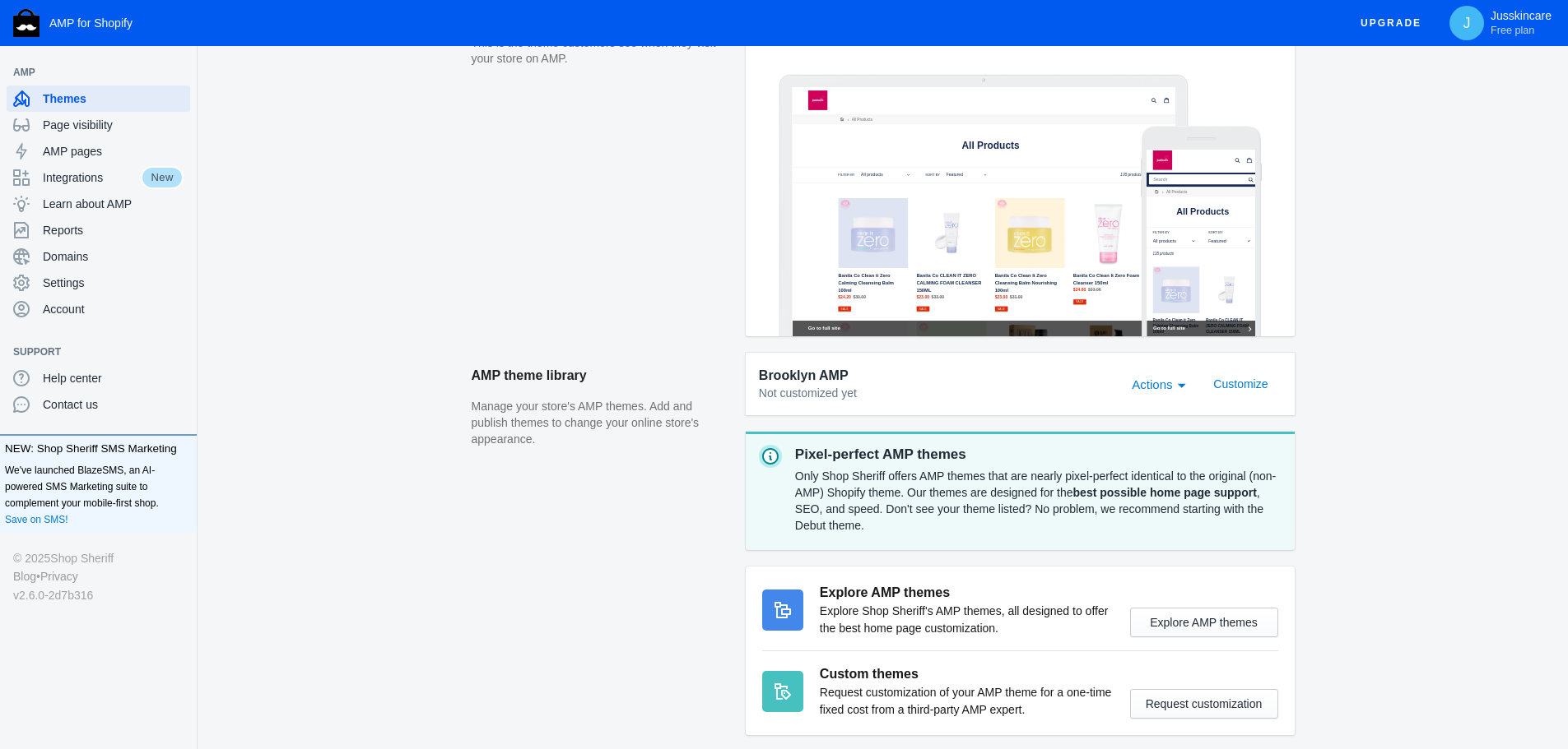
click at [1166, 385] on span "Actions" at bounding box center [1151, 384] width 40 height 14
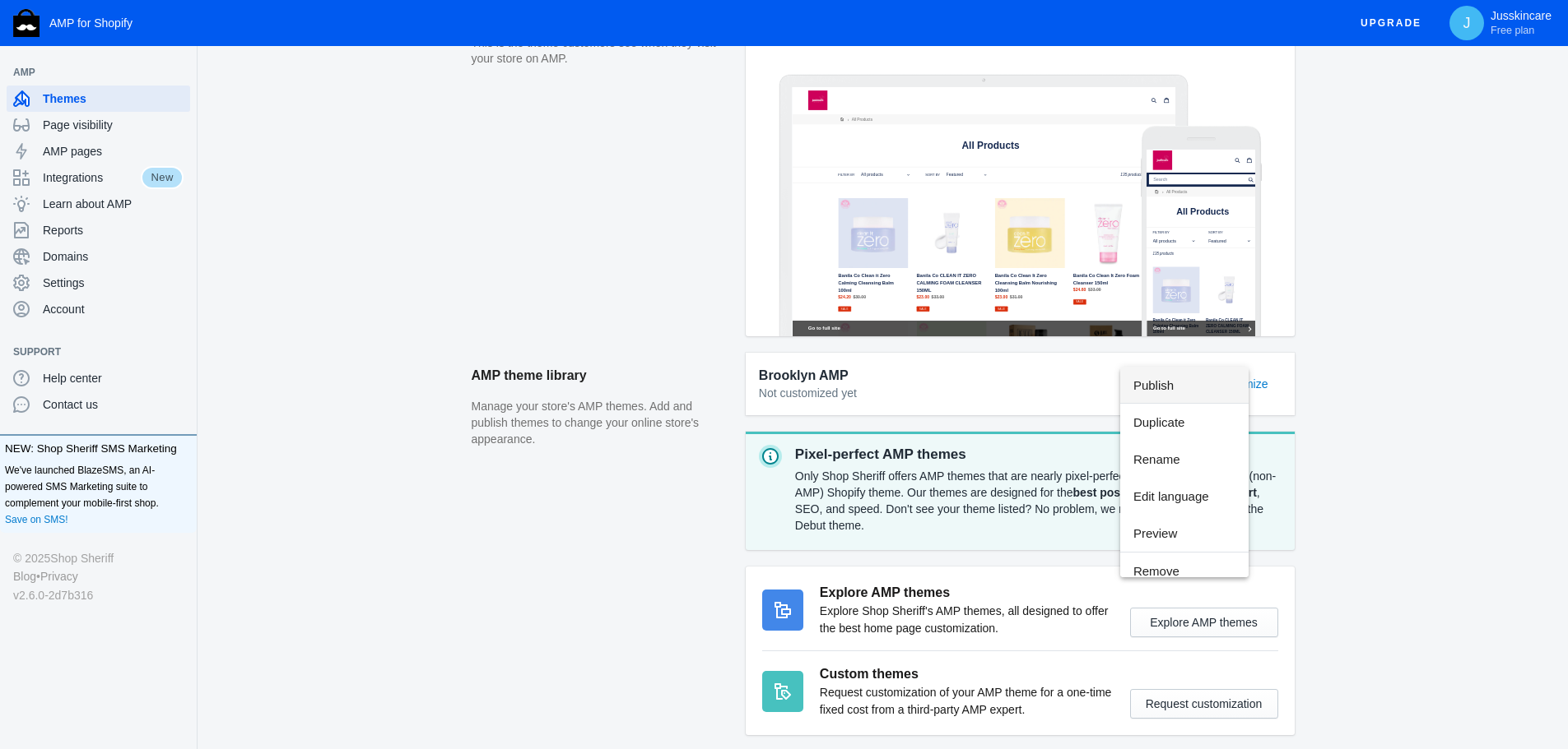
click at [1340, 384] on div at bounding box center [784, 374] width 1568 height 749
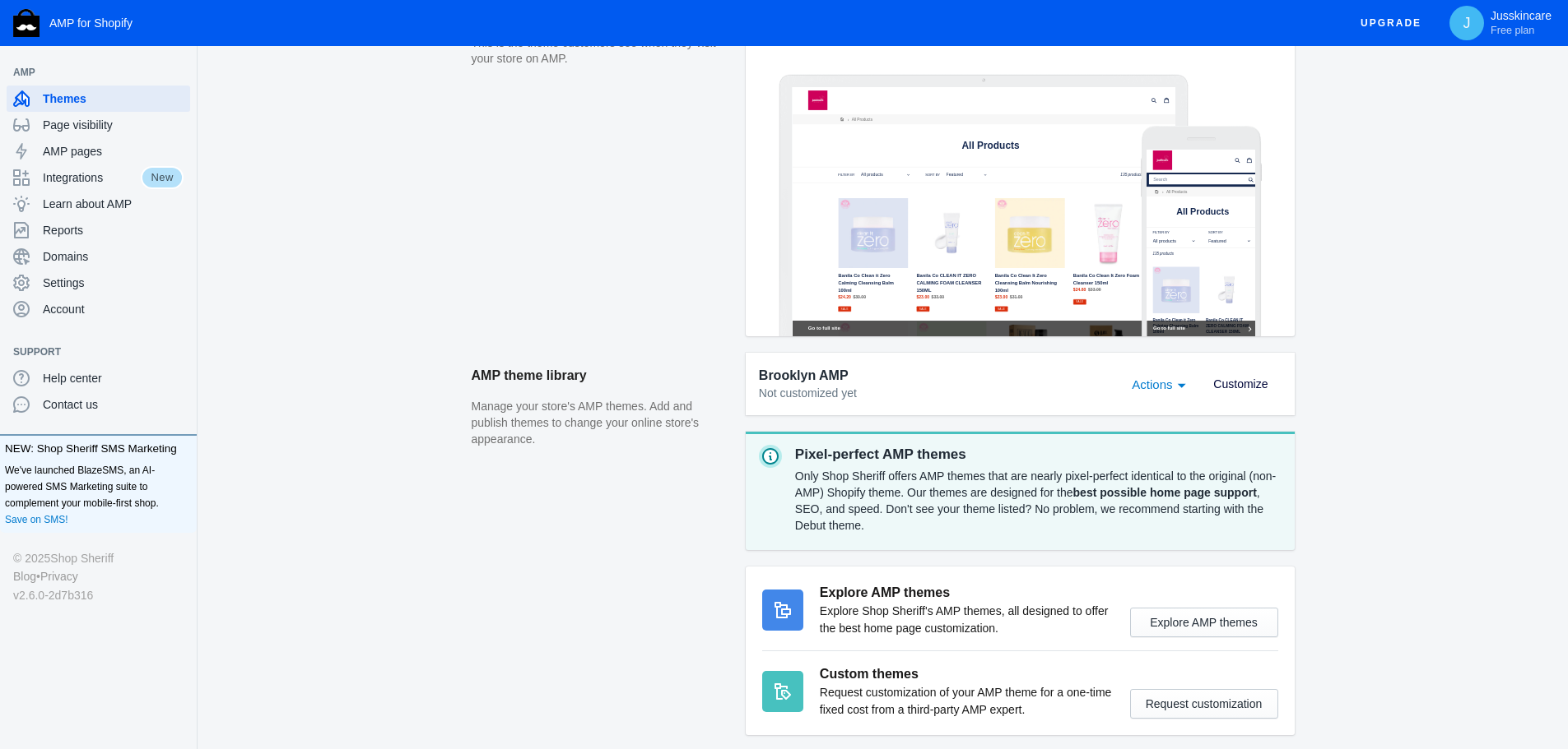
click at [1236, 384] on span "Customize" at bounding box center [1239, 384] width 54 height 13
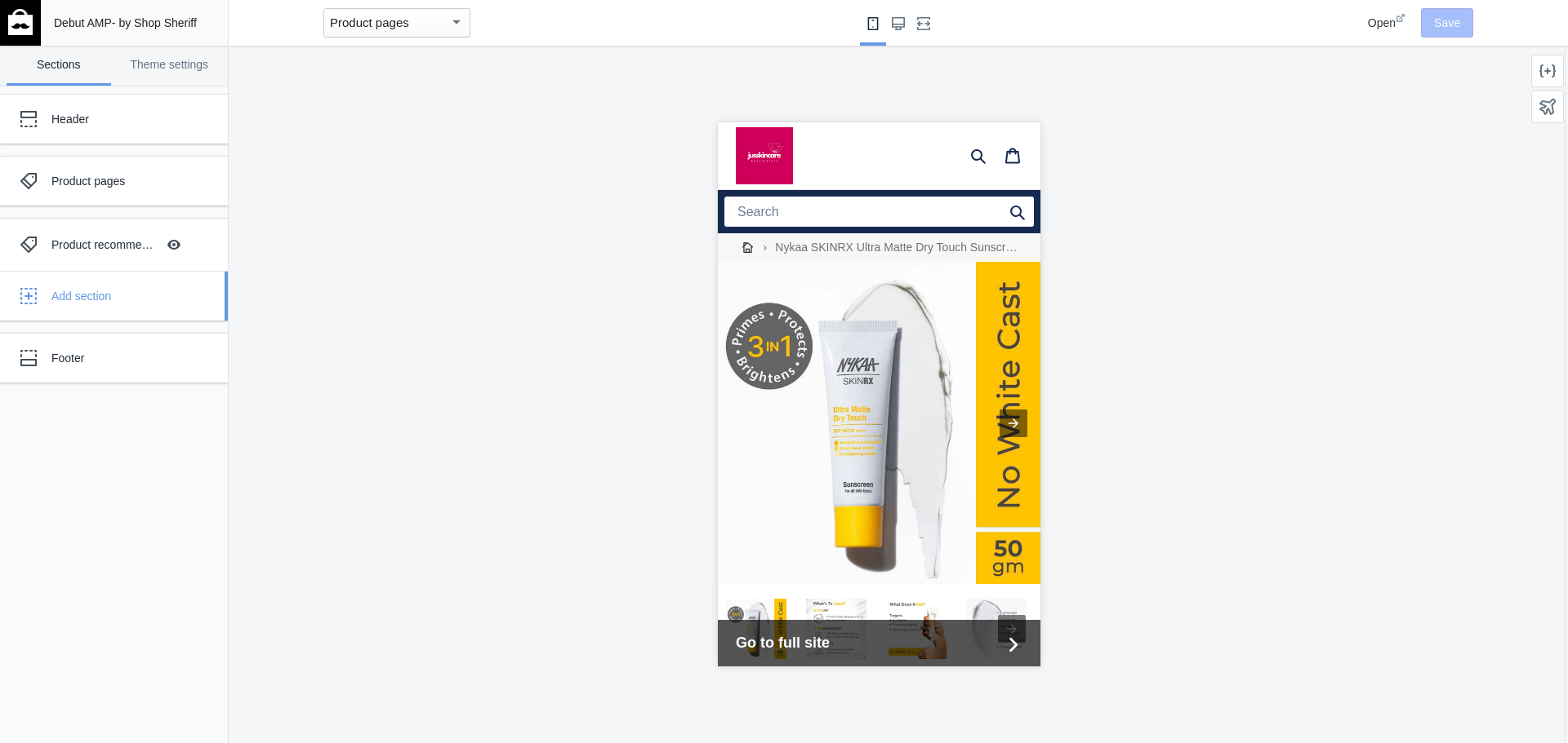
click at [76, 304] on div "Add section" at bounding box center [134, 296] width 164 height 16
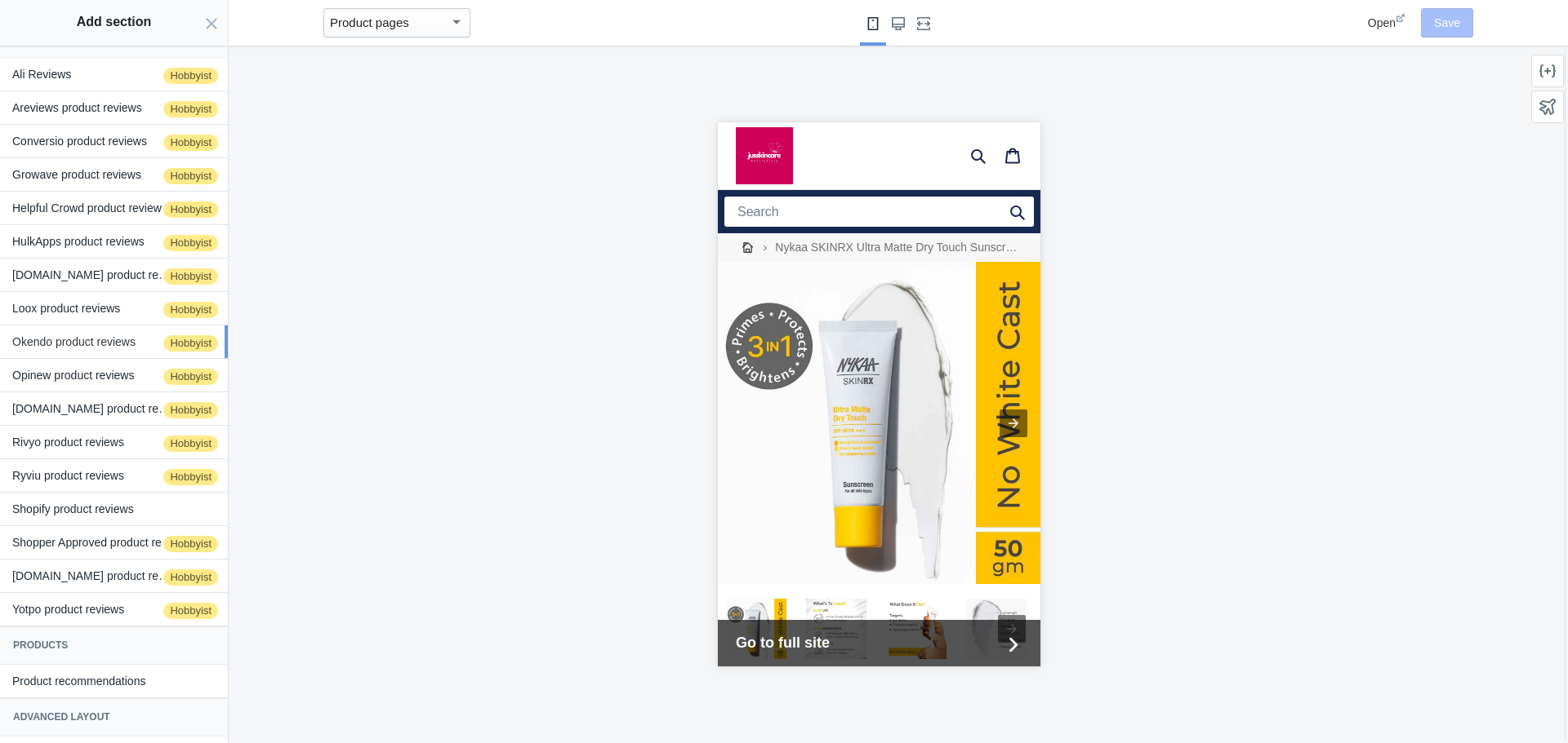
scroll to position [200, 0]
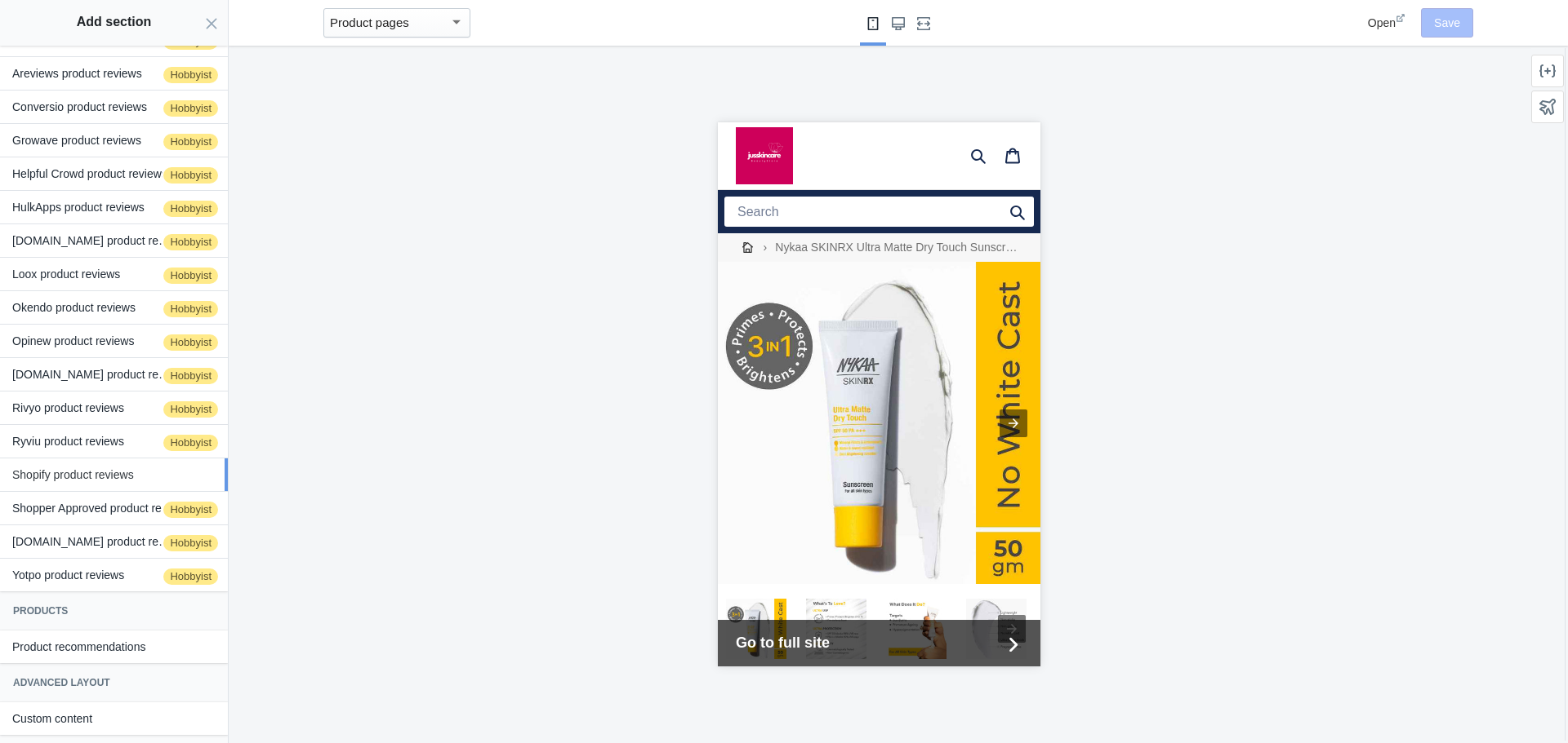
click at [90, 459] on button "Shopify product reviews" at bounding box center [114, 475] width 228 height 33
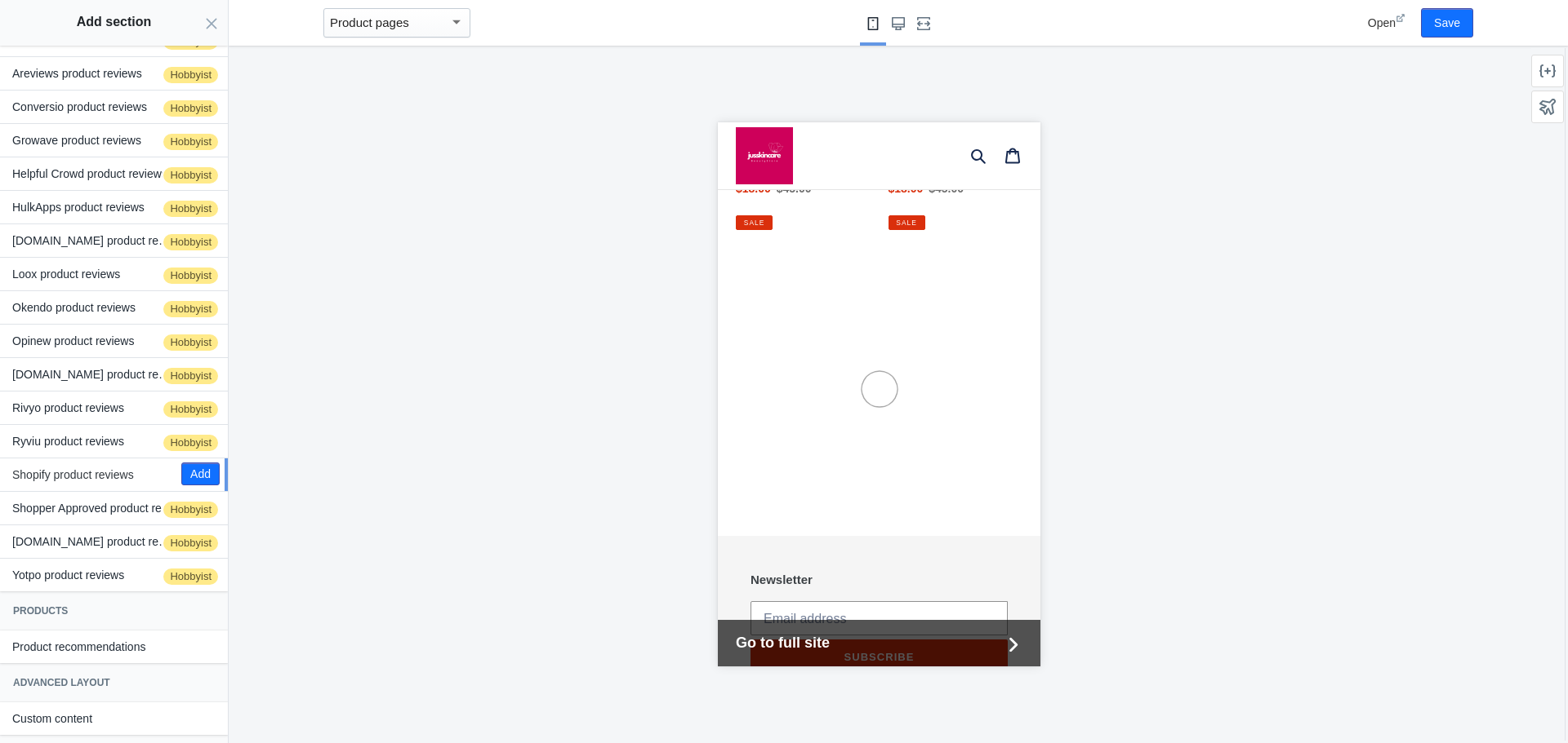
scroll to position [2896, 0]
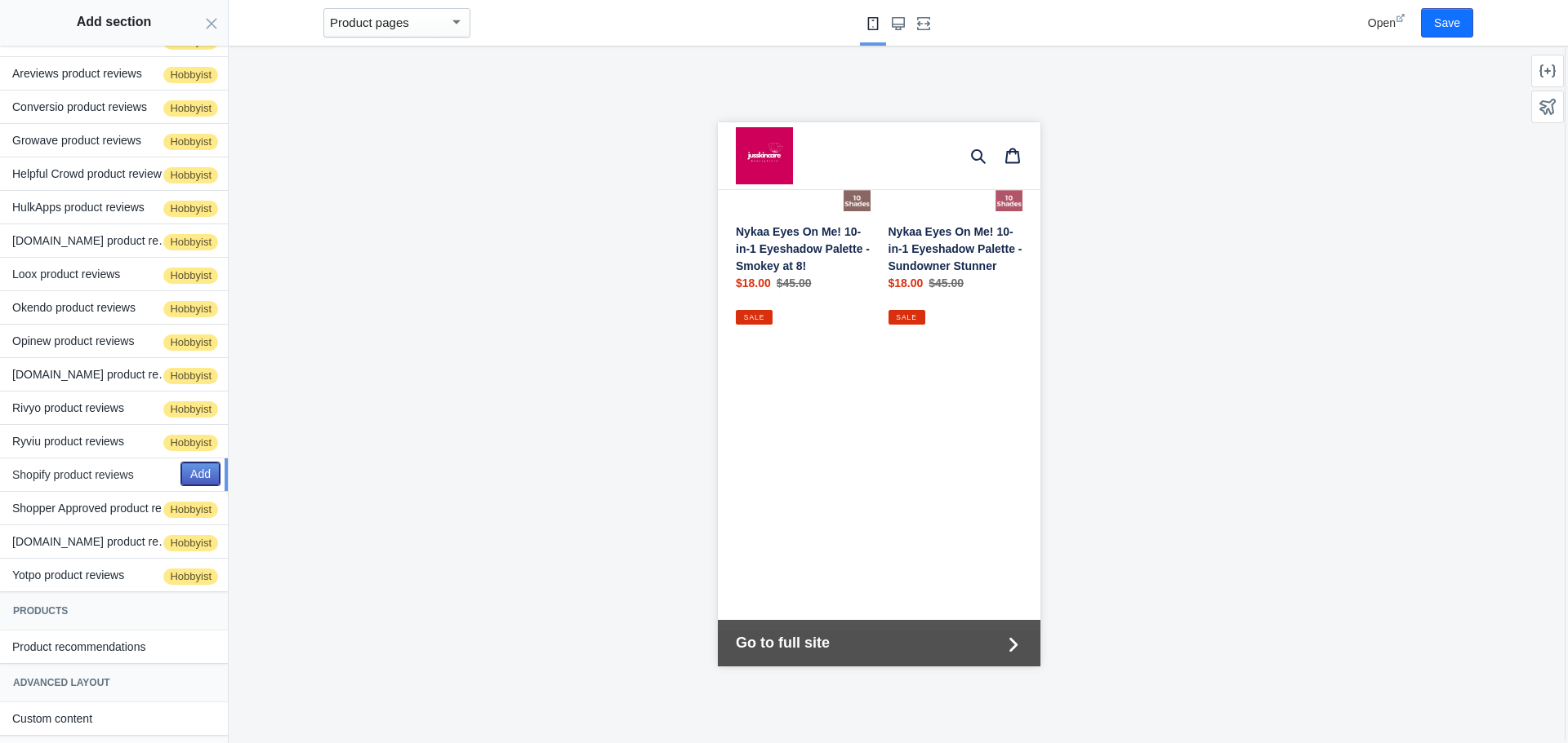
click at [181, 462] on button "Add" at bounding box center [200, 474] width 39 height 23
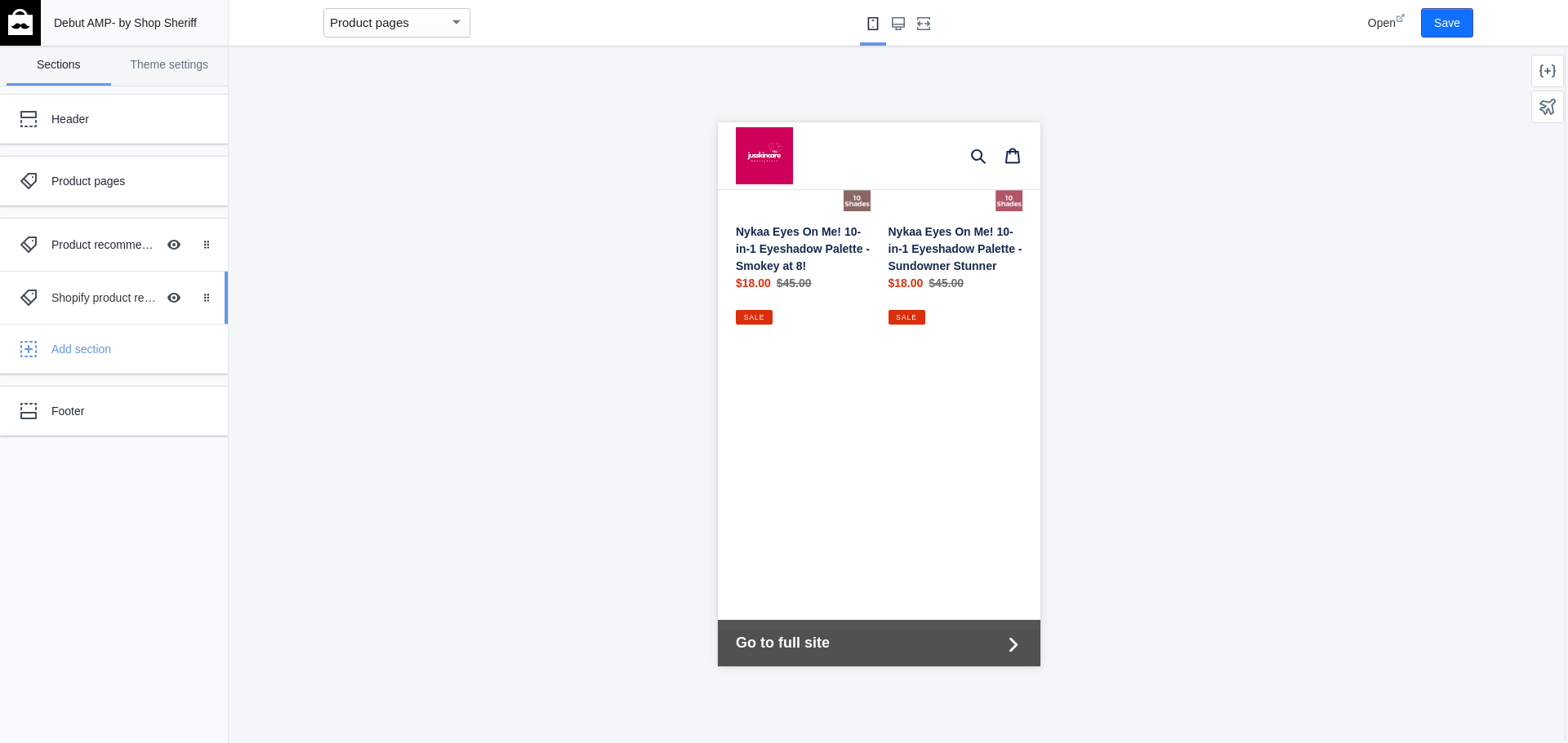
click at [143, 306] on div "Shopify product reviews" at bounding box center [104, 298] width 105 height 16
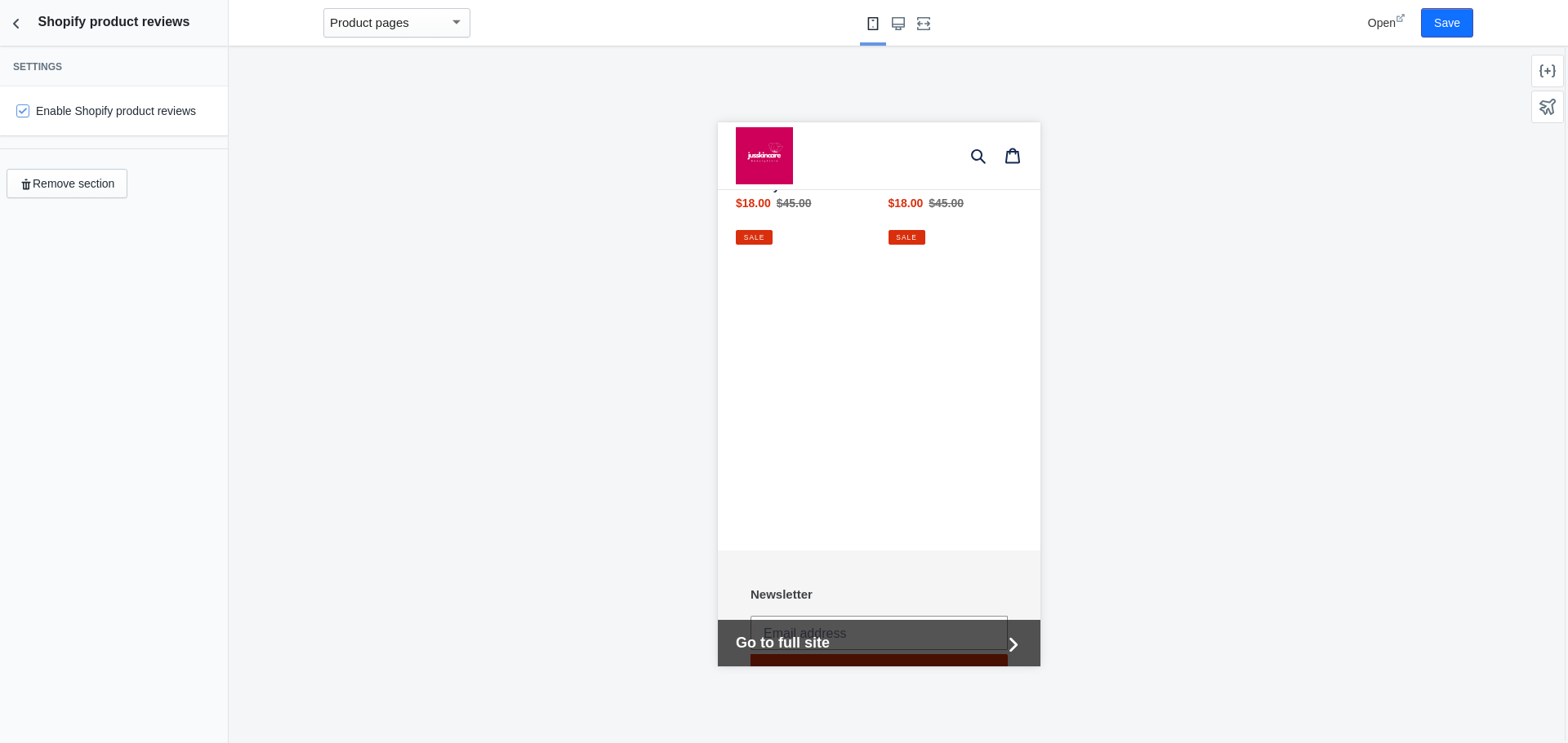
scroll to position [3059, 0]
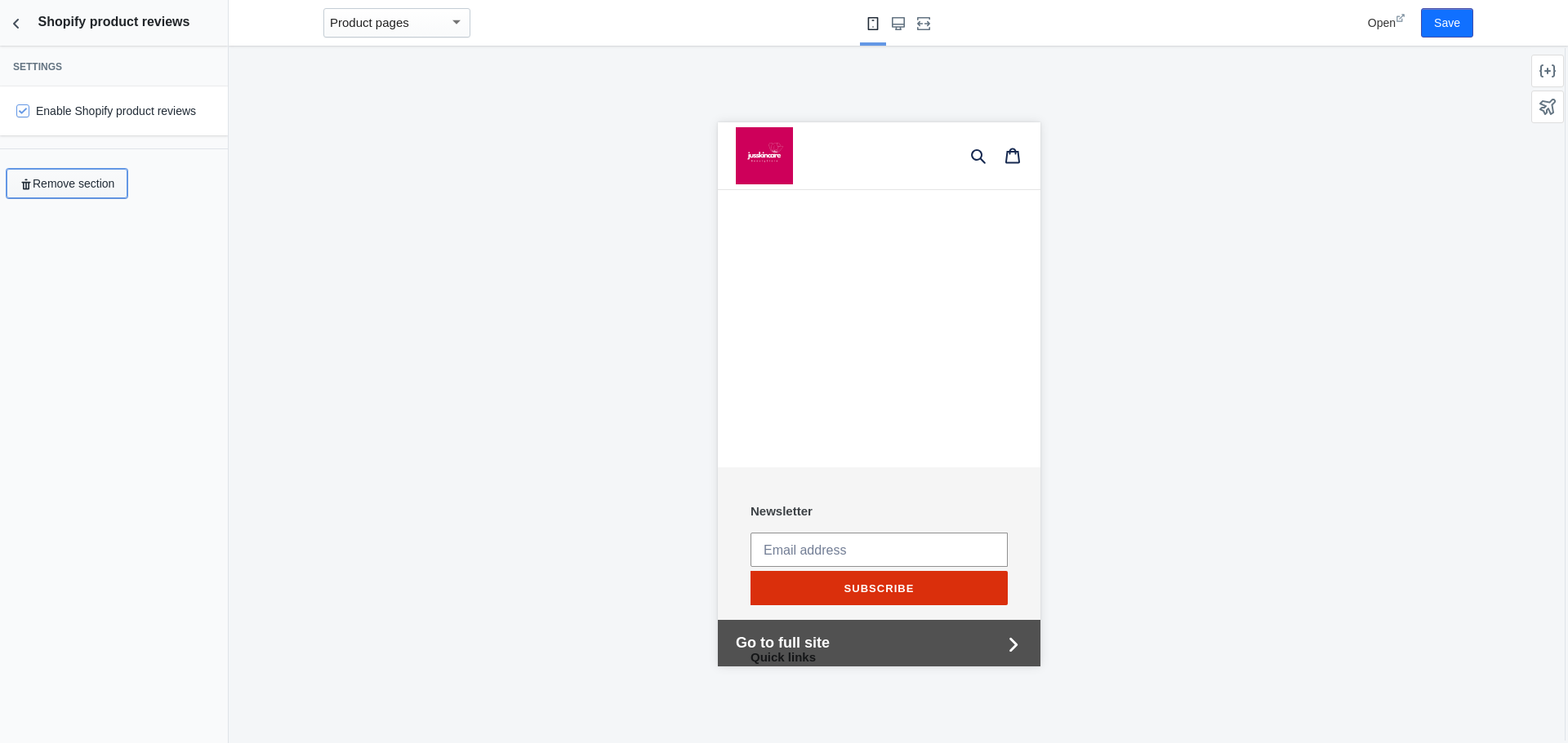
click at [74, 199] on button "Remove section" at bounding box center [67, 183] width 121 height 29
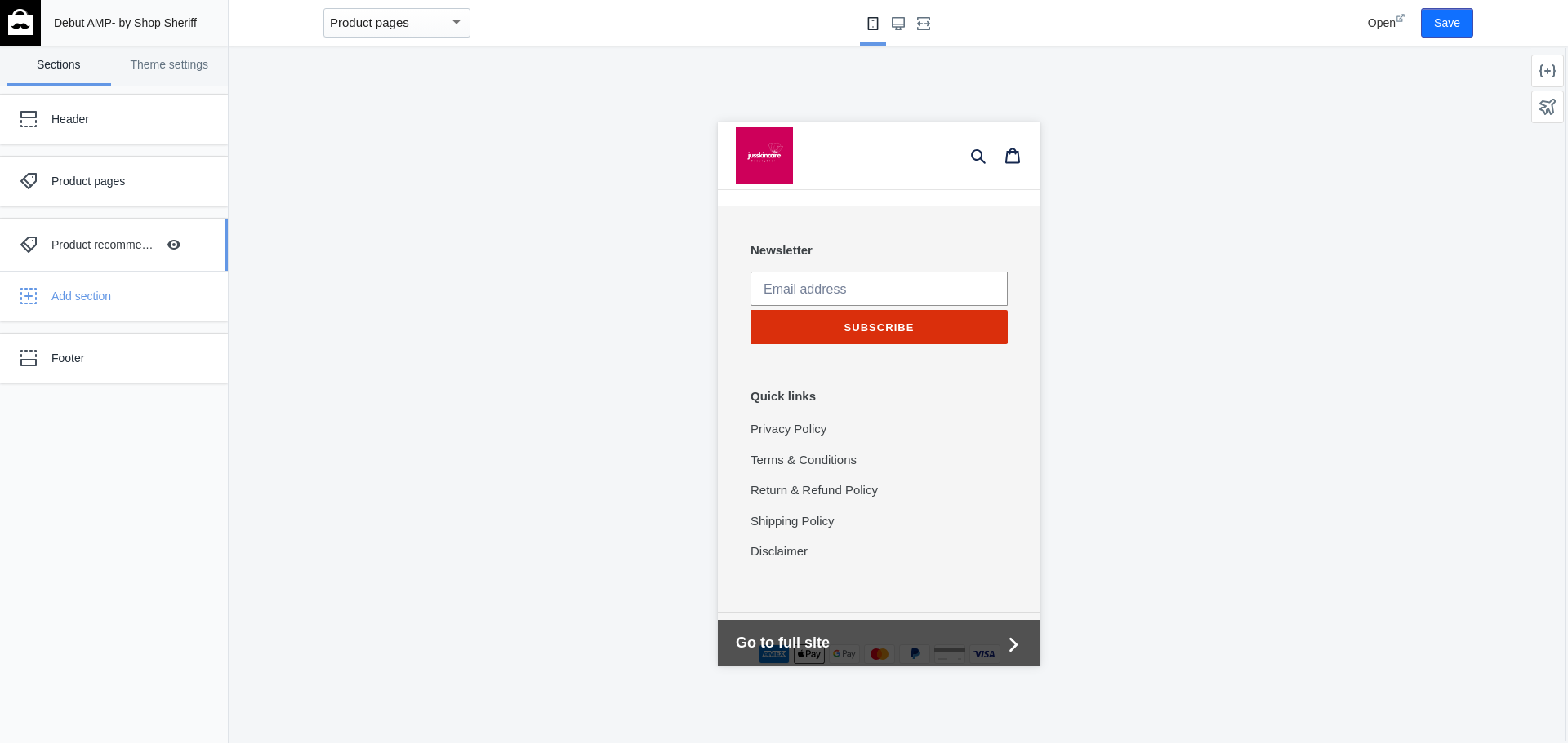
click at [90, 253] on div "Product recommendations" at bounding box center [104, 244] width 105 height 16
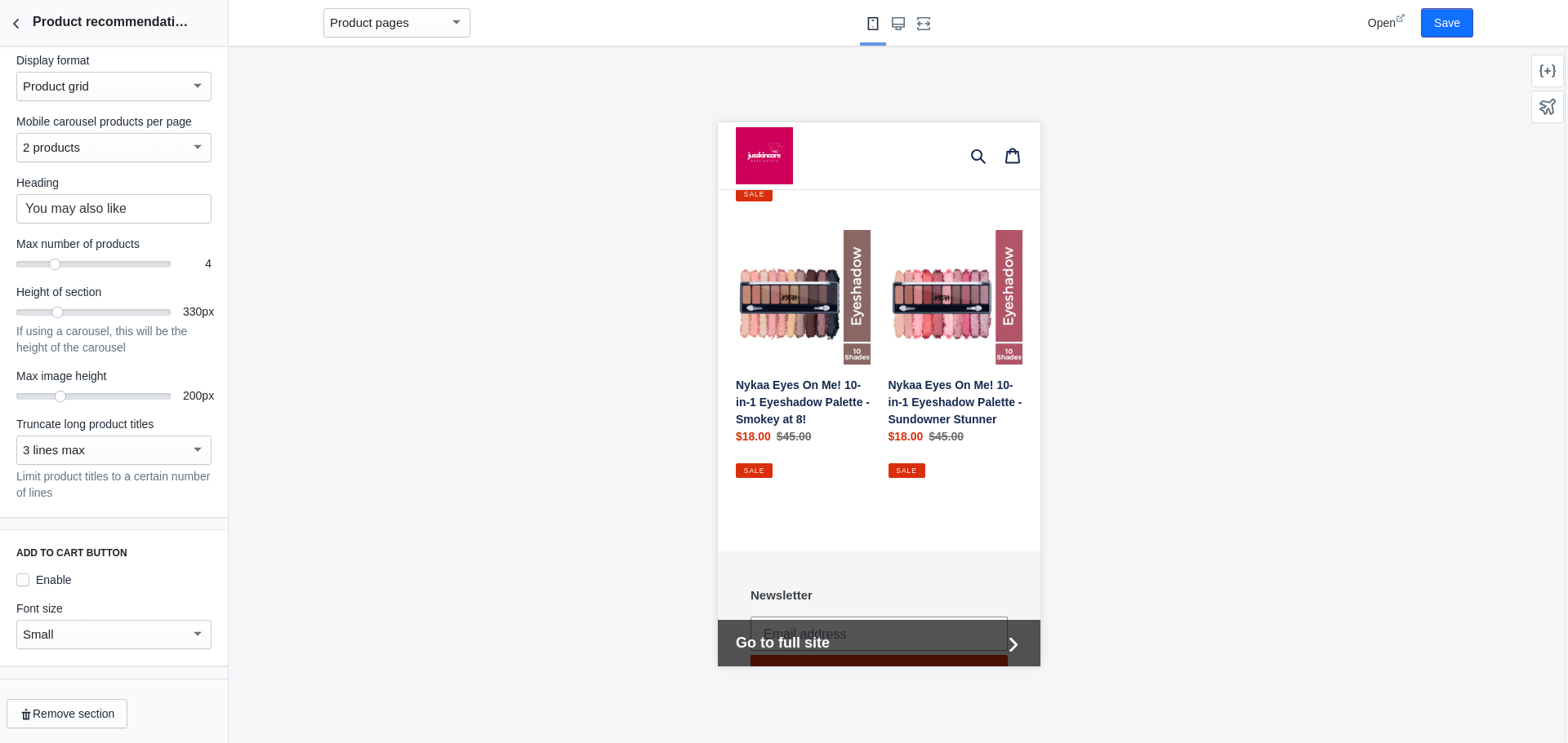
scroll to position [2726, 0]
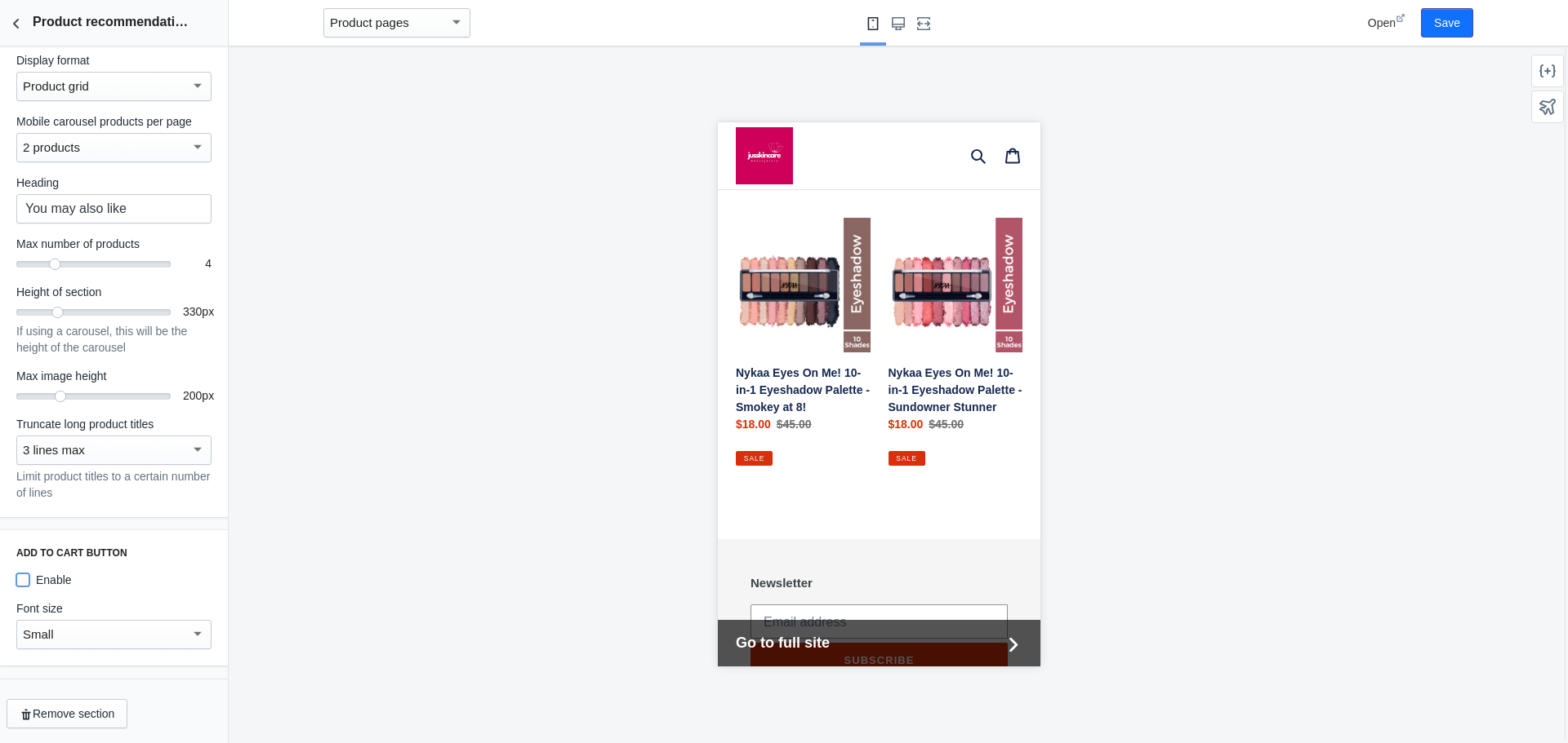
click at [25, 573] on input "Enable" at bounding box center [23, 580] width 13 height 13
checkbox input "true"
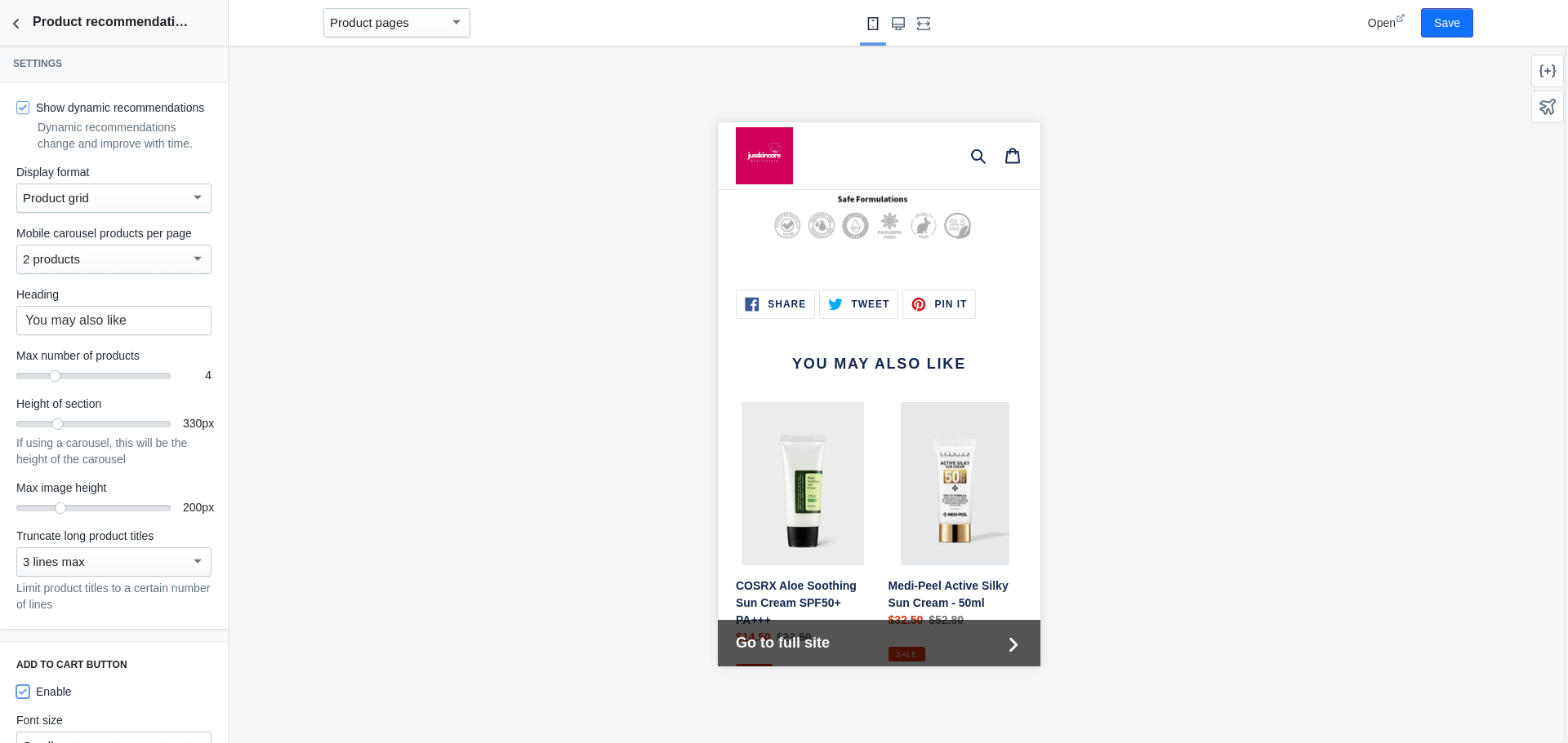
scroll to position [0, 0]
click at [16, 26] on icon "Back to sections" at bounding box center [16, 23] width 16 height 16
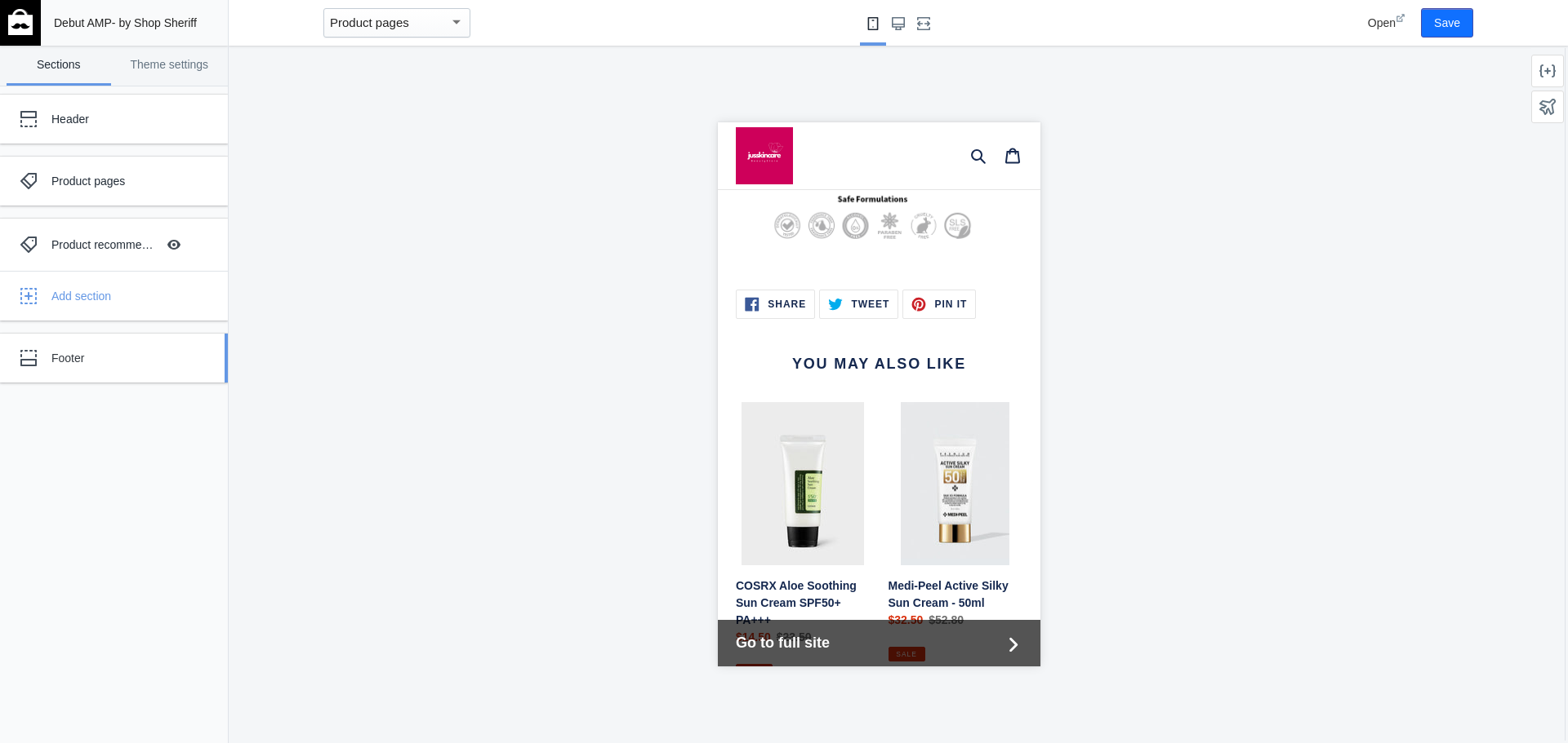
click at [83, 366] on div "Footer" at bounding box center [122, 358] width 140 height 16
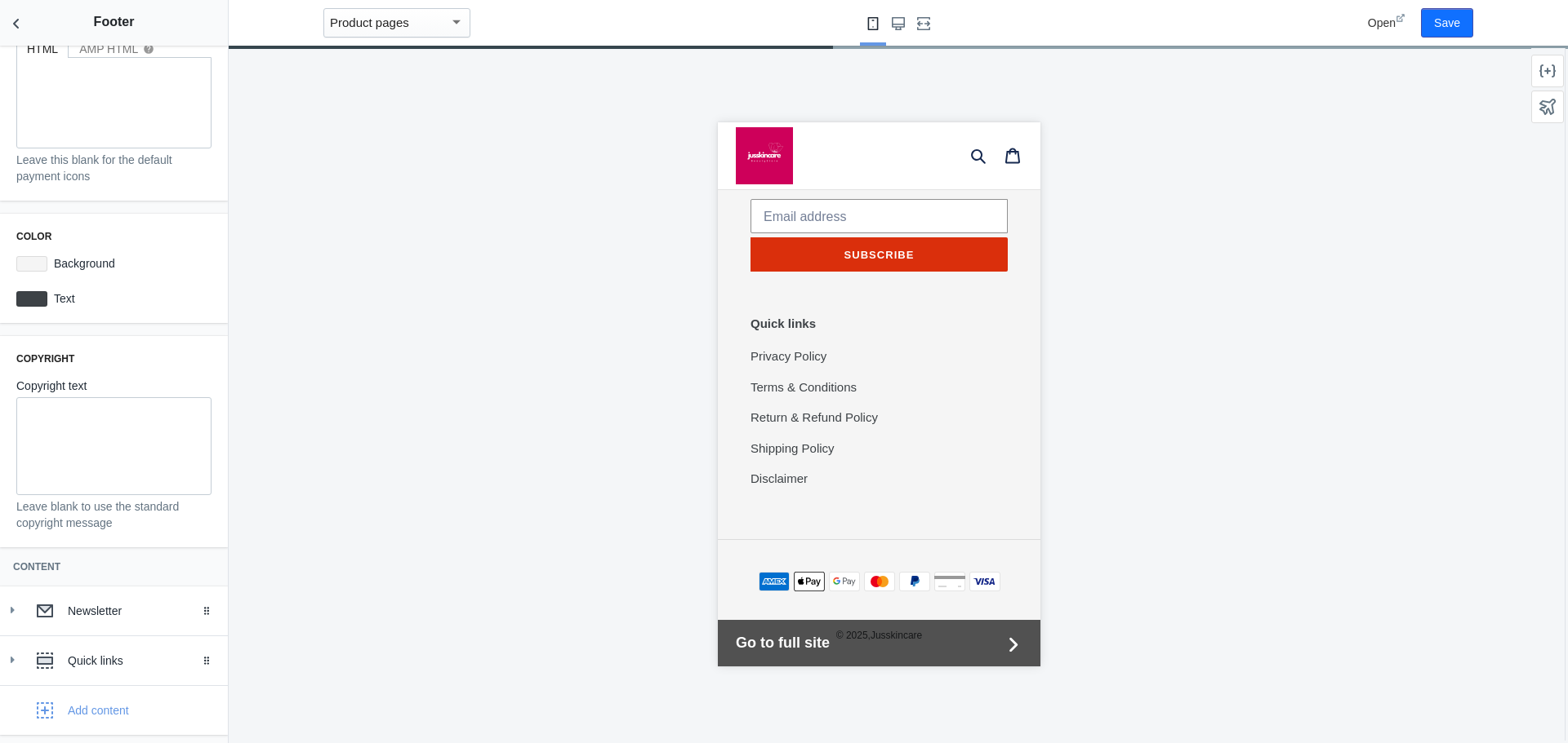
scroll to position [177, 0]
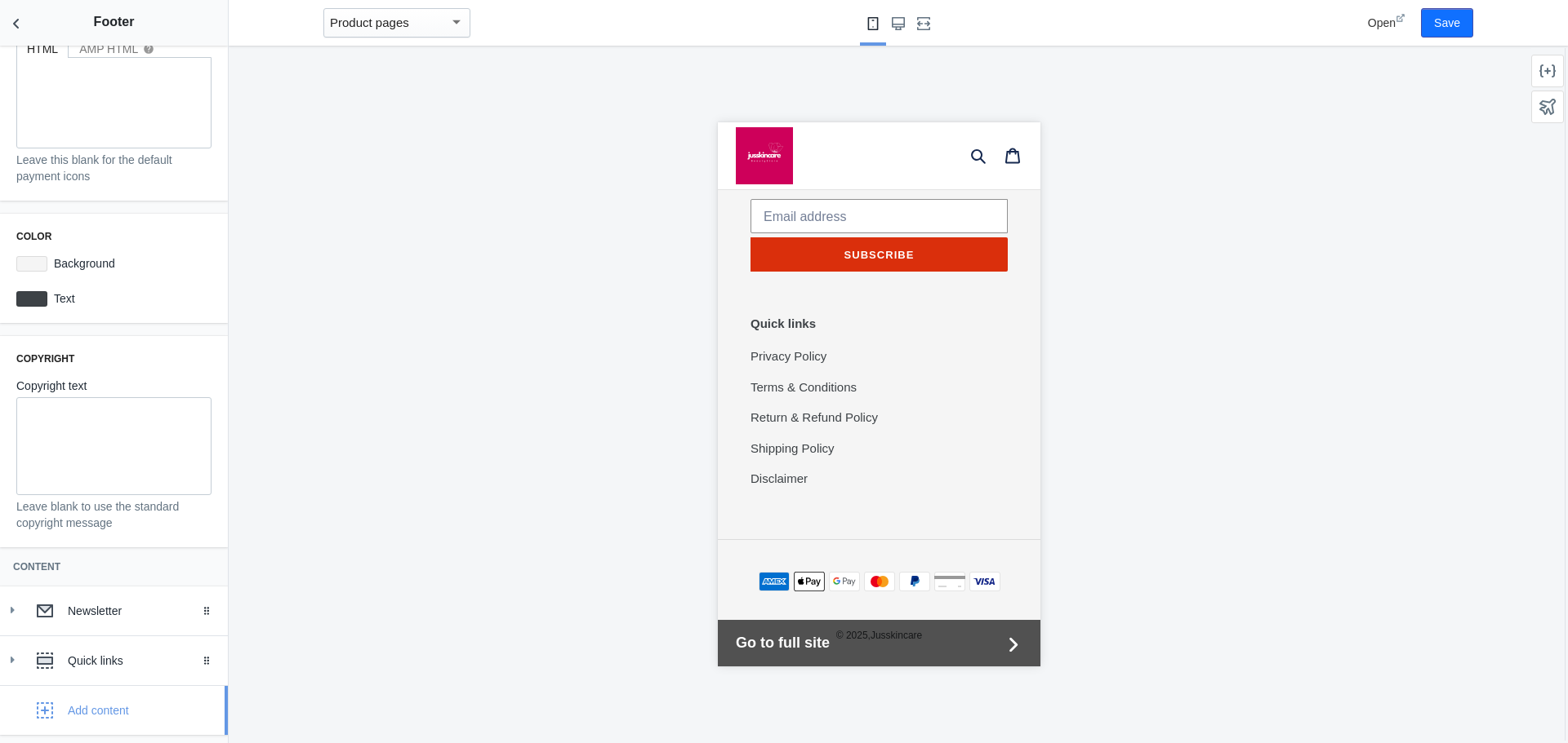
click at [82, 706] on div "Add content" at bounding box center [98, 710] width 61 height 16
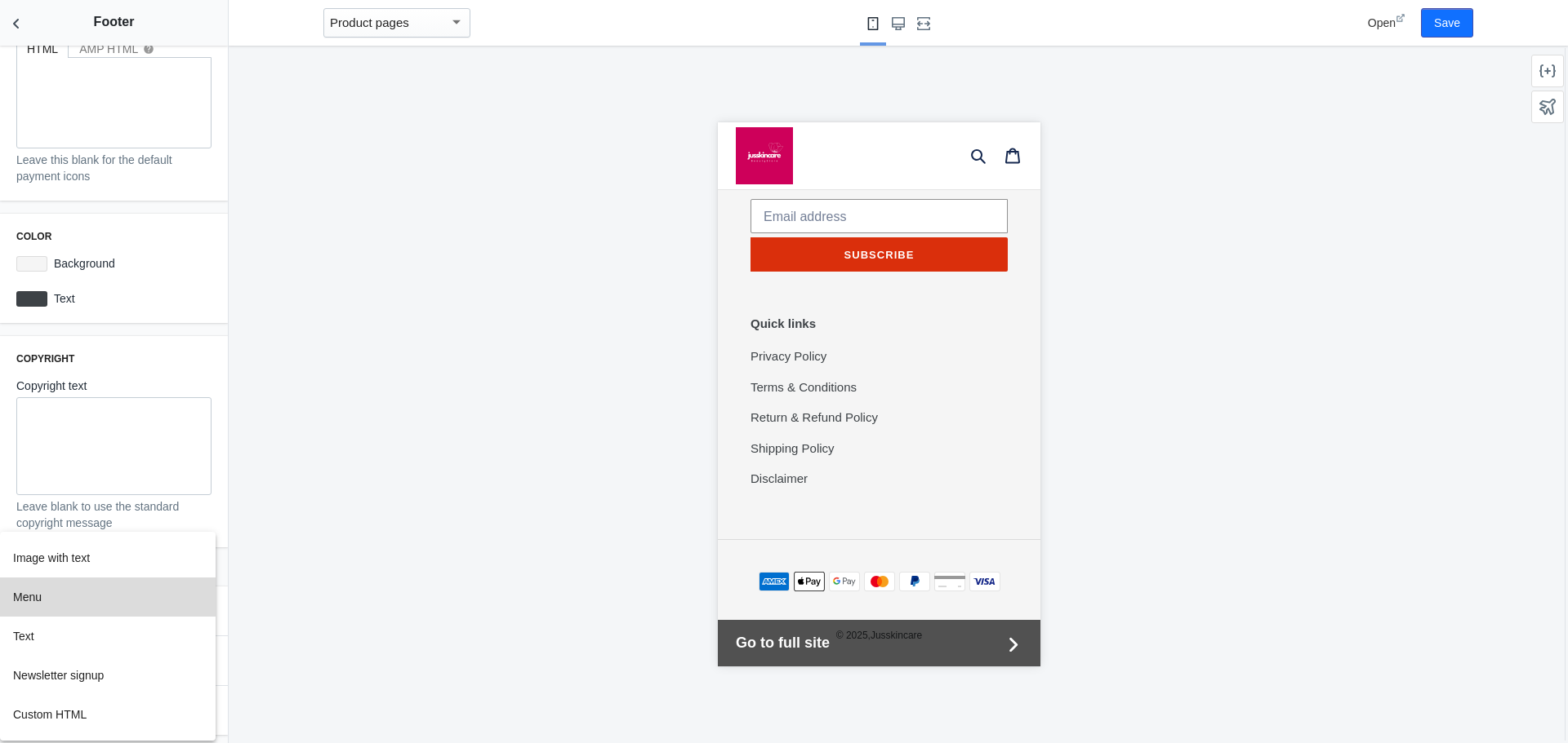
click at [55, 600] on button "Menu" at bounding box center [107, 597] width 216 height 40
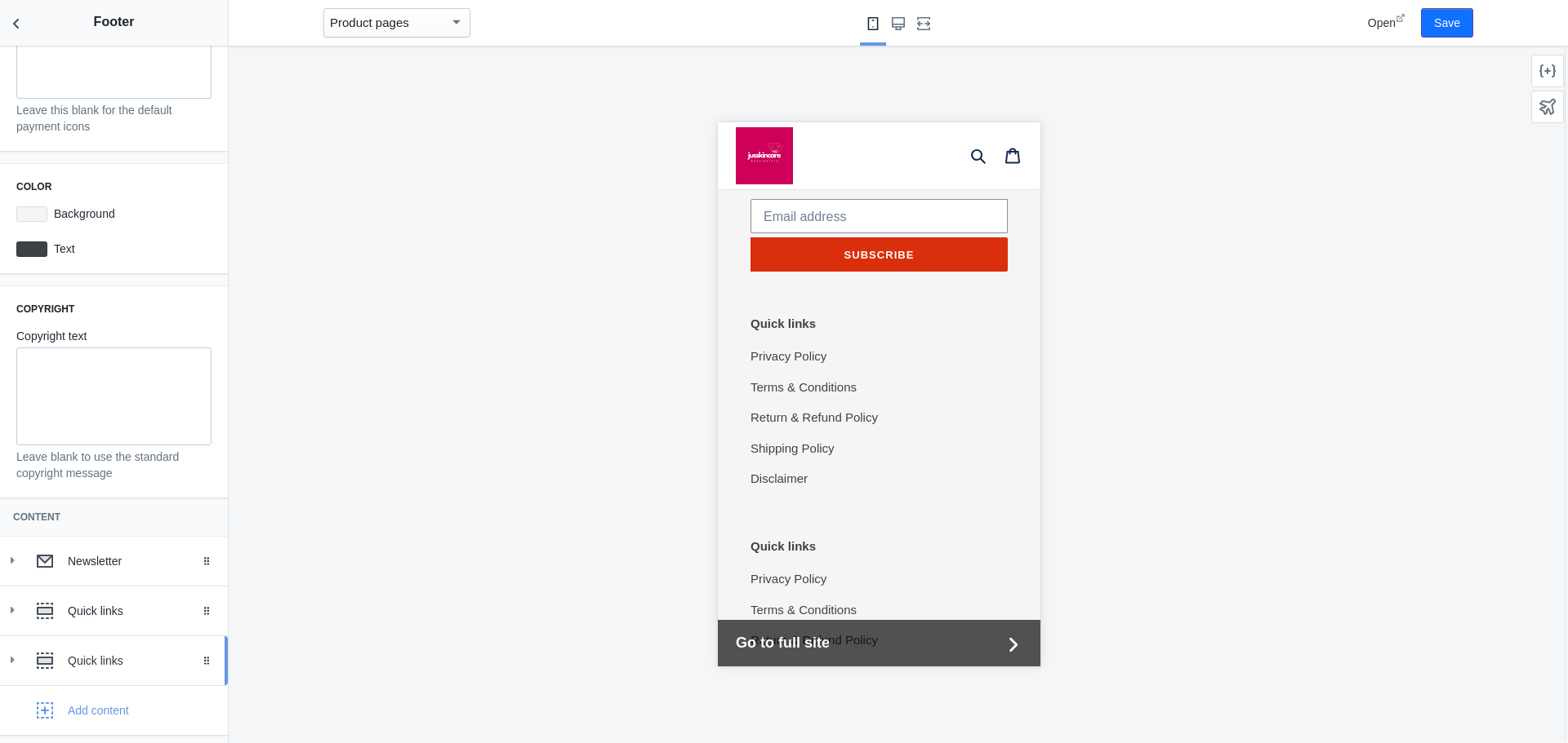
scroll to position [227, 0]
click at [124, 665] on div "Quick links" at bounding box center [141, 660] width 148 height 16
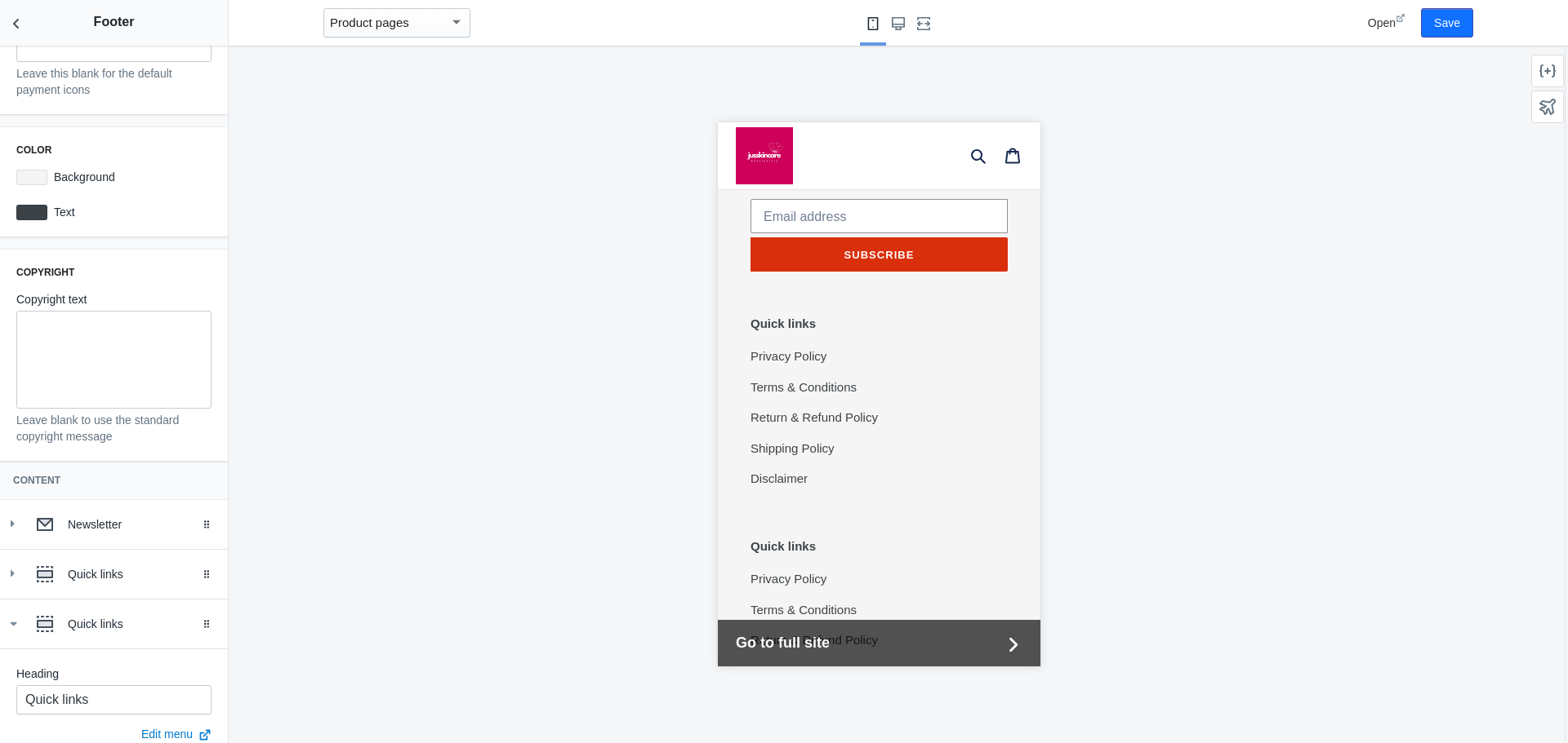
scroll to position [475, 0]
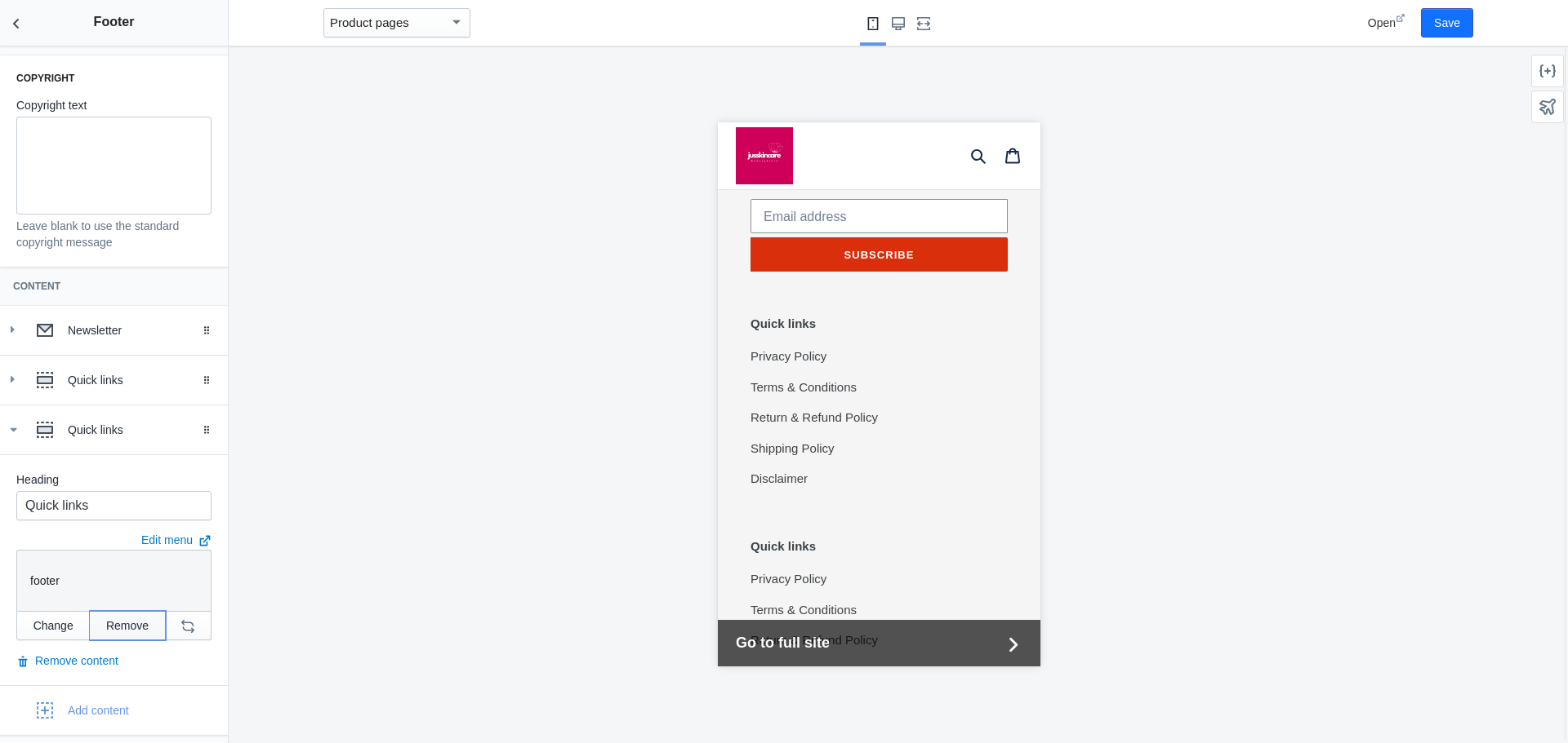
click at [117, 628] on button "Remove" at bounding box center [127, 625] width 75 height 29
click at [144, 630] on button "Remove" at bounding box center [127, 625] width 75 height 29
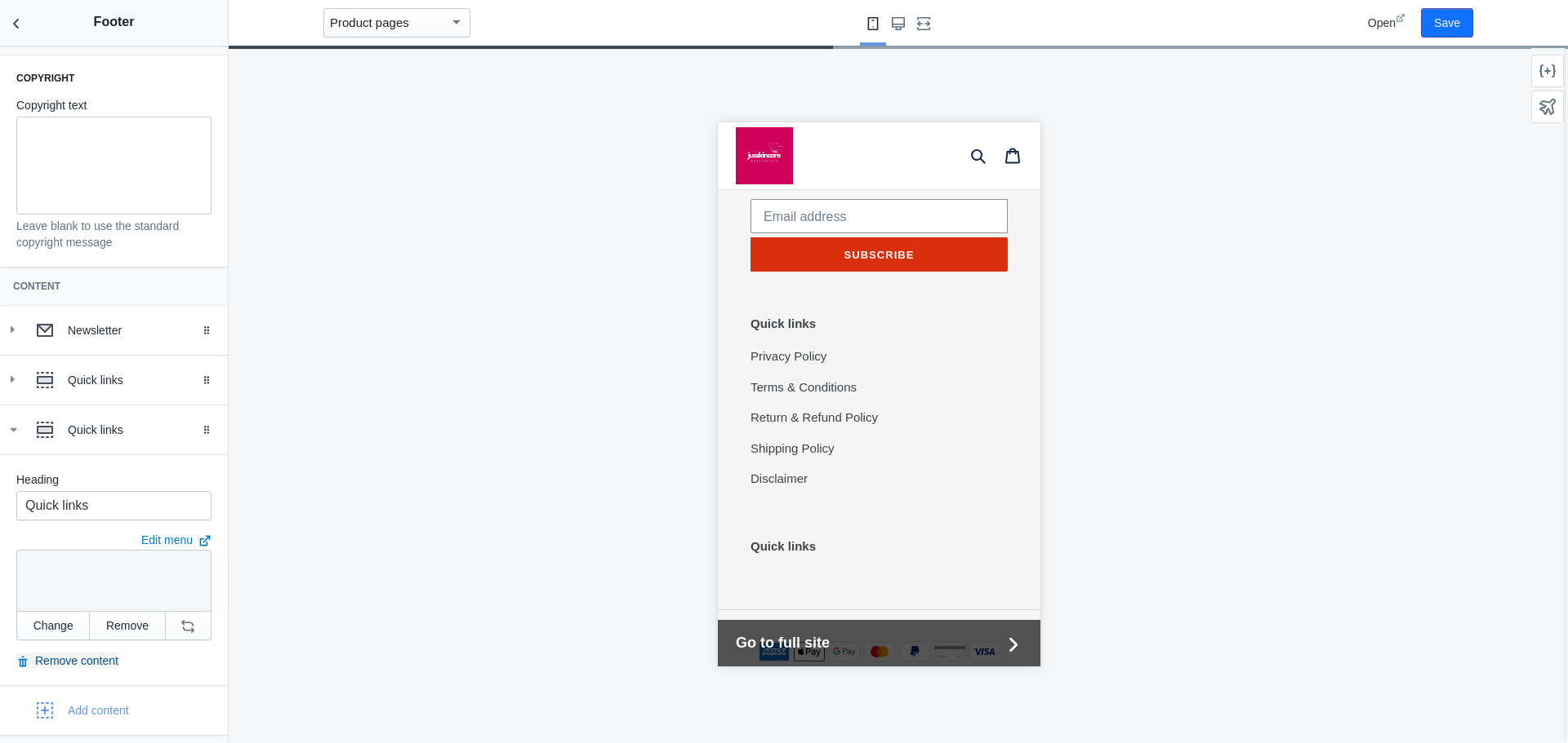
click at [103, 670] on button "Remove content" at bounding box center [67, 660] width 102 height 16
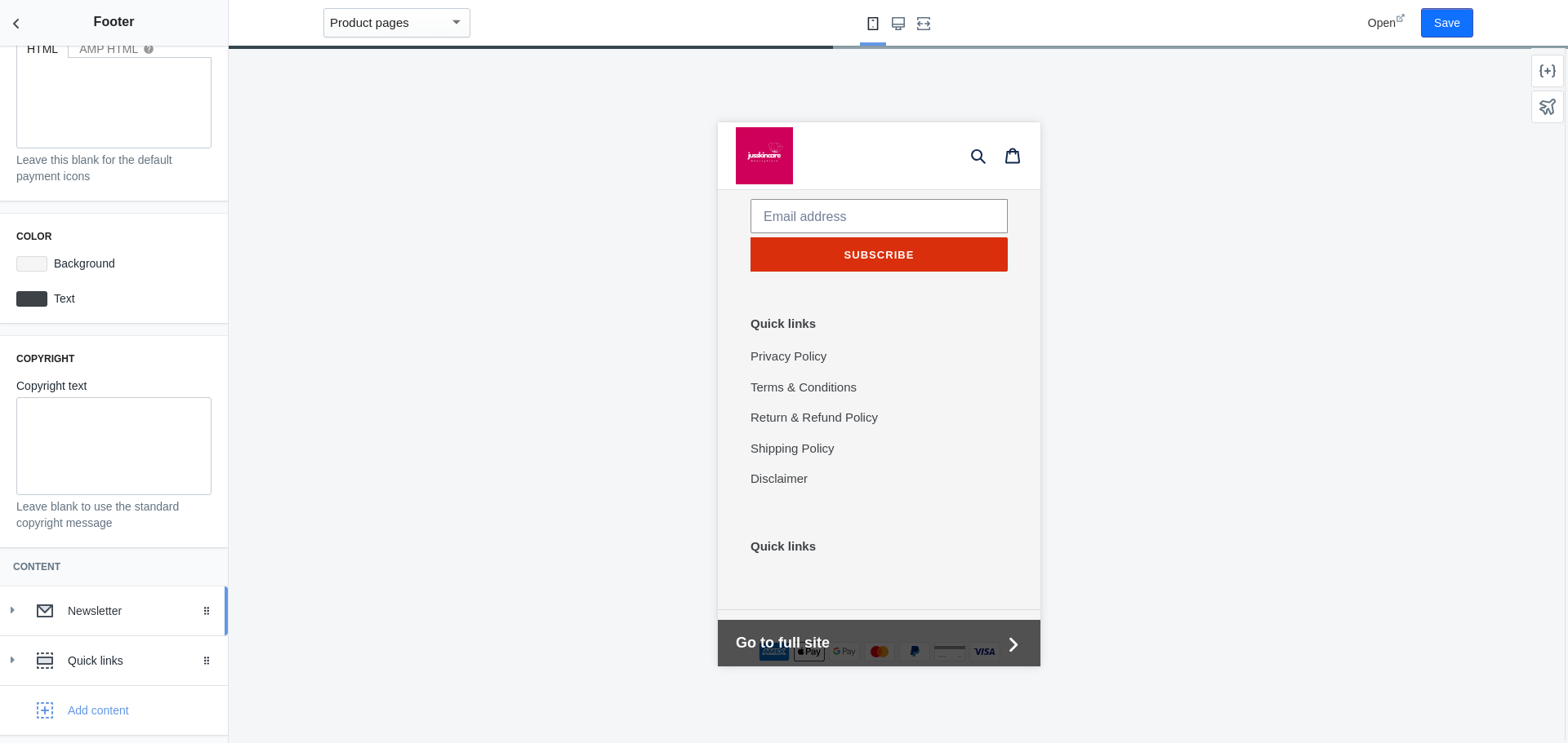
scroll to position [6, 0]
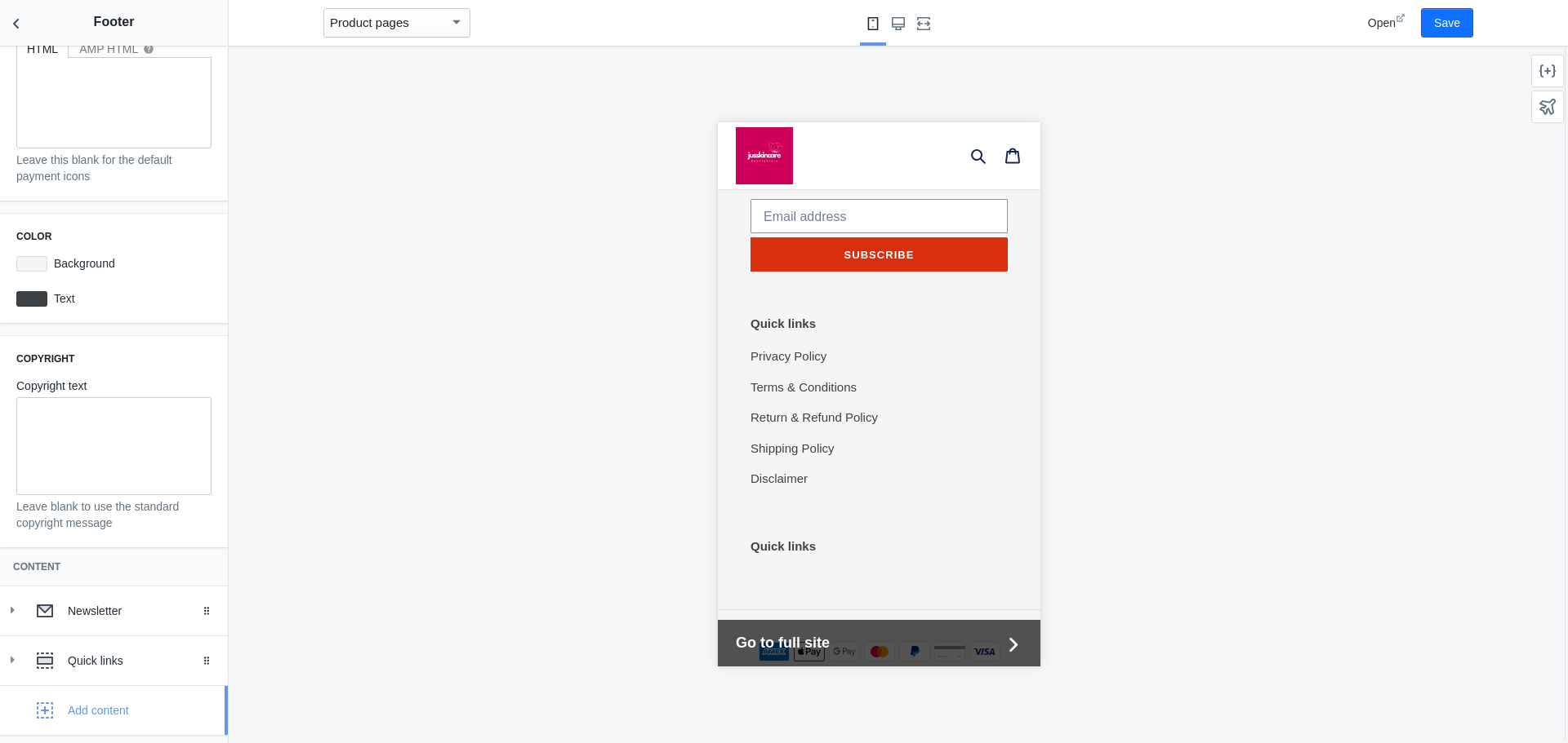
click at [90, 708] on div "Add content" at bounding box center [98, 710] width 61 height 16
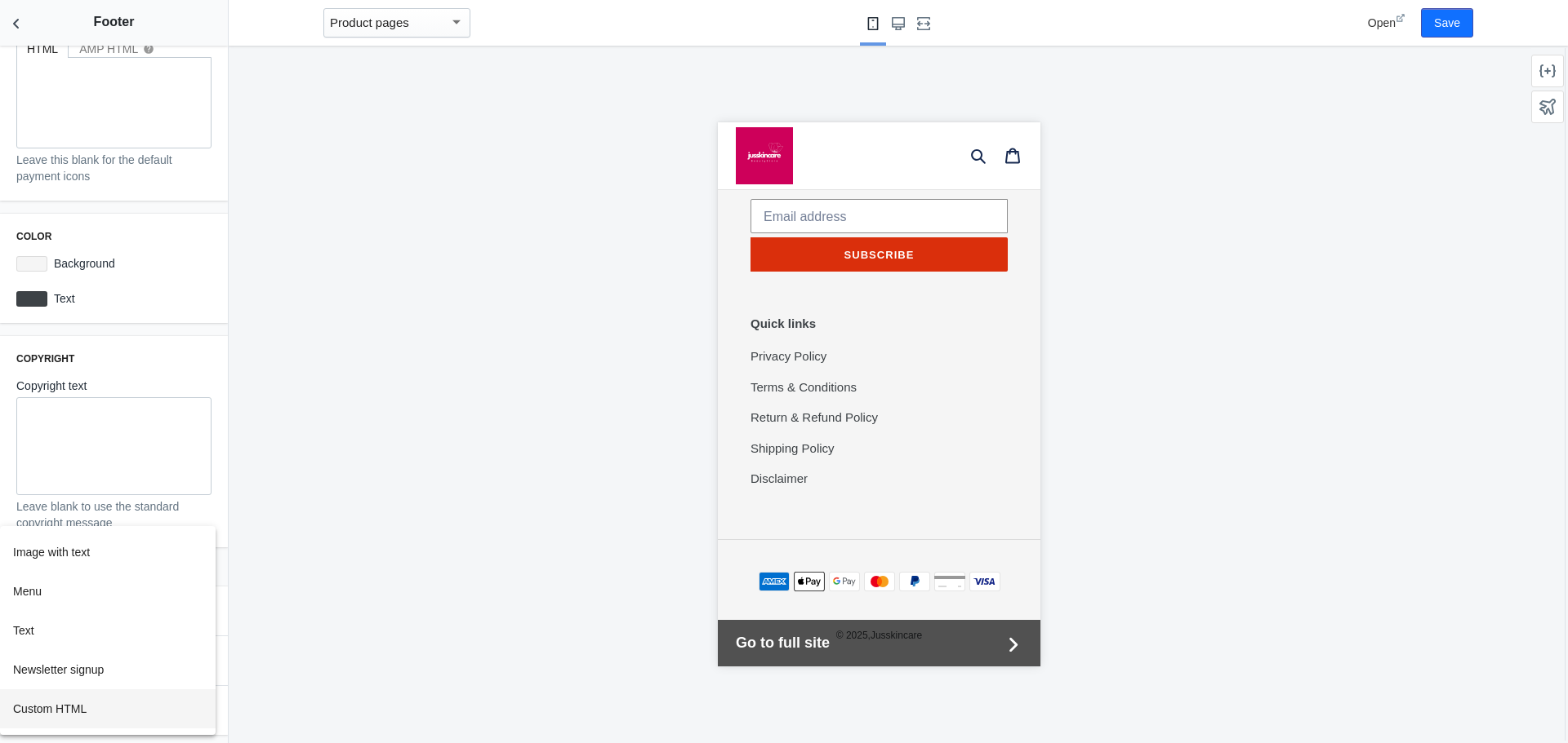
click at [107, 705] on button "Custom HTML" at bounding box center [107, 709] width 216 height 40
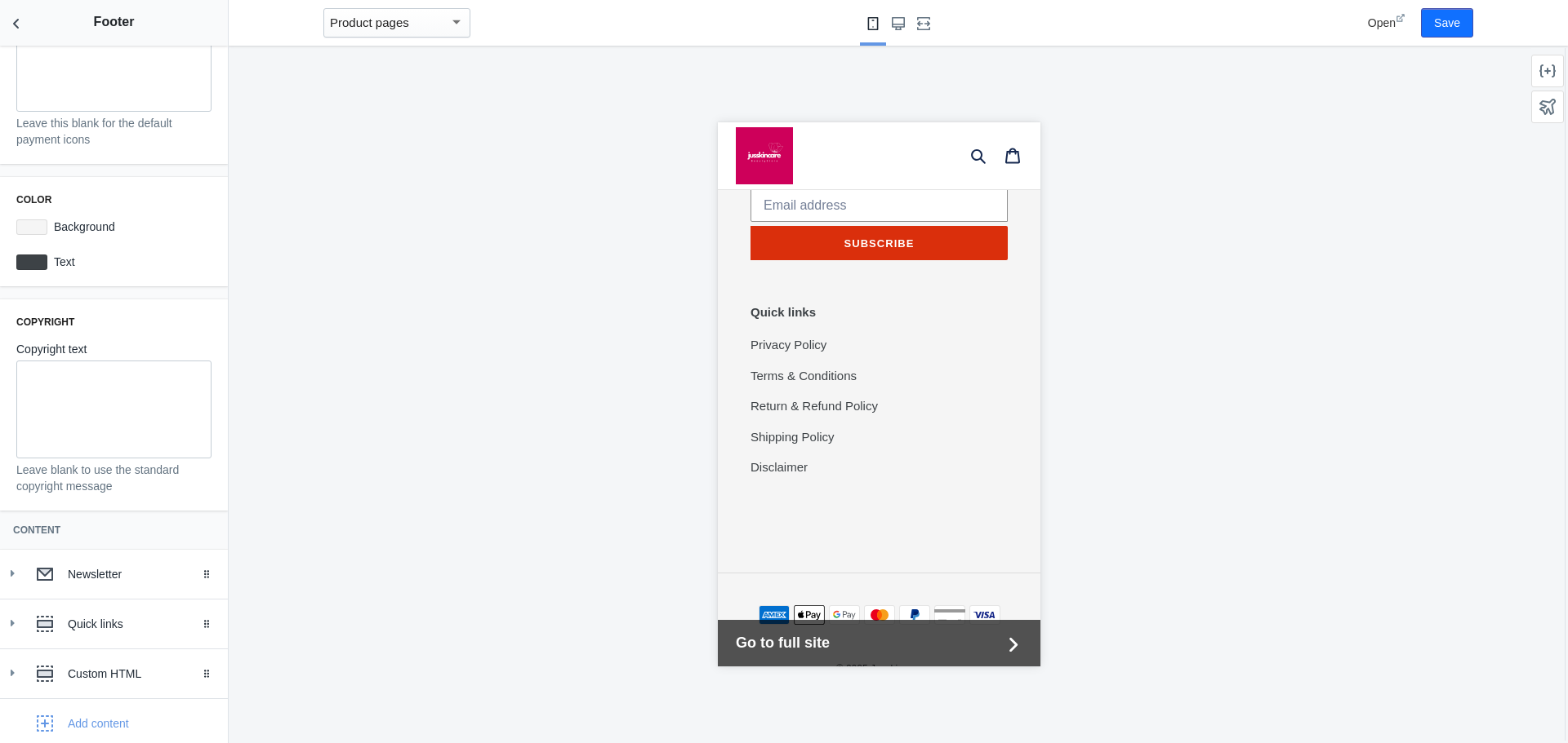
scroll to position [3265, 0]
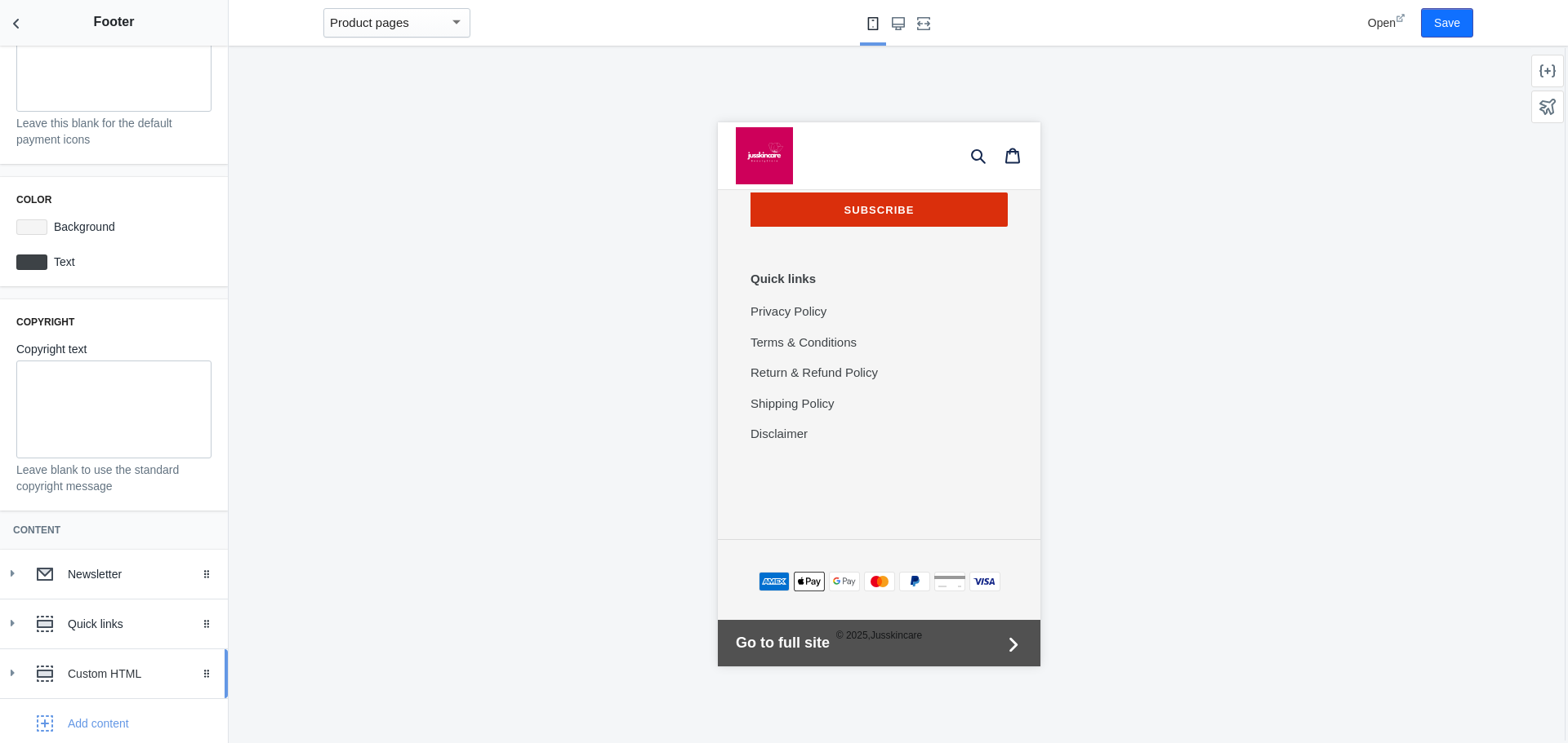
click at [116, 682] on div "Custom HTML" at bounding box center [141, 673] width 148 height 16
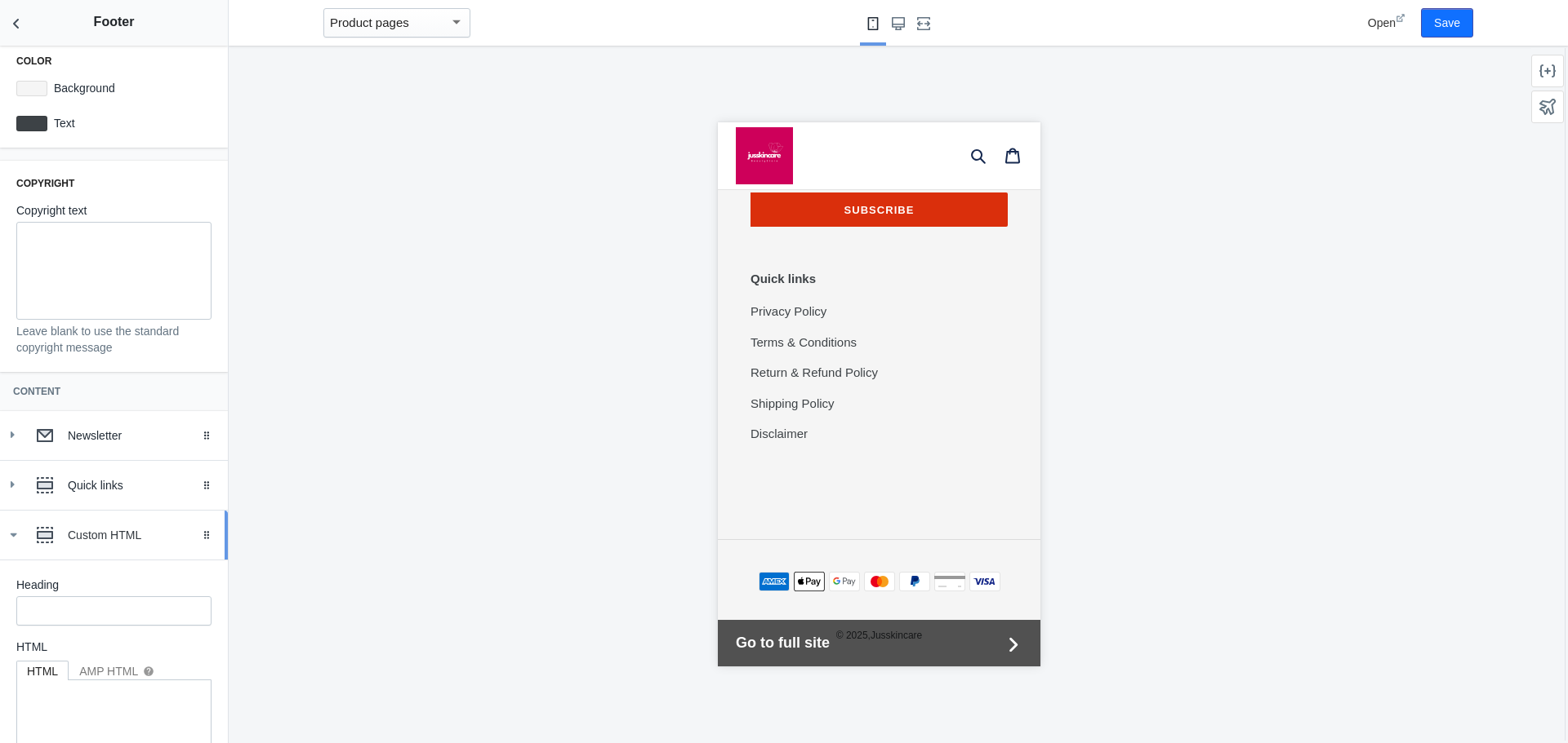
scroll to position [494, 0]
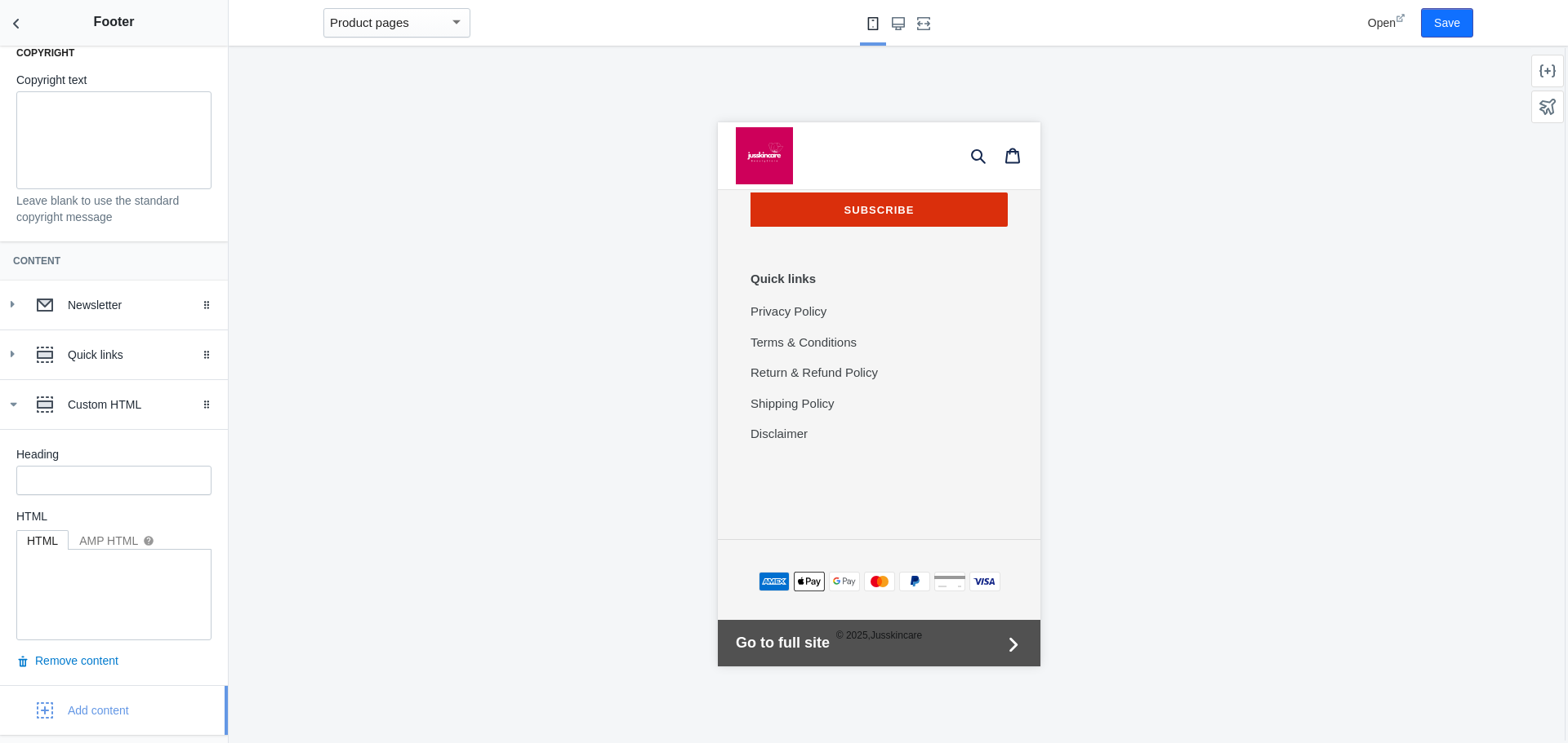
click at [112, 712] on div "Add content" at bounding box center [98, 710] width 61 height 16
click at [349, 483] on div at bounding box center [784, 371] width 1568 height 743
click at [109, 654] on button "Remove content" at bounding box center [67, 660] width 102 height 16
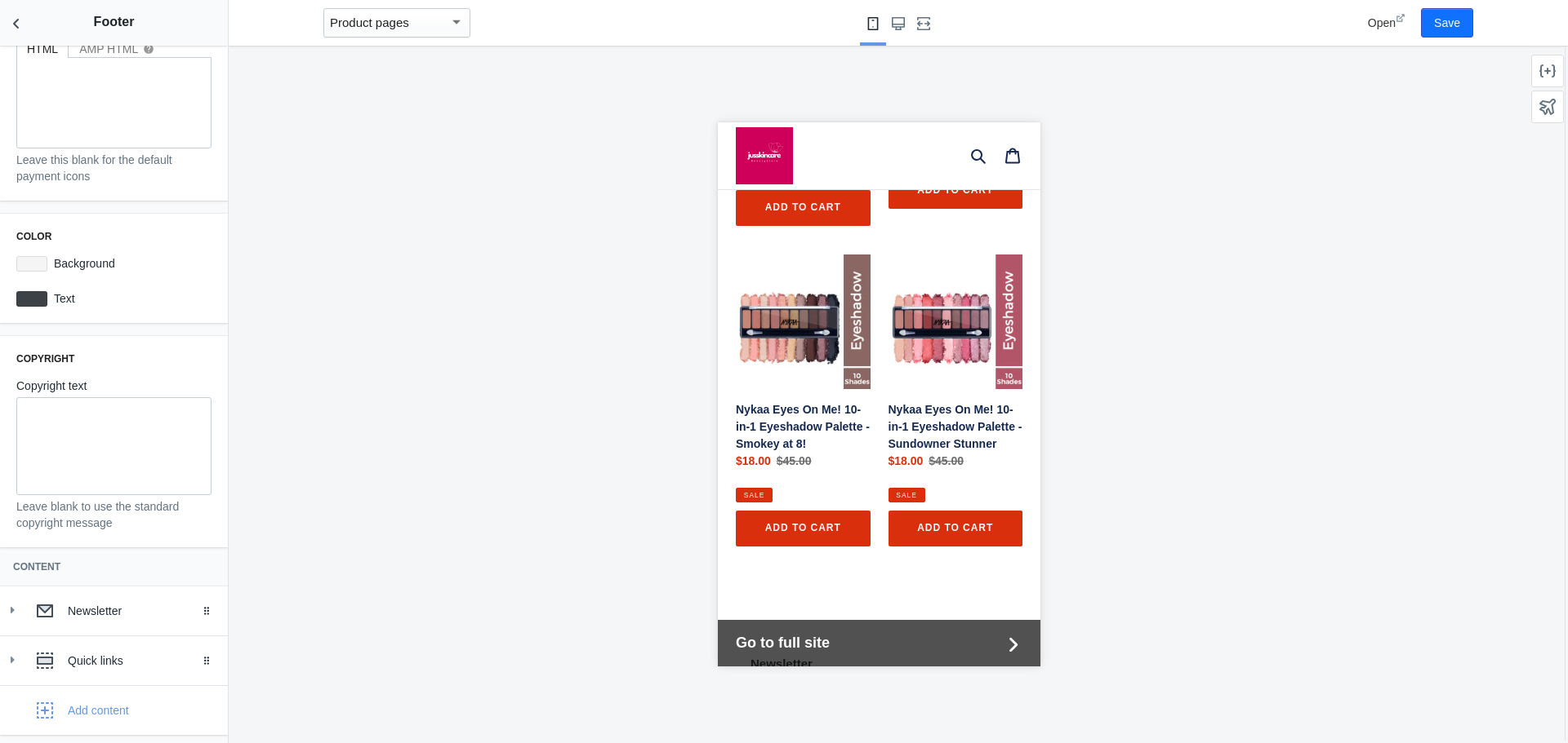
scroll to position [2730, 0]
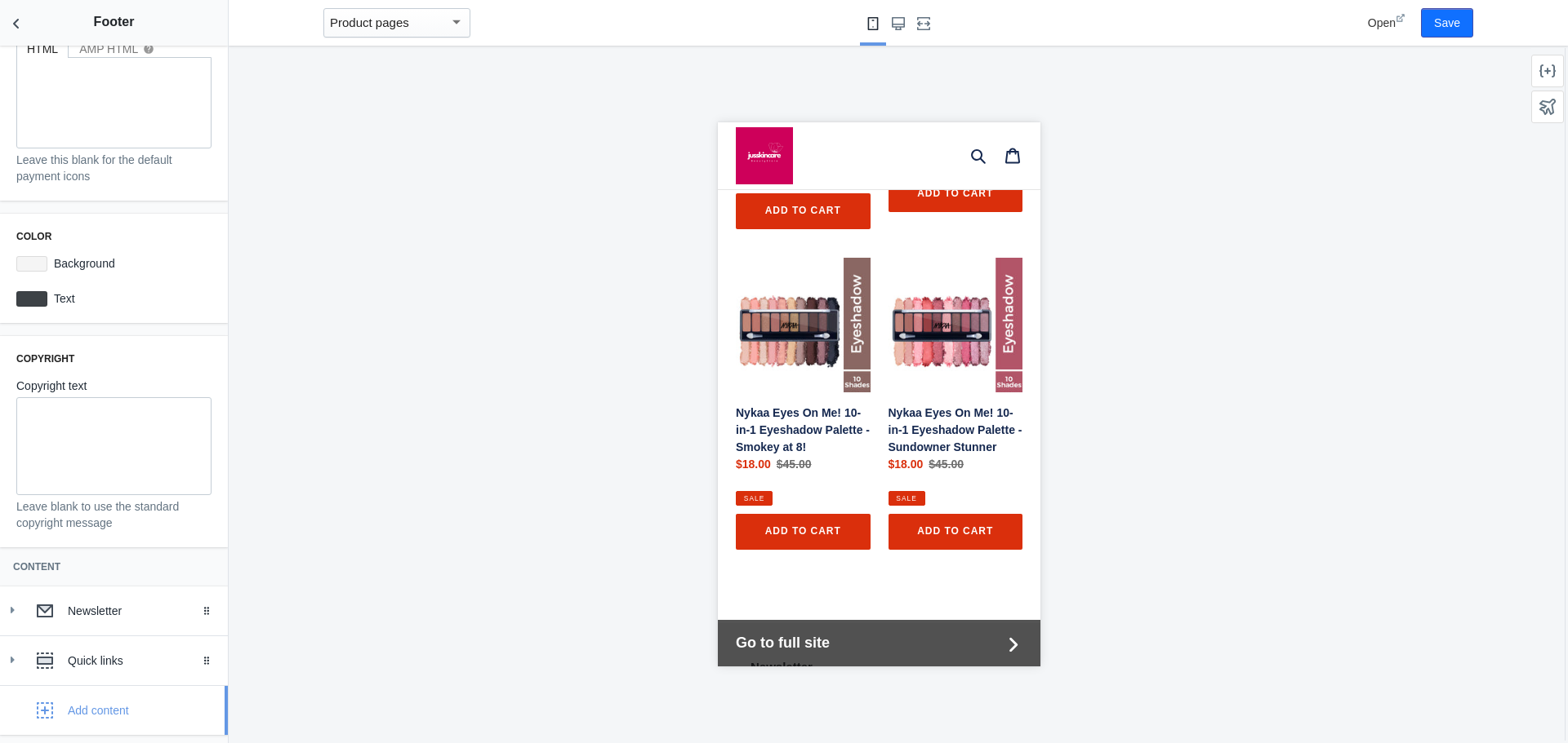
click at [94, 712] on div "Add content" at bounding box center [98, 710] width 61 height 16
click at [318, 528] on div at bounding box center [784, 371] width 1568 height 743
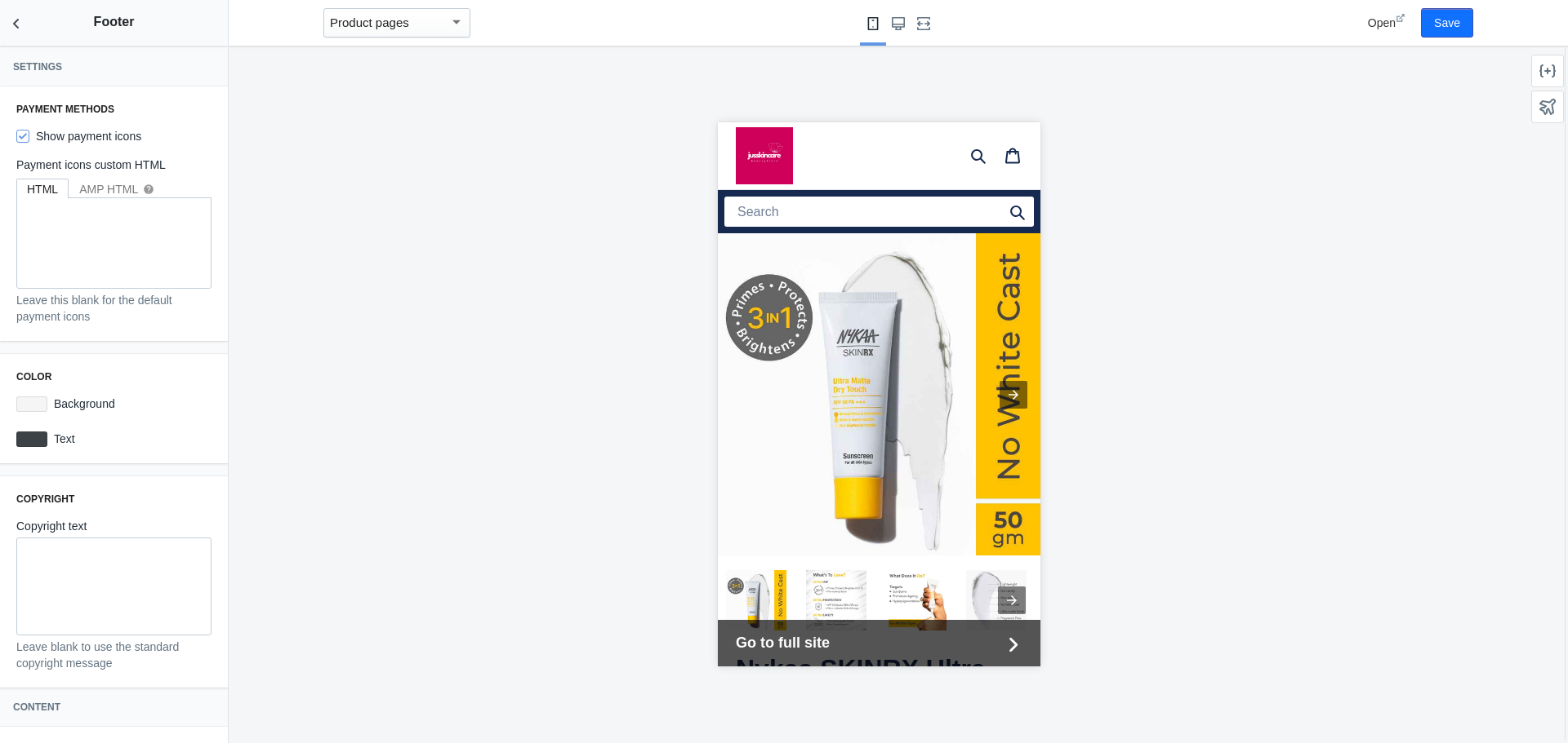
scroll to position [177, 0]
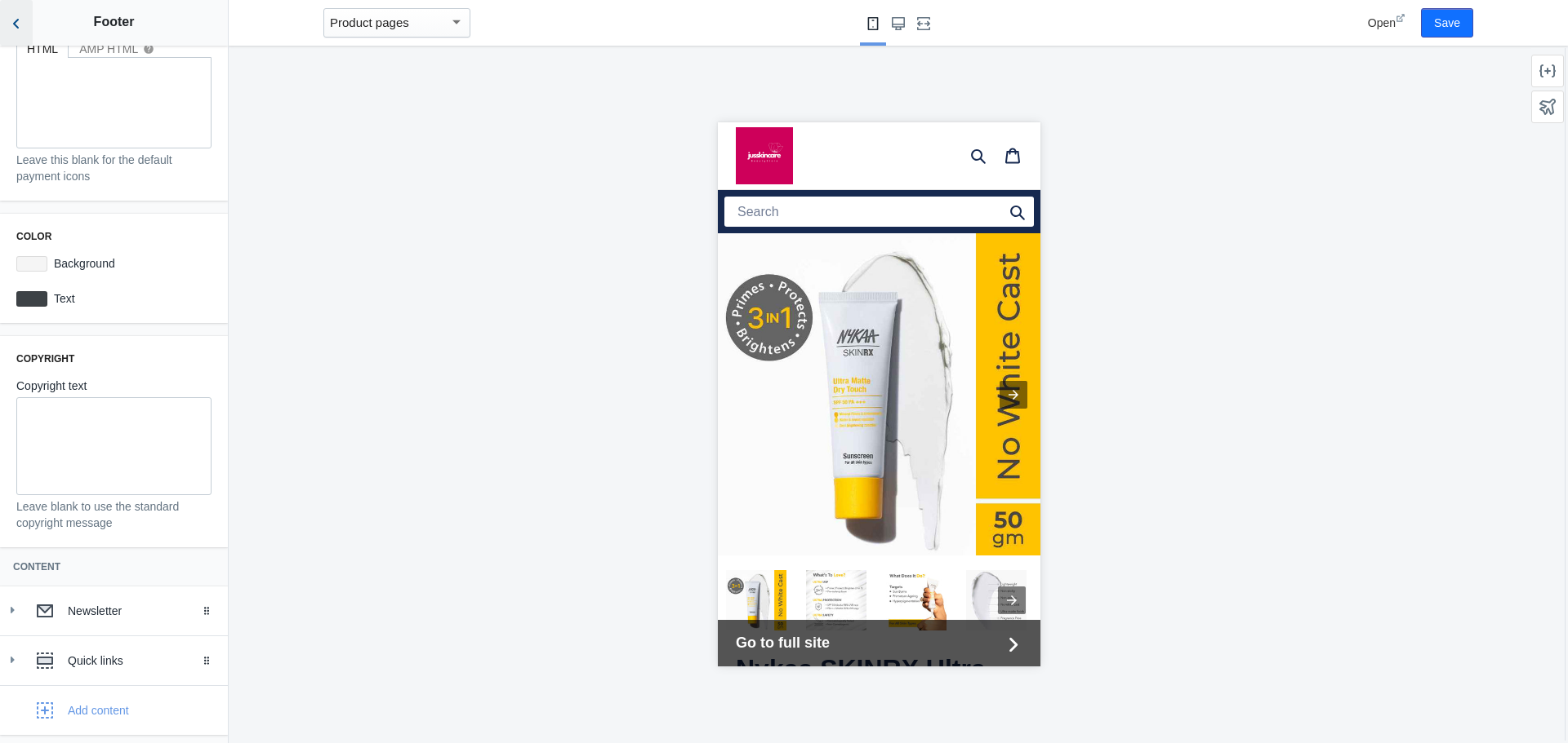
click at [11, 27] on icon "Back to sections" at bounding box center [16, 23] width 16 height 16
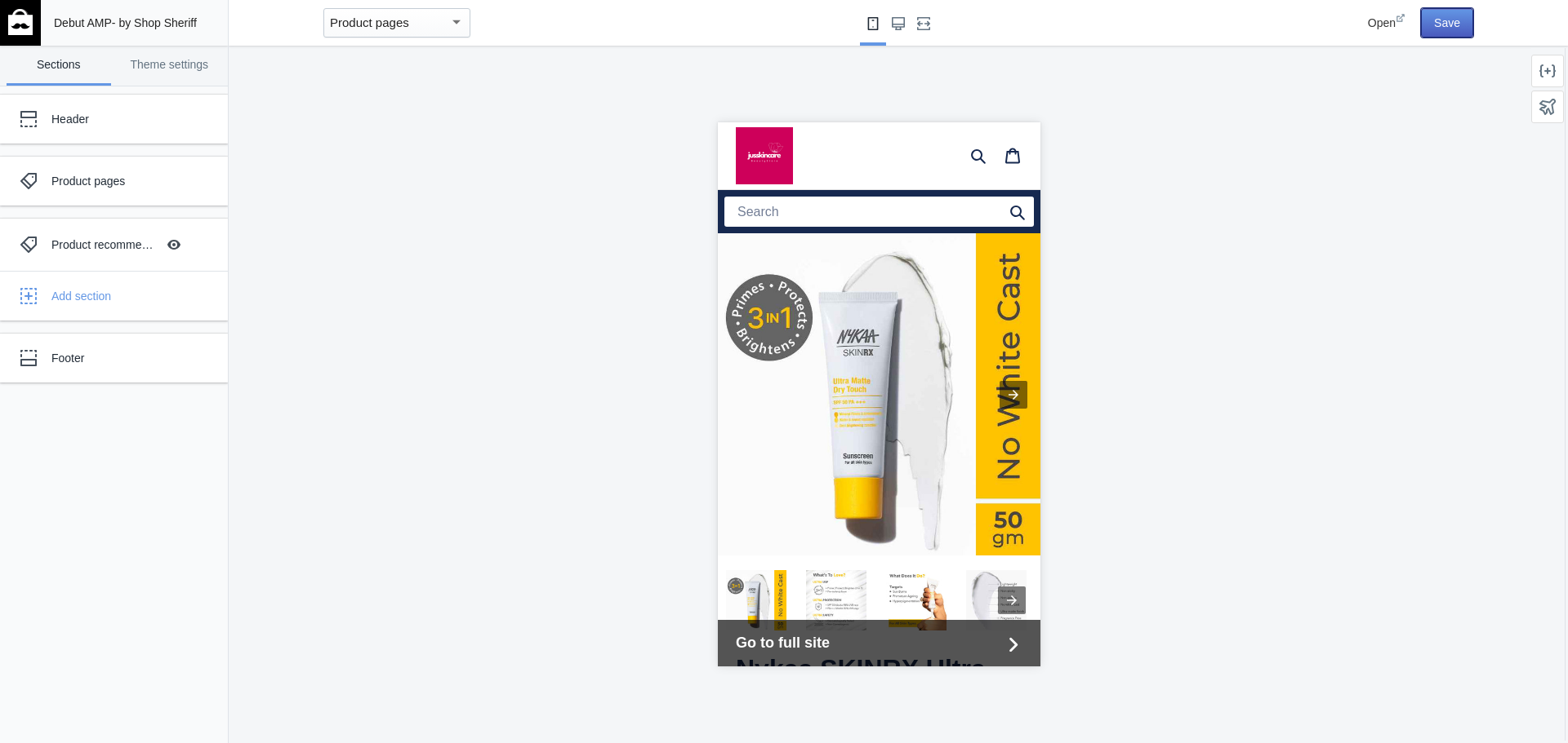
click at [1439, 22] on button "Save" at bounding box center [1446, 23] width 52 height 29
click at [24, 19] on img at bounding box center [21, 23] width 24 height 26
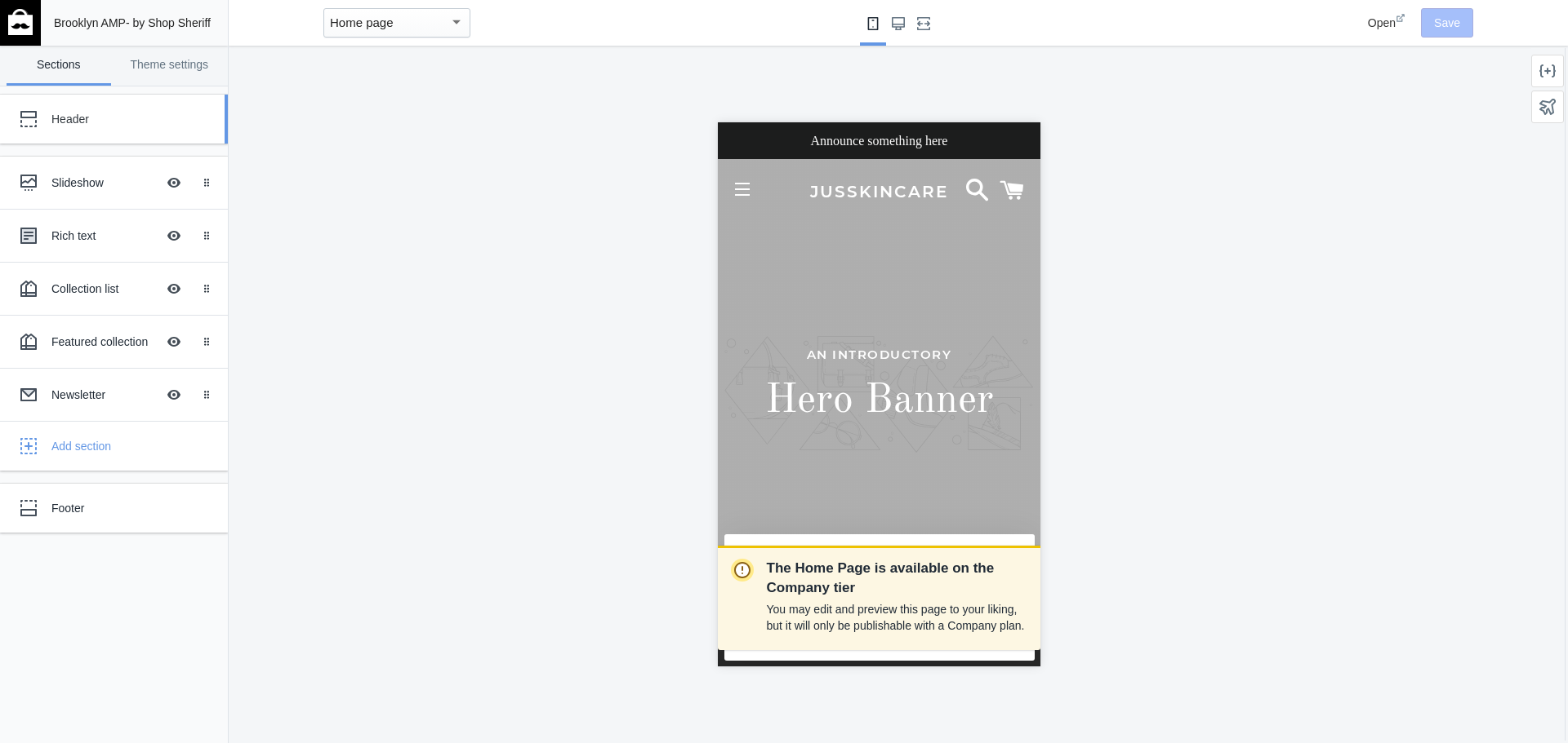
click at [113, 127] on div "Header" at bounding box center [122, 119] width 140 height 16
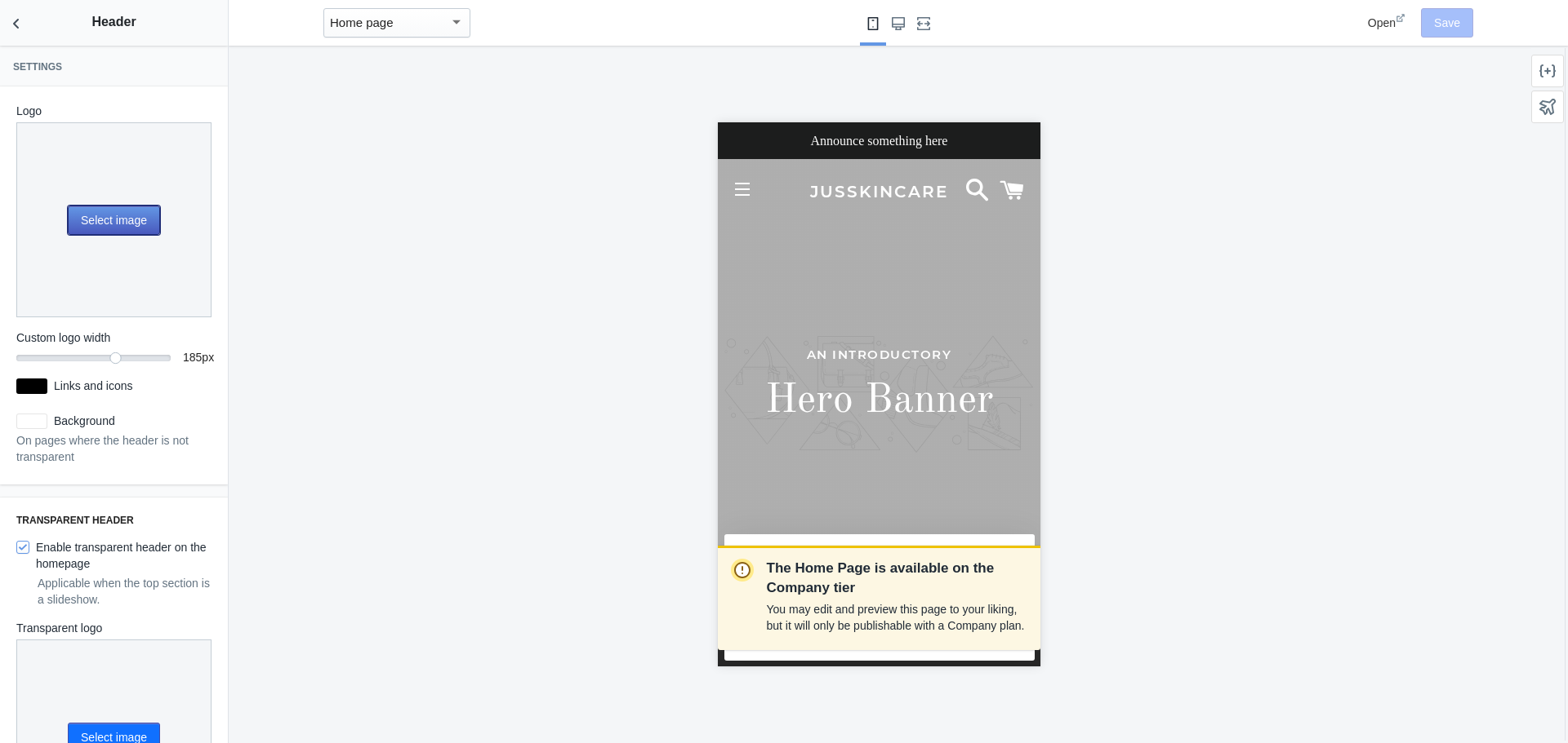
click at [101, 210] on button "Select image" at bounding box center [114, 219] width 92 height 29
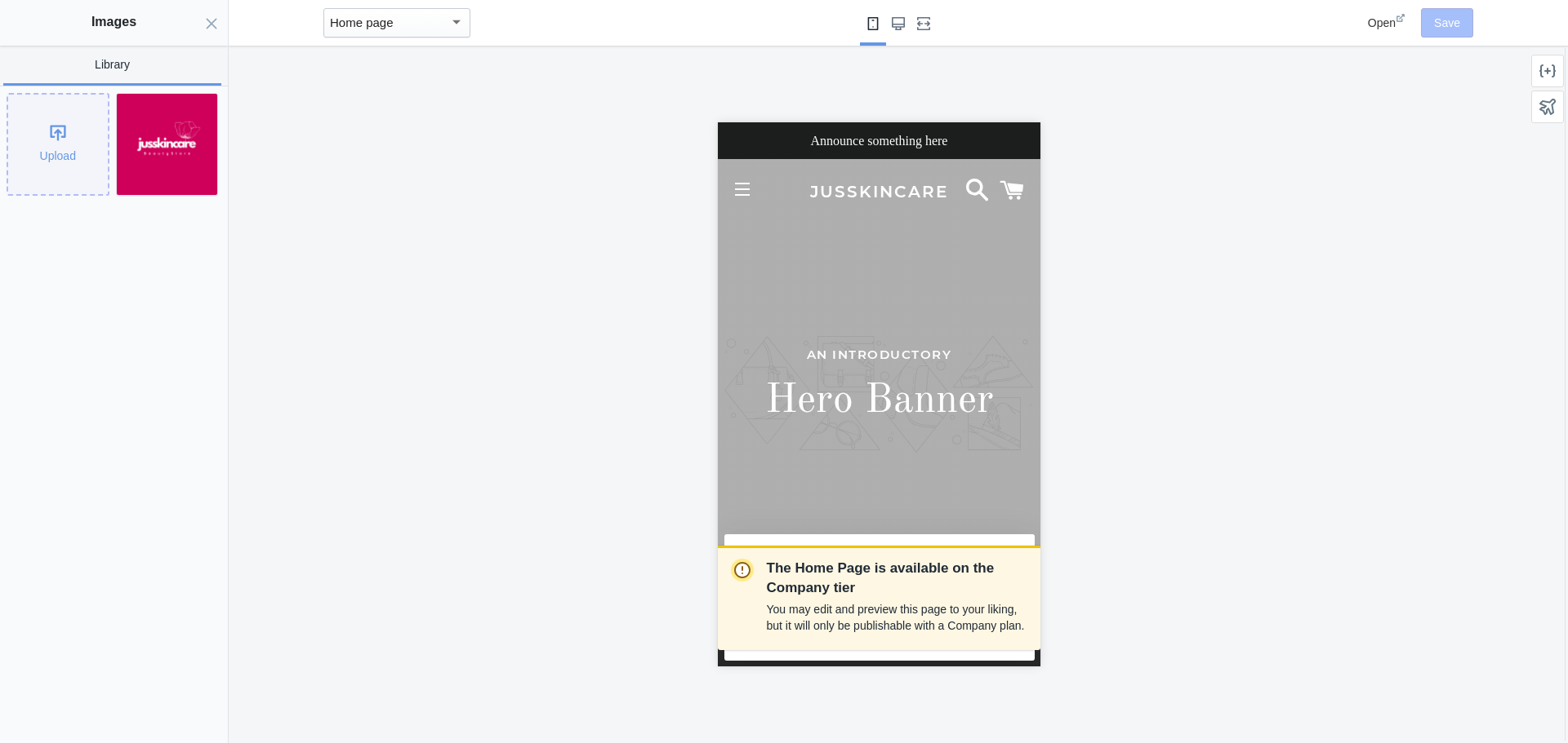
click at [76, 155] on div "Upload" at bounding box center [58, 145] width 100 height 100
click at [192, 163] on img at bounding box center [167, 144] width 101 height 101
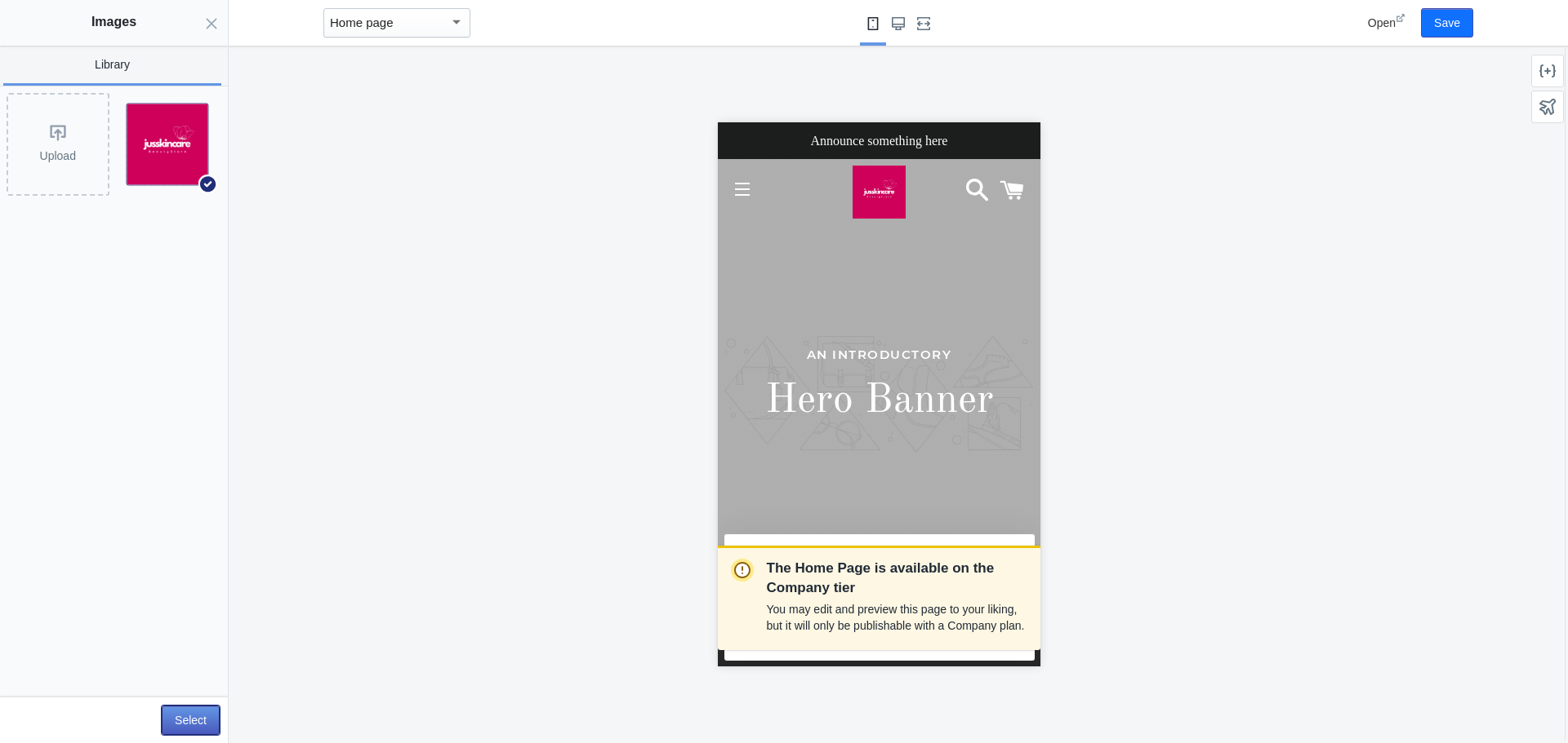
click at [172, 712] on button "Select" at bounding box center [191, 720] width 58 height 29
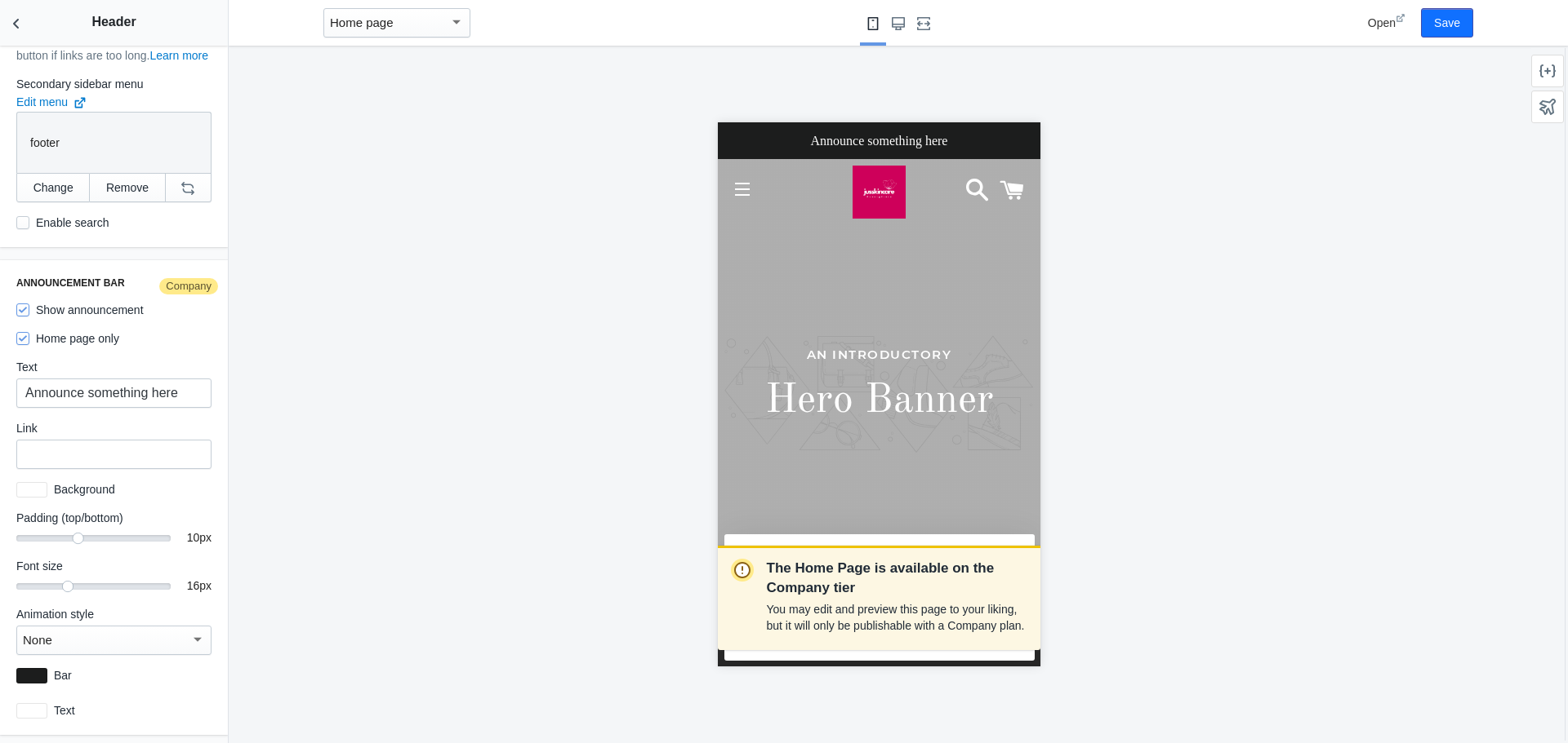
scroll to position [6, 0]
click at [32, 22] on button "Back to sections" at bounding box center [16, 23] width 33 height 46
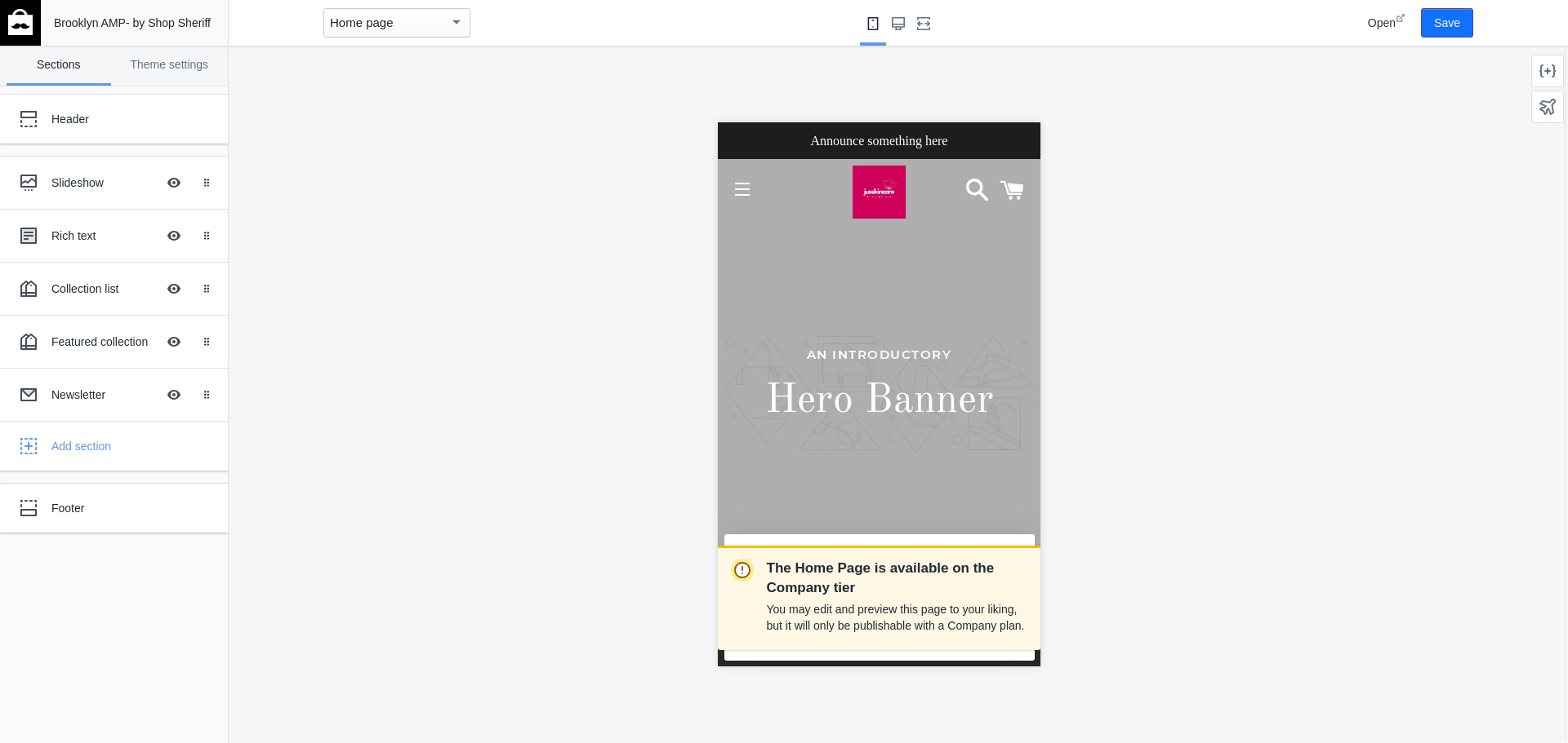
click at [27, 22] on img at bounding box center [21, 23] width 24 height 26
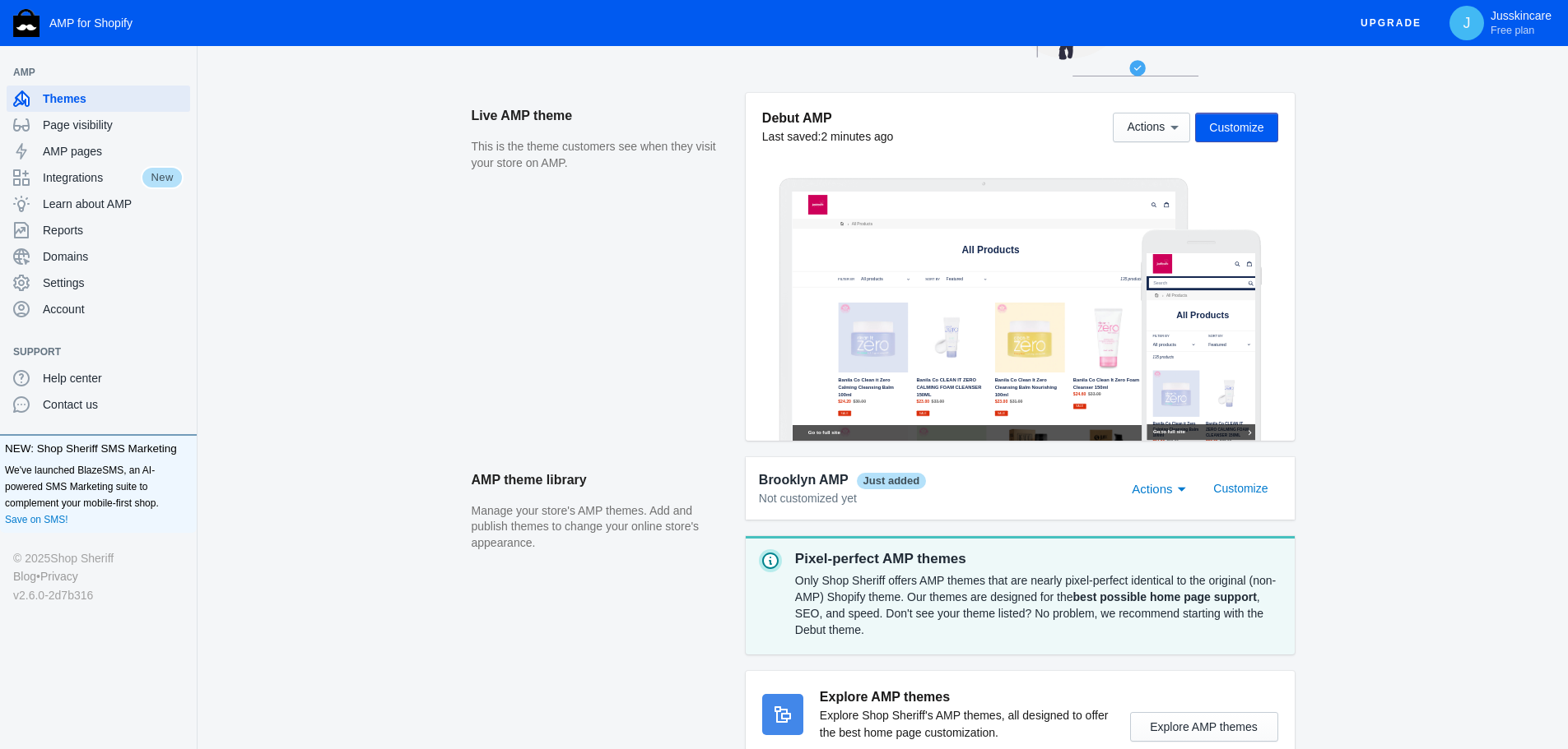
scroll to position [365, 0]
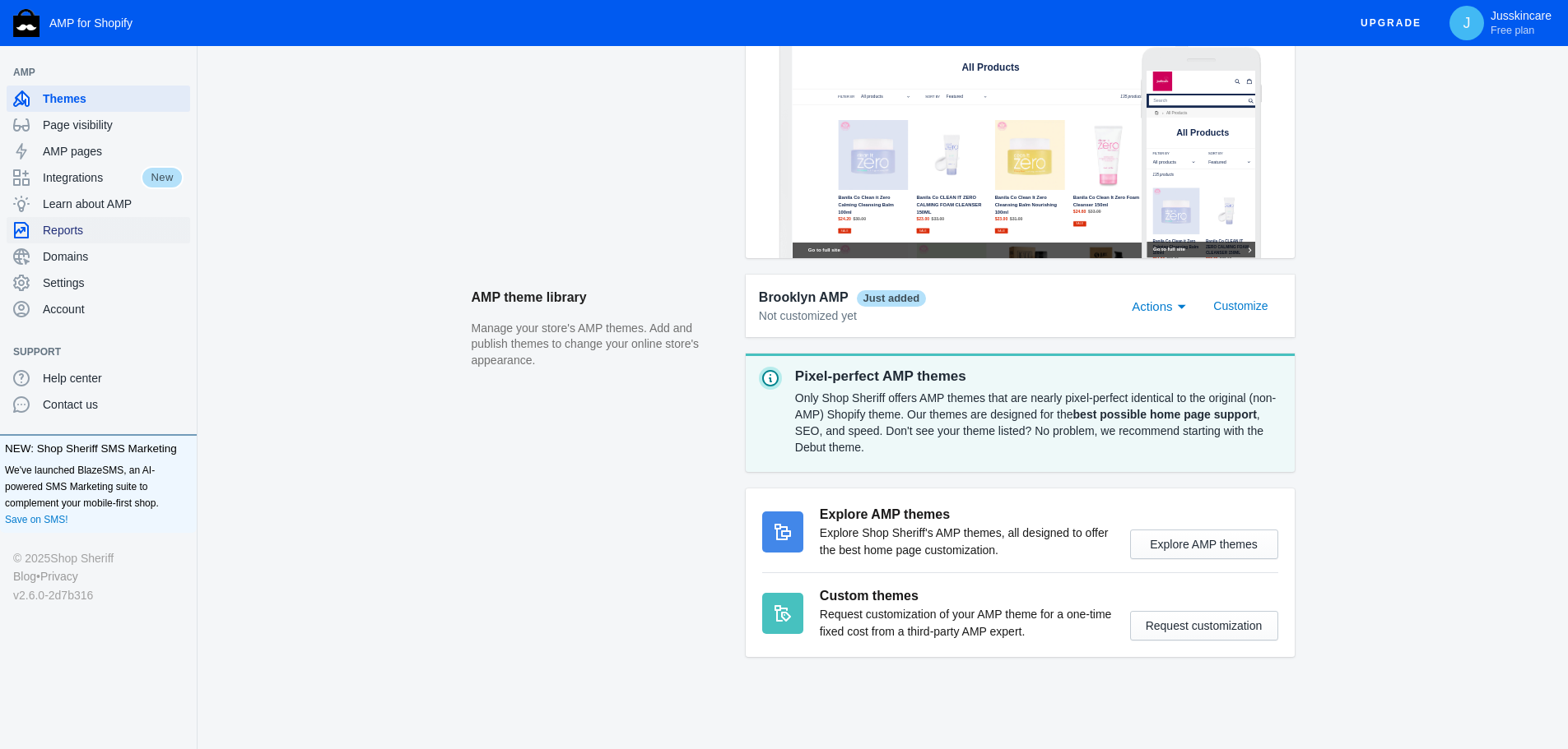
click at [67, 230] on span "Reports" at bounding box center [113, 230] width 141 height 16
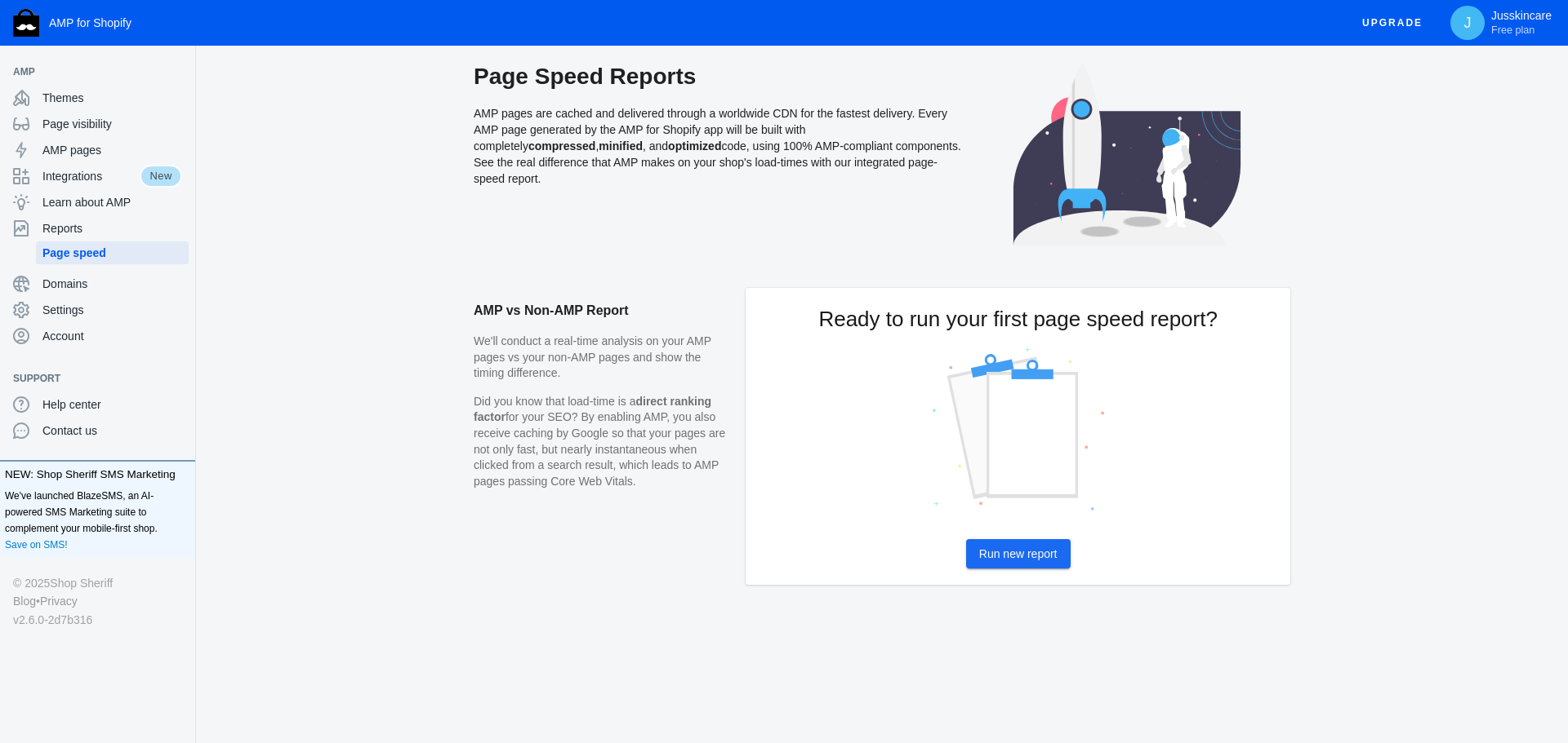
click at [1038, 546] on button "Run new report" at bounding box center [1018, 554] width 105 height 29
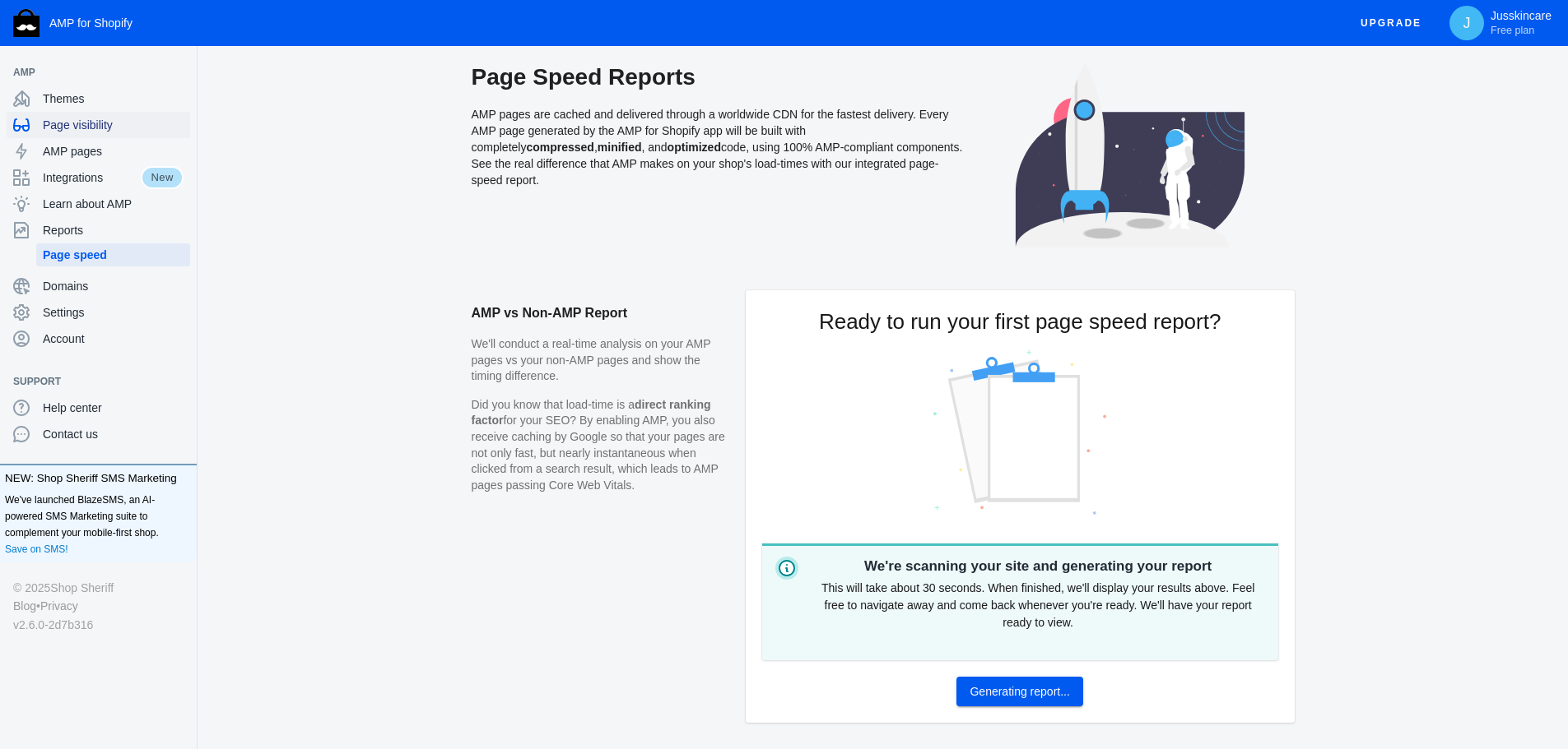
click at [73, 122] on span "Page visibility" at bounding box center [113, 124] width 141 height 16
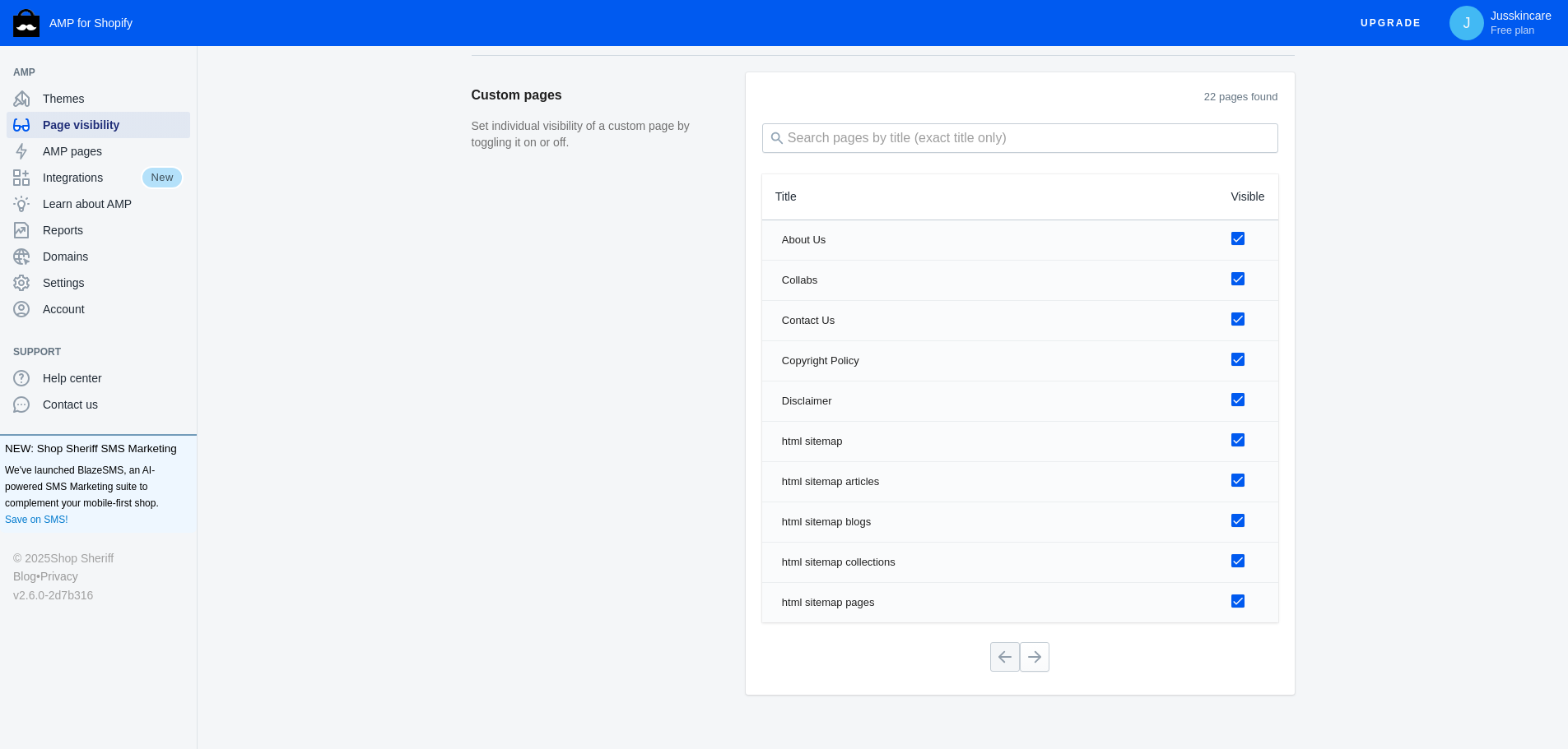
scroll to position [2106, 0]
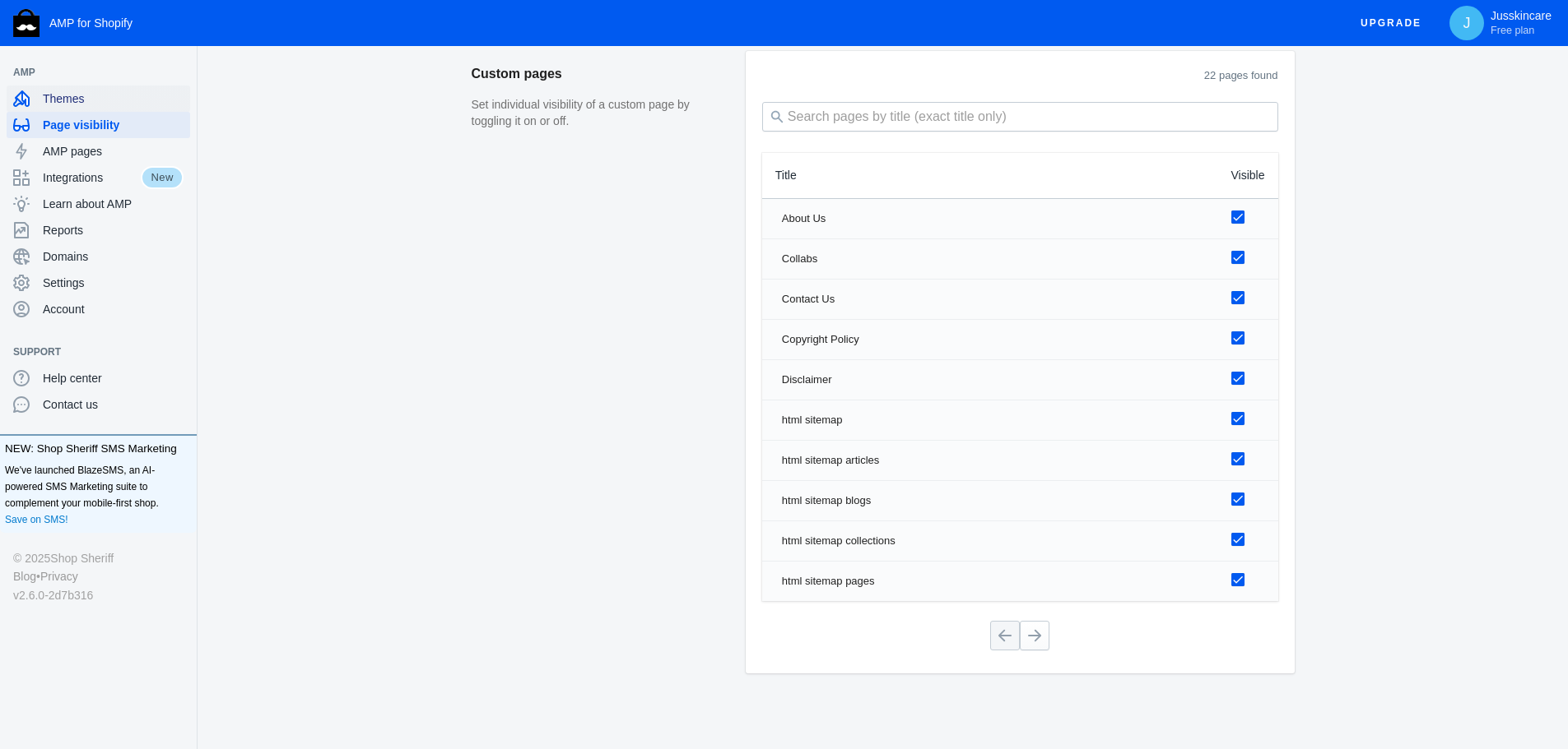
click at [70, 90] on span "Themes" at bounding box center [113, 98] width 141 height 16
